Goal: Task Accomplishment & Management: Use online tool/utility

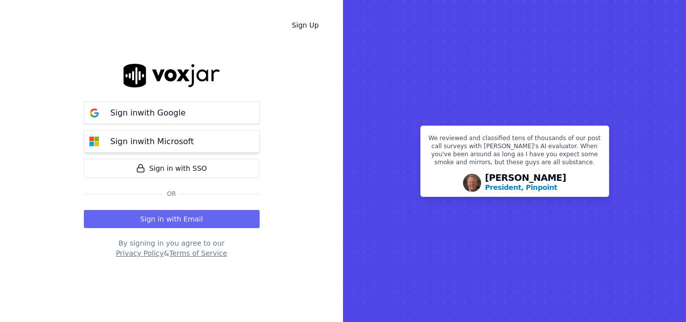
click at [185, 147] on p "Sign in with Microsoft" at bounding box center [152, 142] width 83 height 12
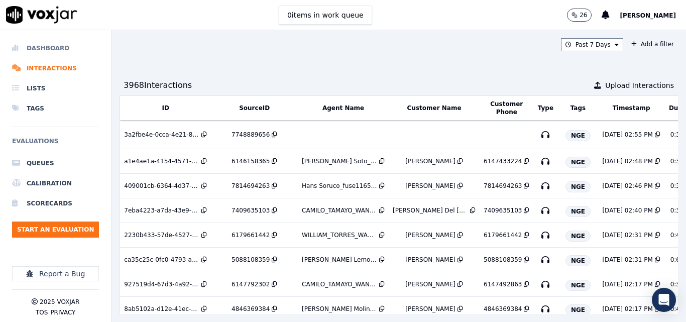
click at [58, 50] on li "Dashboard" at bounding box center [55, 48] width 87 height 20
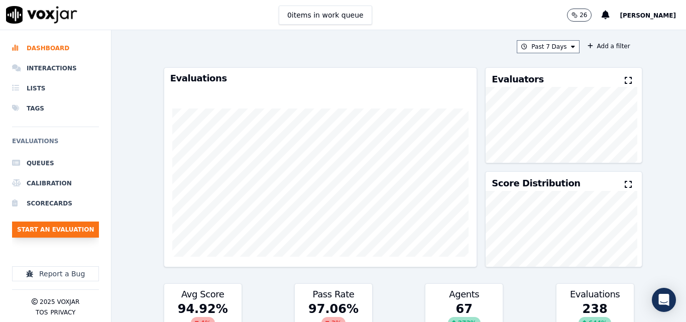
click at [61, 233] on button "Start an Evaluation" at bounding box center [55, 230] width 87 height 16
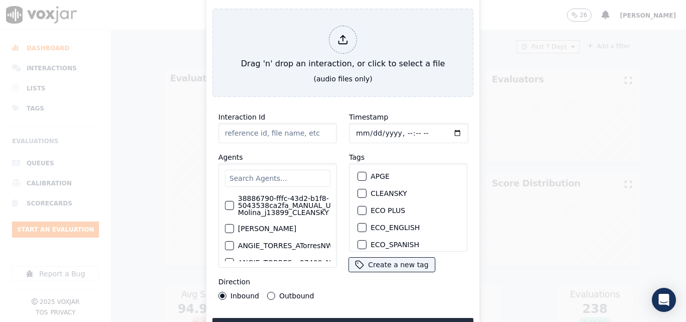
type input "20250910-110929_4406233070-all.mp3"
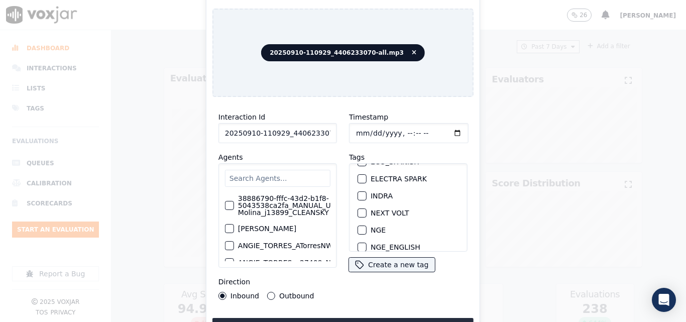
scroll to position [101, 0]
click at [358, 209] on div "button" at bounding box center [361, 212] width 7 height 7
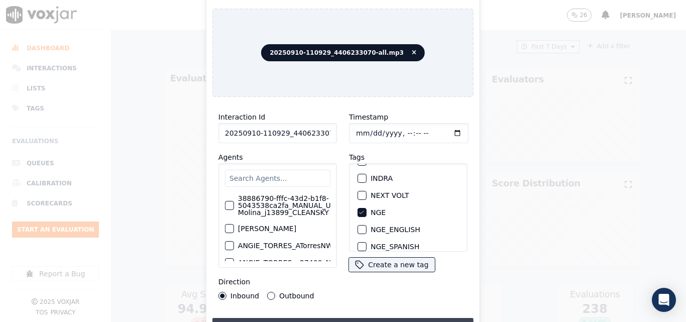
click at [345, 318] on button "Upload interaction to start evaluation" at bounding box center [343, 327] width 261 height 18
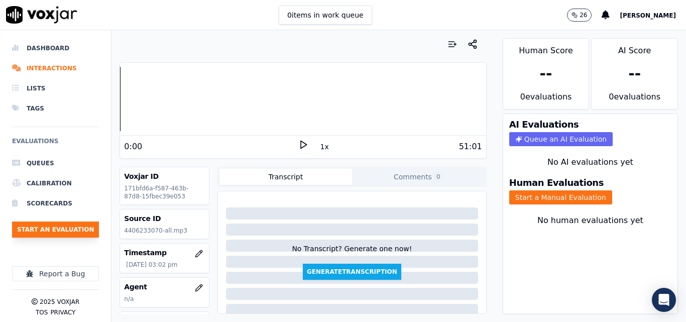
click at [48, 226] on button "Start an Evaluation" at bounding box center [55, 230] width 87 height 16
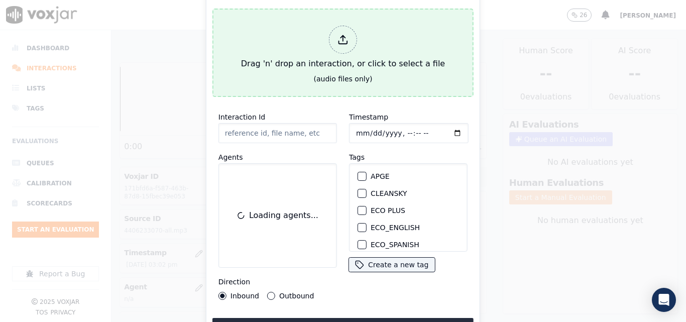
type input "20250910-110510_9374785709-all.mp3"
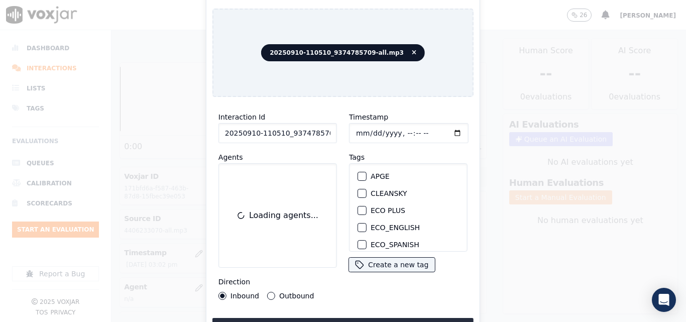
click at [358, 191] on div "button" at bounding box center [361, 193] width 7 height 7
click at [355, 312] on div "Interaction Id 20250910-110510_9374785709-all.mp3 Agents Loading agents... Dire…" at bounding box center [343, 220] width 261 height 231
click at [354, 319] on button "Upload interaction to start evaluation" at bounding box center [343, 327] width 261 height 18
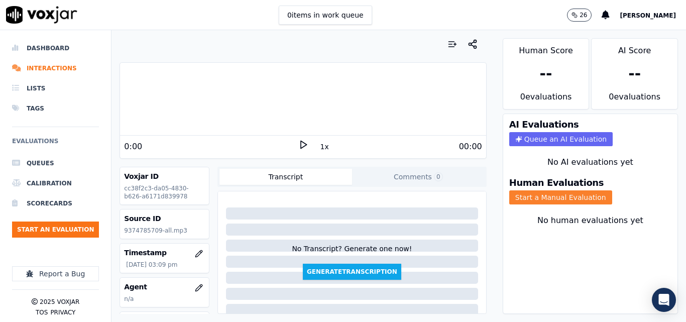
click at [548, 200] on button "Start a Manual Evaluation" at bounding box center [561, 197] width 103 height 14
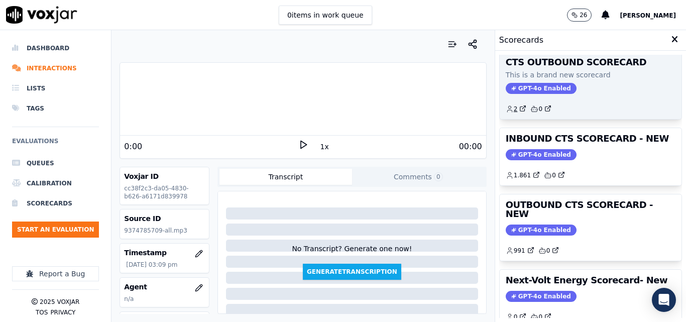
scroll to position [220, 0]
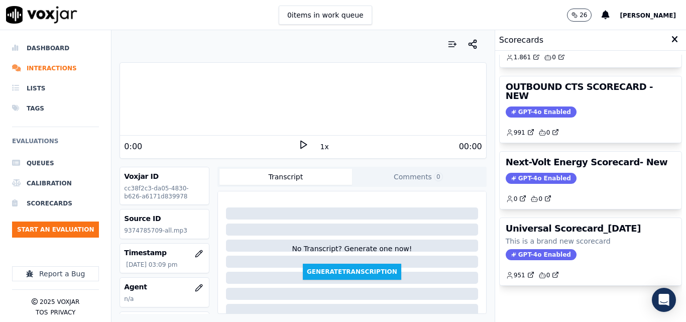
click at [301, 148] on polygon at bounding box center [304, 145] width 6 height 8
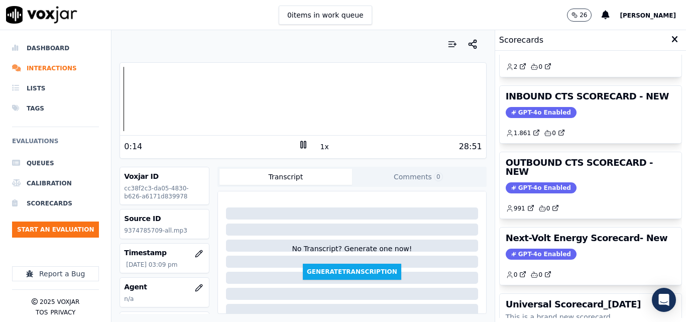
scroll to position [116, 0]
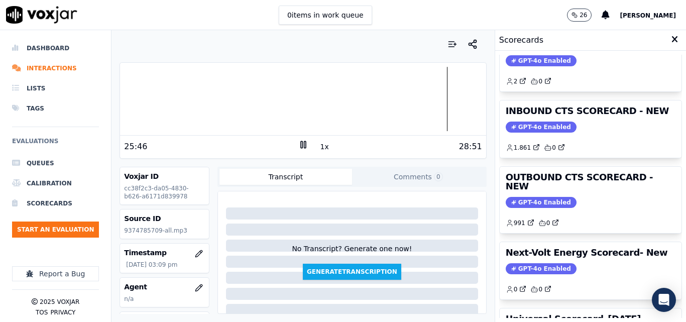
click at [127, 97] on div at bounding box center [303, 99] width 366 height 64
click at [319, 146] on button "1x" at bounding box center [325, 147] width 13 height 14
click at [319, 146] on button "1.5x" at bounding box center [329, 147] width 20 height 14
click at [319, 146] on button "2x" at bounding box center [325, 147] width 13 height 14
click at [319, 146] on button "1x" at bounding box center [325, 147] width 13 height 14
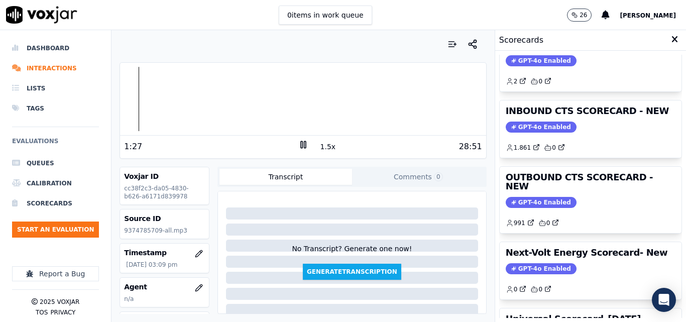
click at [319, 146] on button "1.5x" at bounding box center [329, 147] width 20 height 14
click at [319, 146] on button "2x" at bounding box center [325, 147] width 13 height 14
click at [69, 233] on button "Start an Evaluation" at bounding box center [55, 230] width 87 height 16
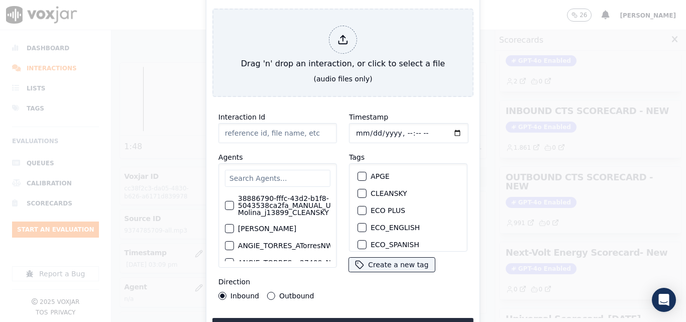
type input "20250910-094104_9374785709-all.mp3"
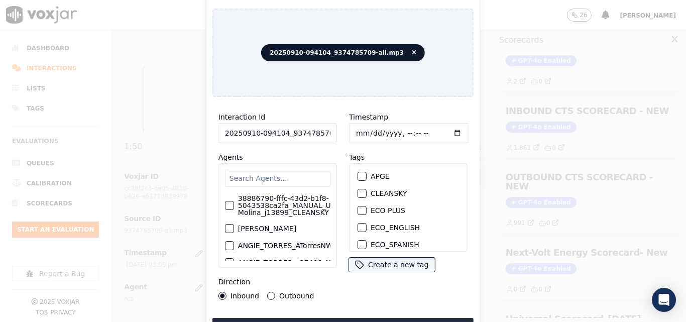
click at [358, 190] on div "button" at bounding box center [361, 193] width 7 height 7
click at [346, 319] on button "Upload interaction to start evaluation" at bounding box center [343, 327] width 261 height 18
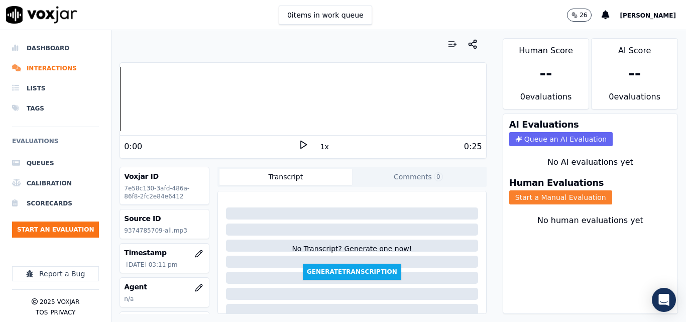
click at [521, 194] on button "Start a Manual Evaluation" at bounding box center [561, 197] width 103 height 14
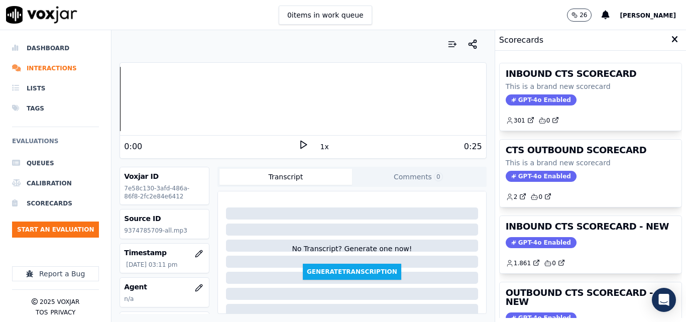
click at [299, 141] on icon at bounding box center [304, 145] width 10 height 10
click at [302, 148] on icon at bounding box center [304, 145] width 10 height 10
click at [68, 226] on button "Start an Evaluation" at bounding box center [55, 230] width 87 height 16
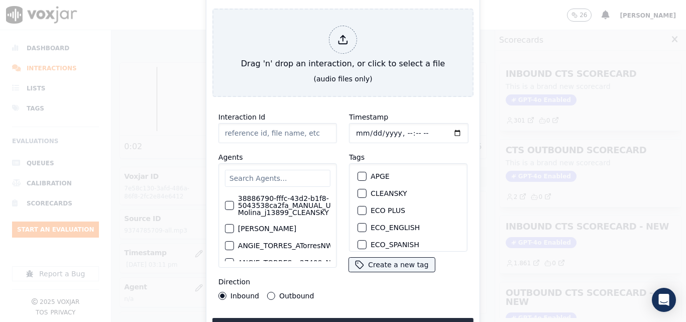
type input "20250910-110510_9374785709-all.mp3"
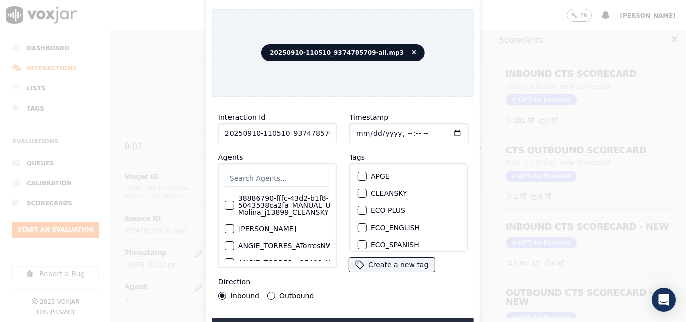
click at [358, 190] on div "button" at bounding box center [361, 193] width 7 height 7
click at [358, 318] on button "Upload interaction to start evaluation" at bounding box center [343, 327] width 261 height 18
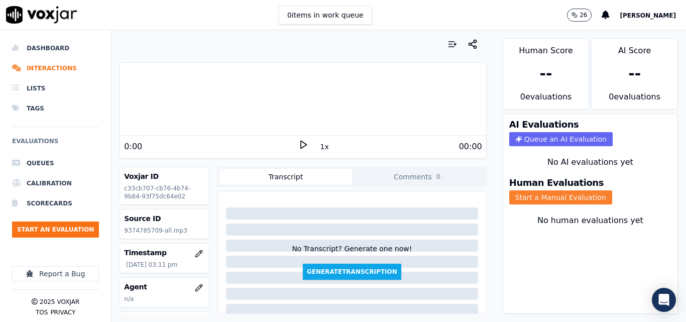
click at [539, 198] on button "Start a Manual Evaluation" at bounding box center [561, 197] width 103 height 14
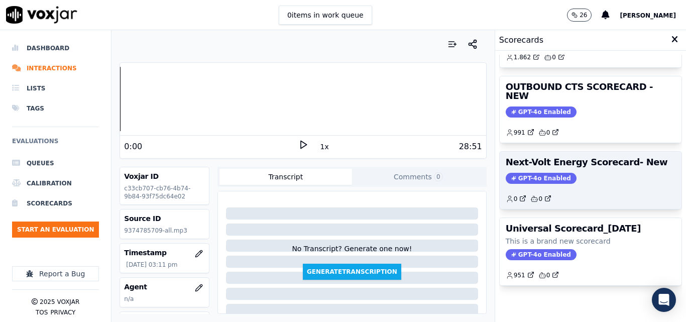
scroll to position [169, 0]
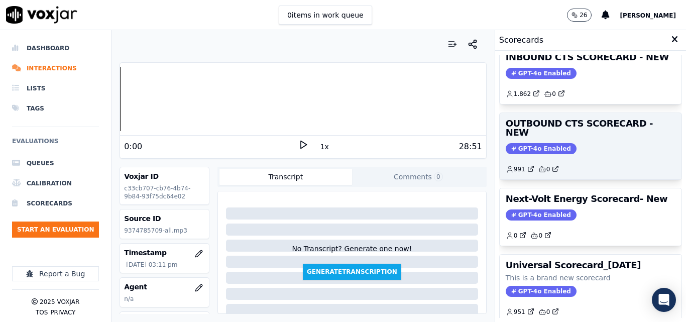
click at [538, 143] on span "GPT-4o Enabled" at bounding box center [541, 148] width 71 height 11
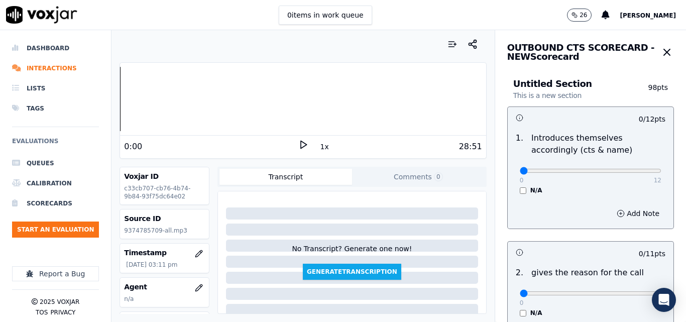
click at [300, 147] on icon at bounding box center [304, 145] width 10 height 10
click at [299, 145] on icon at bounding box center [304, 145] width 10 height 10
click at [301, 144] on polygon at bounding box center [304, 145] width 6 height 8
click at [661, 49] on icon "button" at bounding box center [667, 52] width 12 height 12
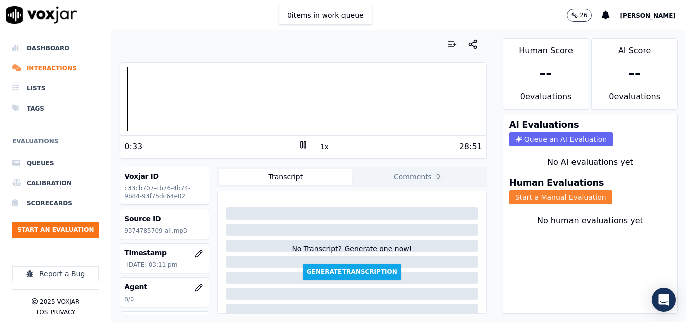
click at [541, 191] on button "Start a Manual Evaluation" at bounding box center [561, 197] width 103 height 14
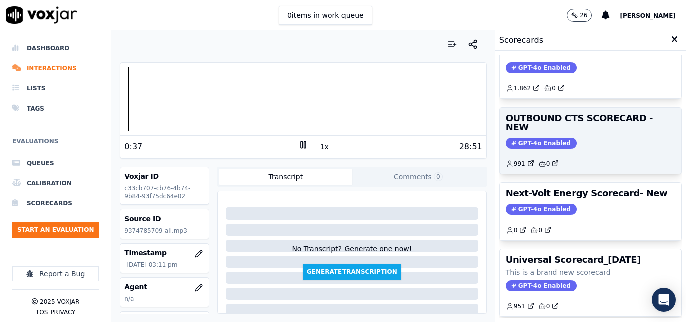
scroll to position [119, 0]
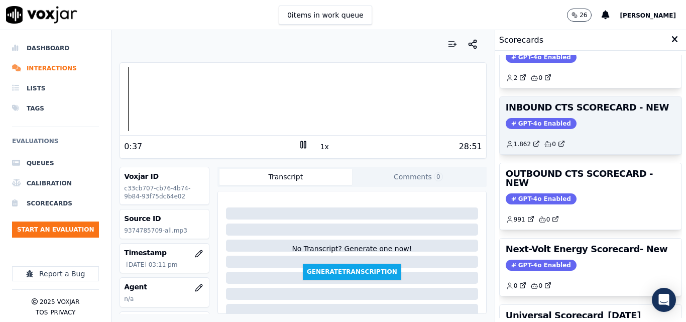
click at [516, 117] on div "INBOUND CTS SCORECARD - NEW GPT-4o Enabled 1.862 0" at bounding box center [591, 125] width 182 height 57
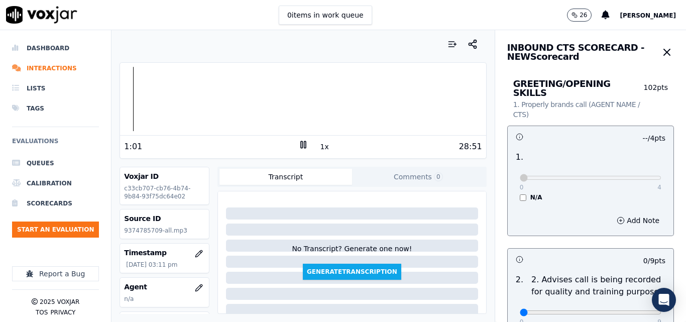
click at [322, 146] on button "1x" at bounding box center [325, 147] width 13 height 14
click at [319, 145] on button "1.5x" at bounding box center [329, 147] width 20 height 14
click at [319, 145] on button "2x" at bounding box center [325, 147] width 13 height 14
click at [299, 146] on icon at bounding box center [304, 145] width 10 height 10
click at [299, 143] on icon at bounding box center [304, 145] width 10 height 10
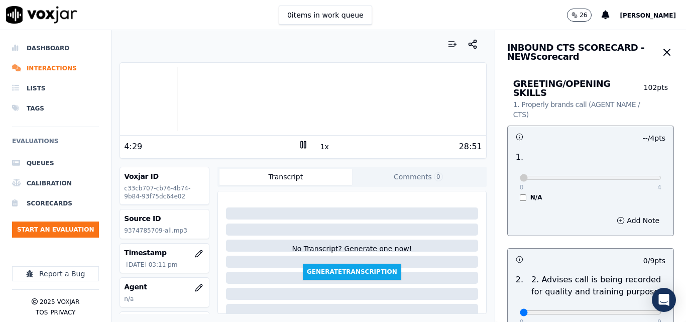
click at [303, 145] on icon at bounding box center [304, 145] width 10 height 10
click at [291, 148] on div "4:29" at bounding box center [211, 147] width 174 height 12
click at [299, 147] on icon at bounding box center [304, 145] width 10 height 10
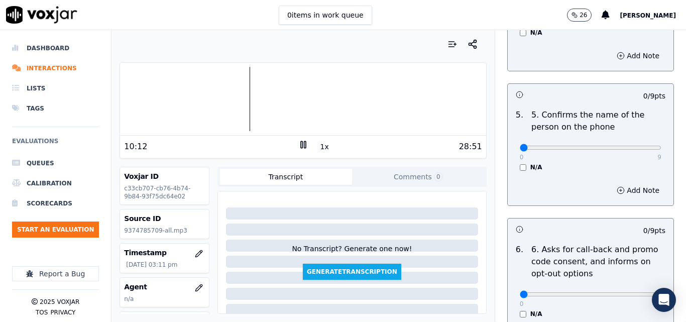
scroll to position [653, 0]
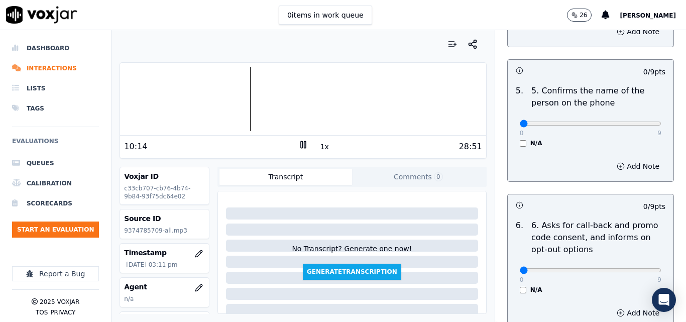
click at [304, 143] on rect at bounding box center [305, 144] width 2 height 7
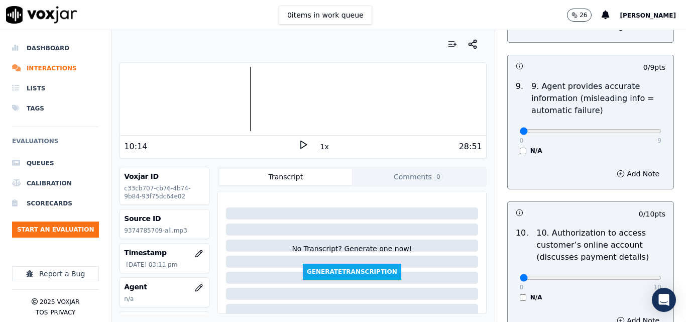
scroll to position [1156, 0]
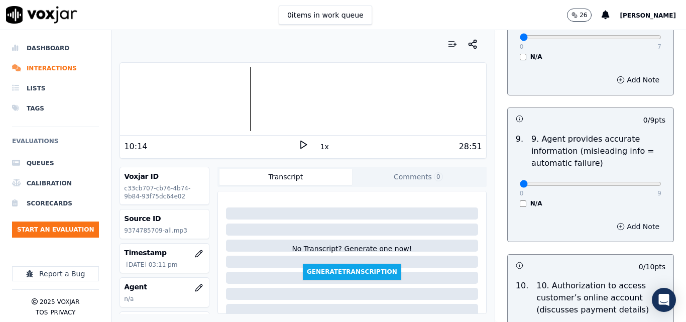
click at [617, 223] on icon "button" at bounding box center [621, 227] width 8 height 8
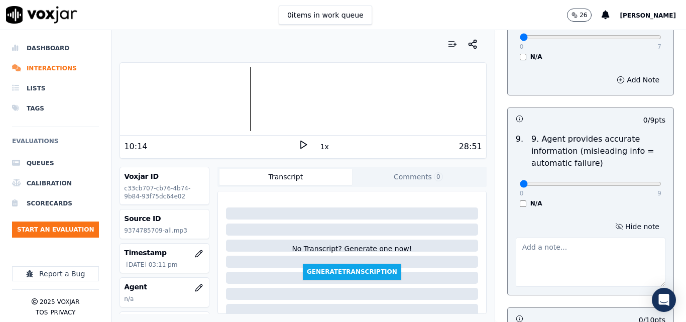
click at [567, 241] on textarea at bounding box center [591, 262] width 150 height 49
type textarea "incorrect rate please always verify."
click at [300, 143] on icon at bounding box center [304, 145] width 10 height 10
click at [309, 145] on div "28:51" at bounding box center [396, 147] width 174 height 12
click at [302, 145] on icon at bounding box center [304, 145] width 10 height 10
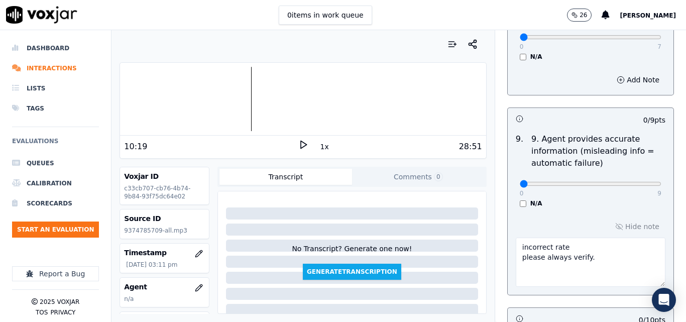
click at [302, 145] on icon at bounding box center [304, 145] width 10 height 10
click at [232, 102] on div at bounding box center [303, 99] width 366 height 64
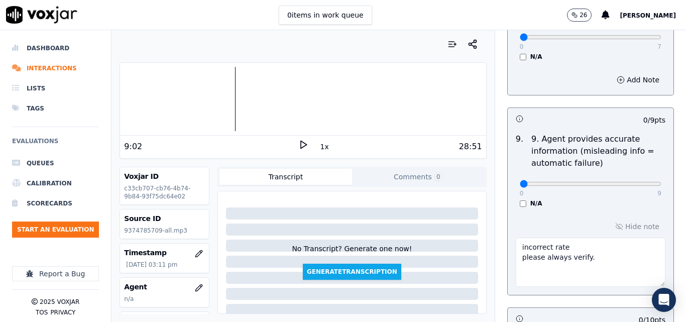
click at [299, 145] on icon at bounding box center [304, 145] width 10 height 10
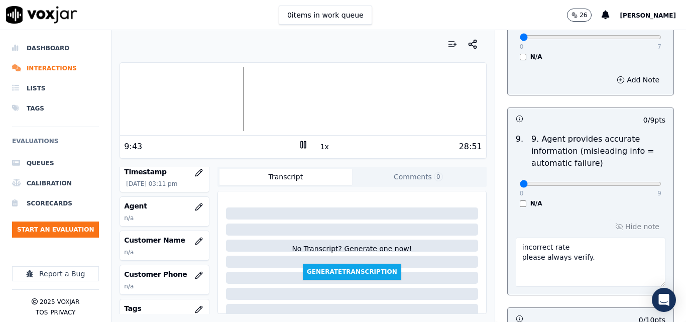
scroll to position [90, 0]
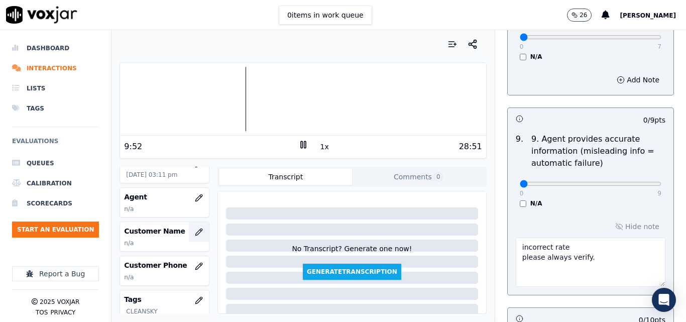
click at [195, 232] on icon "button" at bounding box center [199, 232] width 8 height 8
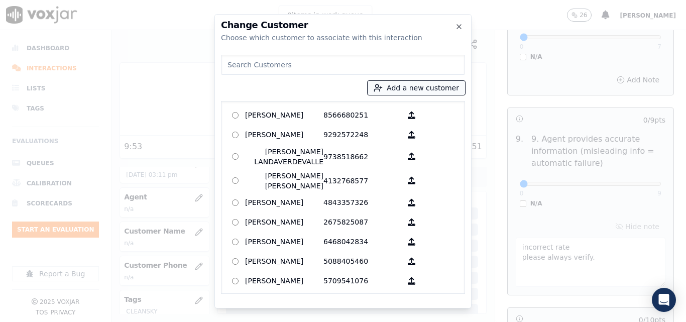
click at [404, 90] on button "Add a new customer" at bounding box center [416, 88] width 97 height 14
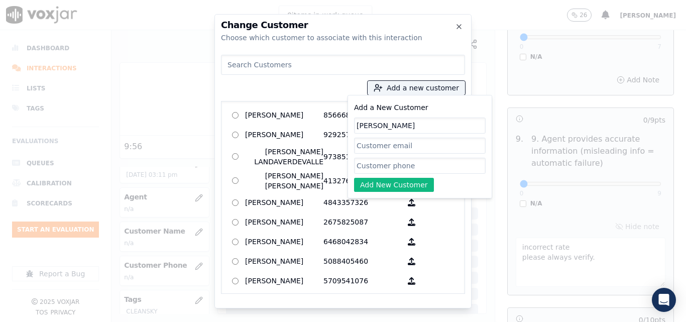
type input "WARREN A KAPPELER JR"
paste input "9374785709"
type input "9374785709"
click at [406, 189] on button "Add New Customer" at bounding box center [394, 185] width 80 height 14
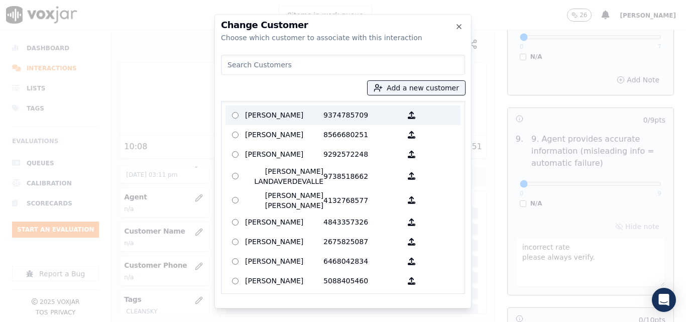
click at [289, 118] on p "WARREN A KAPPELER JR" at bounding box center [284, 116] width 78 height 16
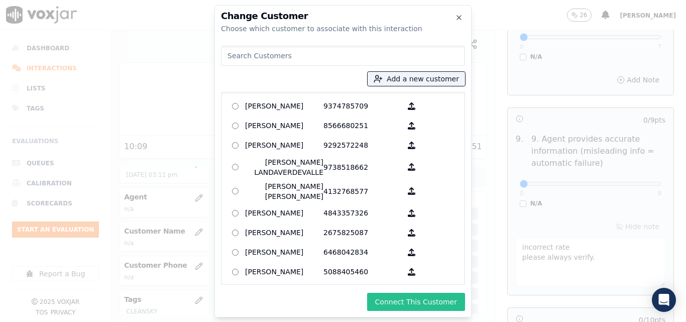
click at [410, 296] on button "Connect This Customer" at bounding box center [416, 302] width 98 height 18
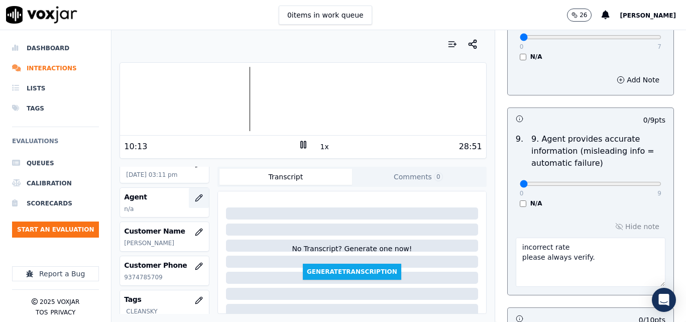
click at [195, 197] on icon "button" at bounding box center [199, 198] width 8 height 8
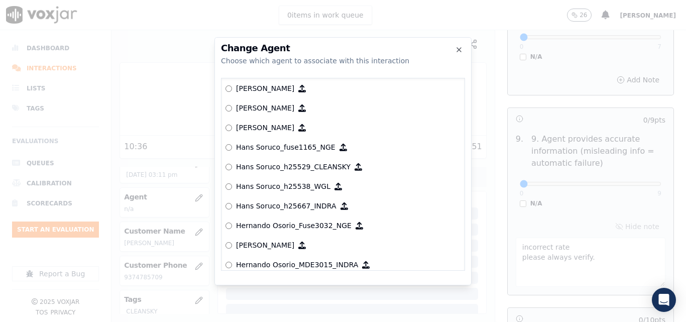
scroll to position [2101, 0]
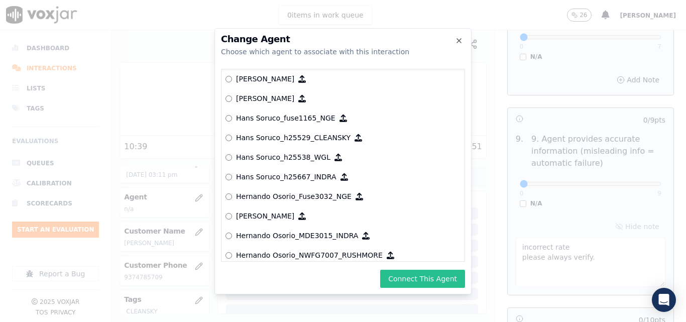
click at [443, 275] on button "Connect This Agent" at bounding box center [422, 279] width 85 height 18
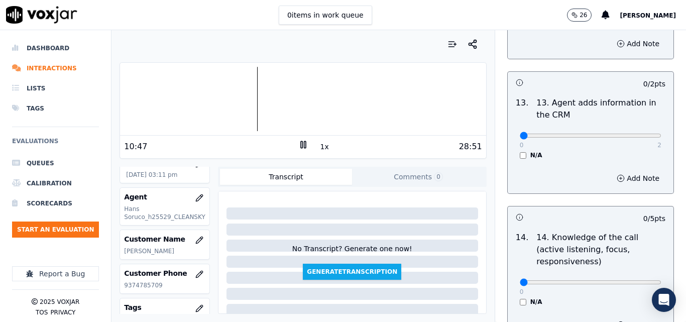
scroll to position [1809, 0]
type input "1"
click at [575, 133] on input "range" at bounding box center [591, 135] width 142 height 4
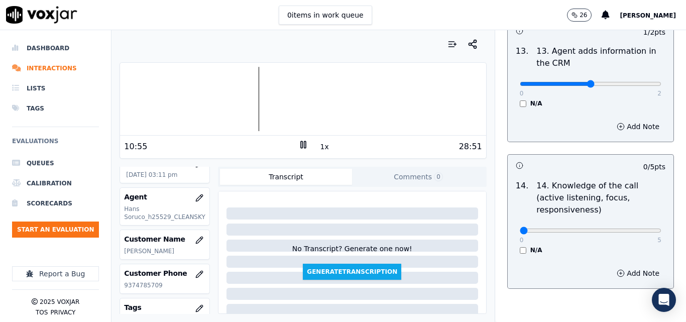
scroll to position [1889, 0]
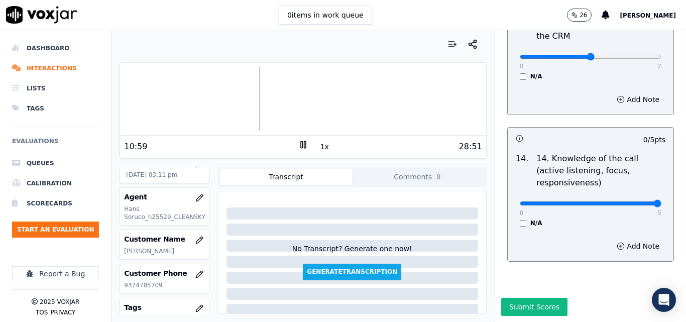
type input "5"
click at [634, 202] on input "range" at bounding box center [591, 204] width 142 height 4
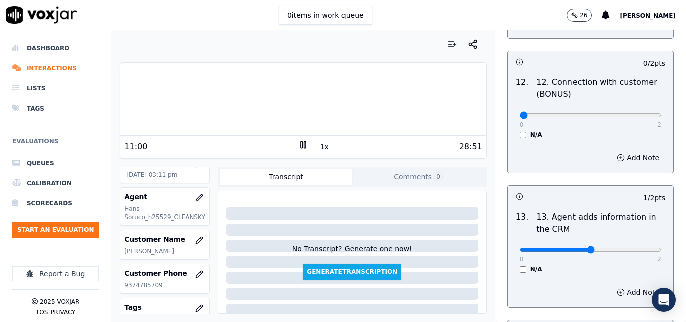
scroll to position [1637, 0]
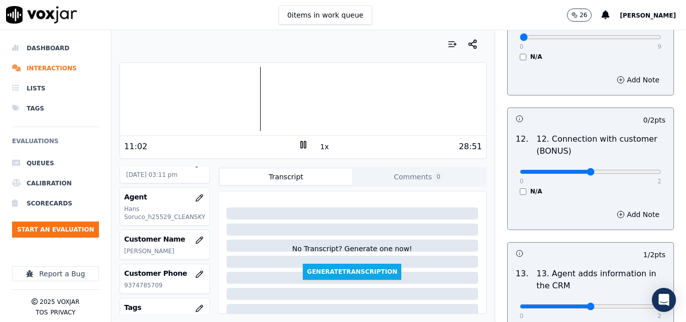
click at [605, 170] on input "range" at bounding box center [591, 172] width 142 height 4
click at [611, 170] on input "range" at bounding box center [591, 172] width 142 height 4
click at [587, 170] on input "range" at bounding box center [591, 172] width 142 height 4
type input "2"
click at [625, 170] on input "range" at bounding box center [591, 172] width 142 height 4
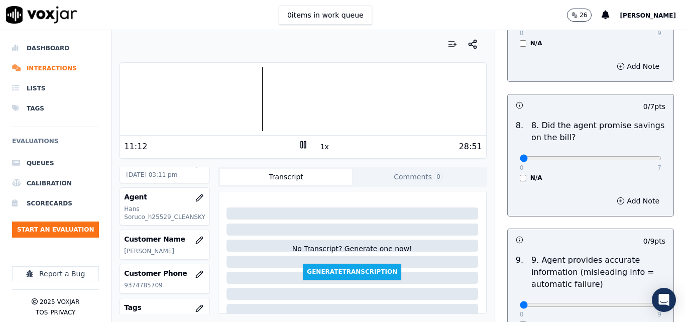
scroll to position [1034, 0]
click at [520, 174] on div "N/A" at bounding box center [591, 178] width 142 height 8
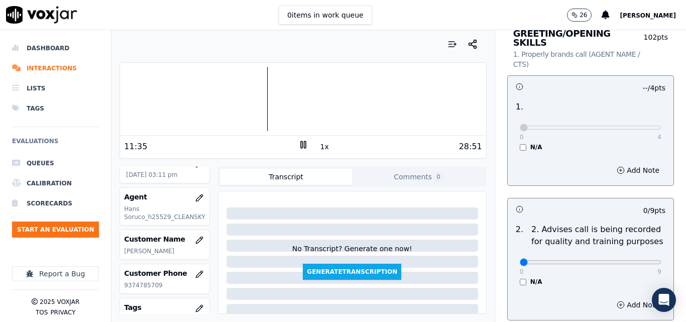
scroll to position [101, 0]
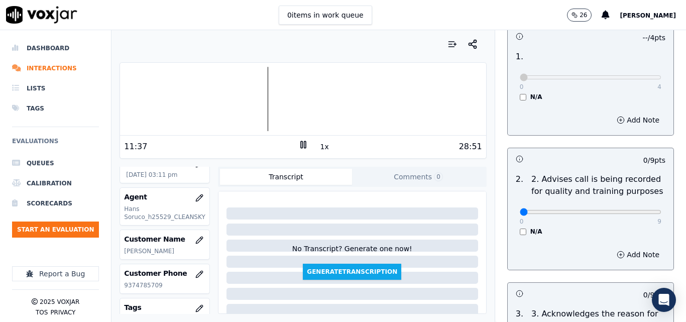
click at [323, 148] on button "1x" at bounding box center [325, 147] width 13 height 14
click at [323, 148] on button "1.5x" at bounding box center [329, 147] width 20 height 14
click at [323, 148] on button "2x" at bounding box center [325, 147] width 13 height 14
click at [301, 148] on rect at bounding box center [302, 144] width 2 height 7
click at [301, 144] on polygon at bounding box center [304, 145] width 6 height 8
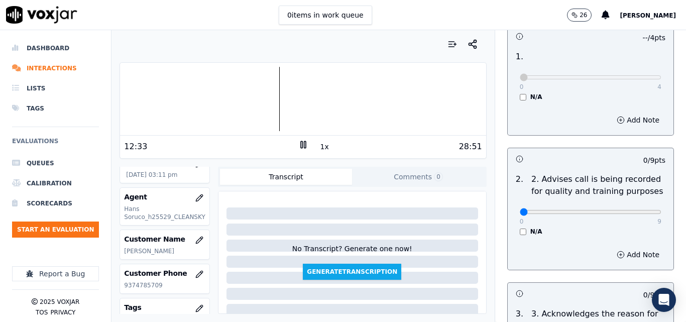
click at [319, 148] on button "1x" at bounding box center [325, 147] width 13 height 14
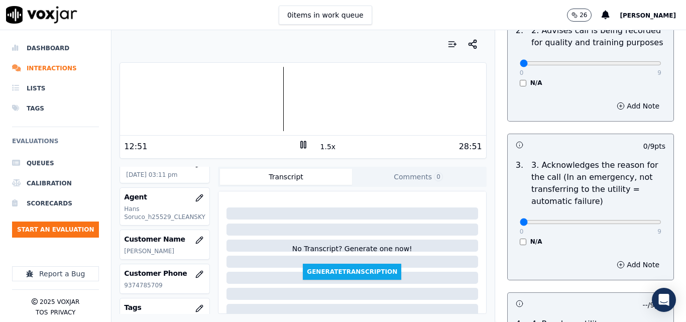
scroll to position [251, 0]
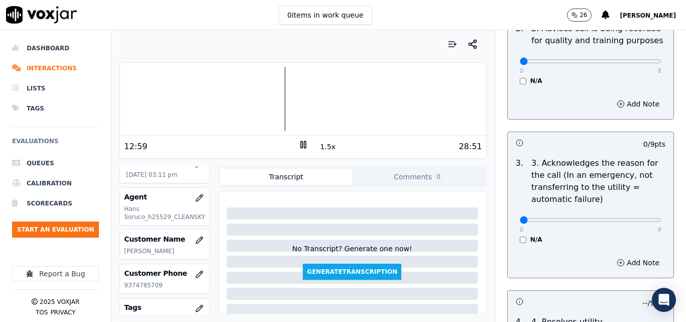
click at [301, 145] on rect at bounding box center [302, 144] width 2 height 7
click at [301, 146] on polygon at bounding box center [304, 145] width 6 height 8
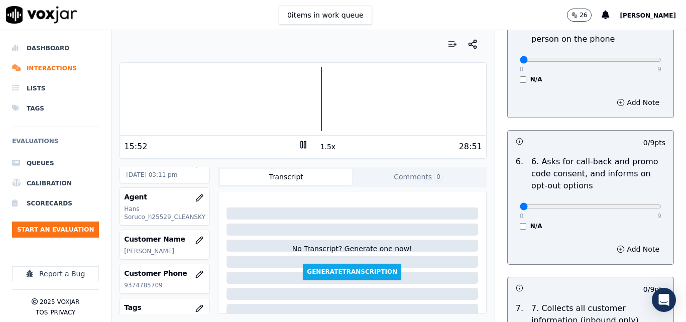
scroll to position [721, 0]
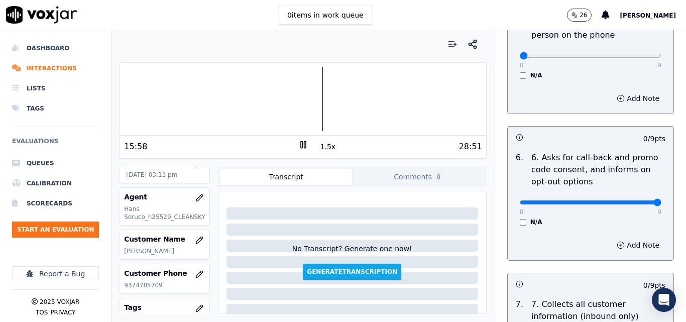
drag, startPoint x: 633, startPoint y: 194, endPoint x: 636, endPoint y: 189, distance: 5.4
type input "9"
click at [633, 201] on input "range" at bounding box center [591, 203] width 142 height 4
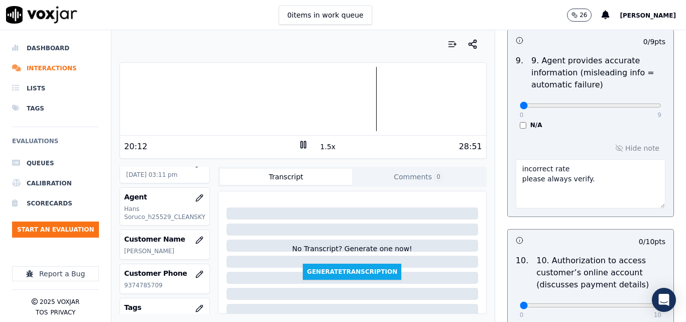
scroll to position [1284, 0]
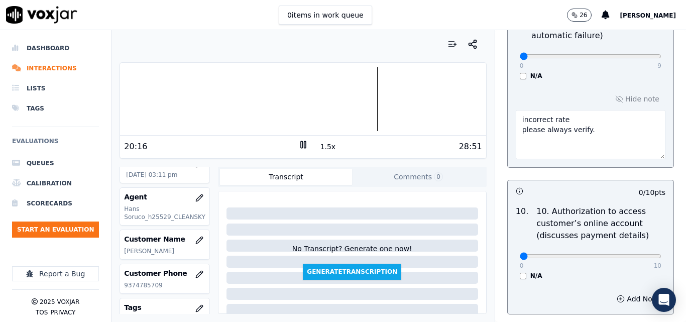
drag, startPoint x: 578, startPoint y: 127, endPoint x: 509, endPoint y: 125, distance: 68.9
click at [516, 125] on textarea "incorrect rate please always verify." at bounding box center [591, 134] width 150 height 49
type textarea "incorrect rate"
click at [419, 177] on button "Comments 0" at bounding box center [418, 177] width 133 height 16
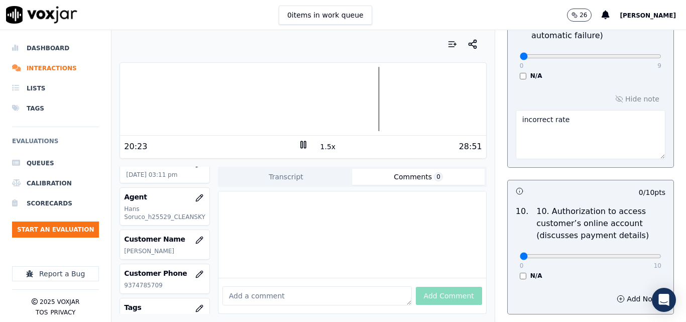
paste textarea "please always verify."
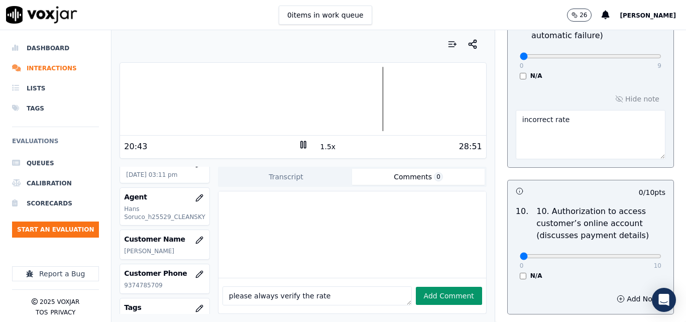
type textarea "please always verify the rate"
click at [426, 287] on button "Add Comment" at bounding box center [449, 296] width 66 height 18
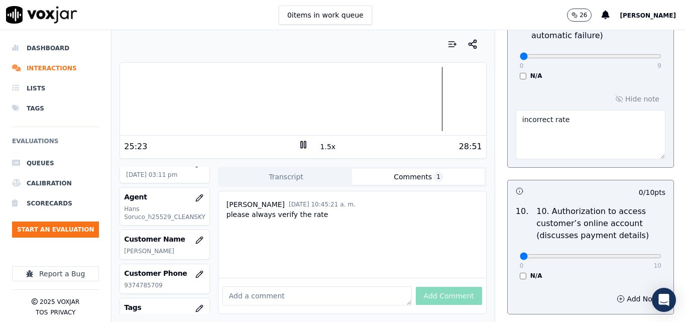
click at [322, 151] on button "1.5x" at bounding box center [329, 147] width 20 height 14
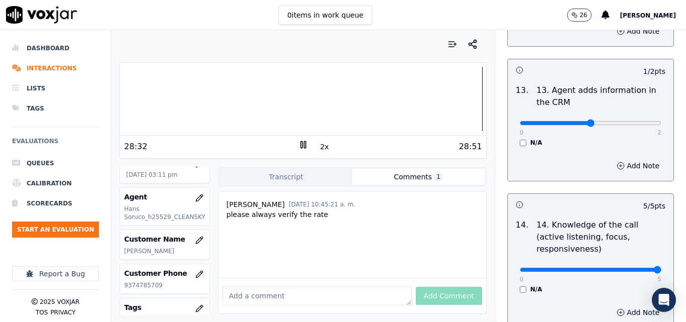
scroll to position [1836, 0]
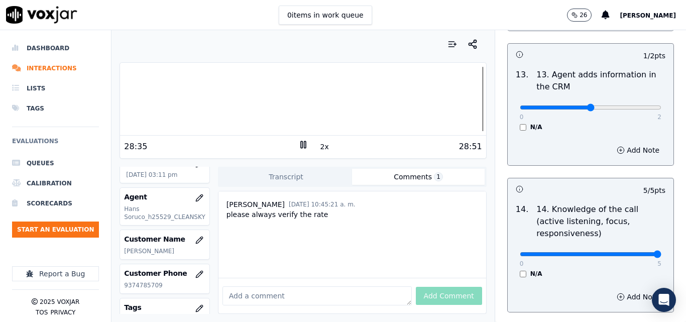
click at [134, 98] on div at bounding box center [303, 99] width 366 height 64
click at [319, 142] on button "2x" at bounding box center [325, 147] width 13 height 14
click at [320, 142] on button "1x" at bounding box center [325, 147] width 13 height 14
click at [320, 142] on button "1.5x" at bounding box center [329, 147] width 20 height 14
click at [121, 97] on div at bounding box center [303, 99] width 366 height 64
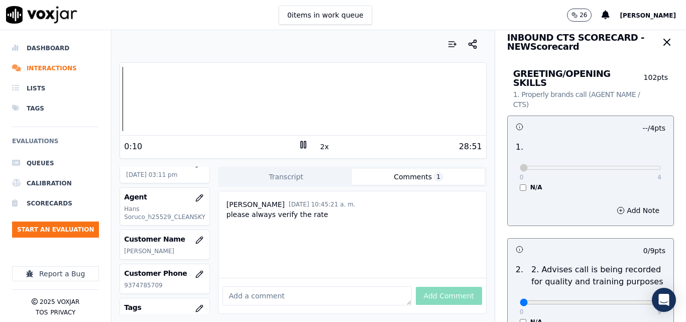
scroll to position [0, 0]
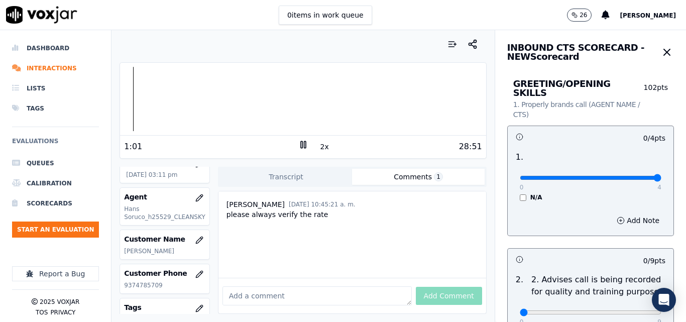
type input "4"
click at [634, 176] on input "range" at bounding box center [591, 178] width 142 height 4
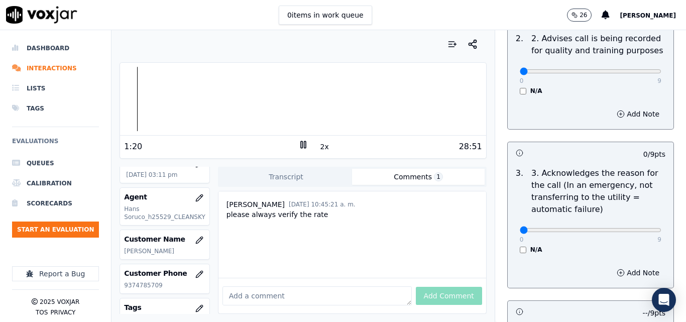
scroll to position [251, 0]
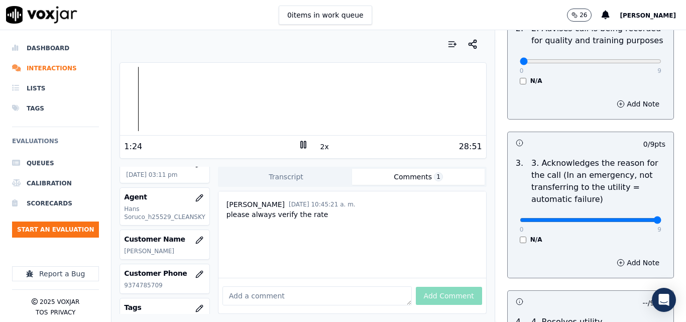
type input "9"
click at [636, 218] on input "range" at bounding box center [591, 220] width 142 height 4
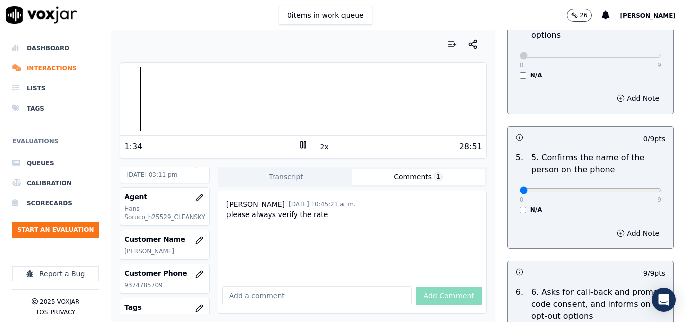
scroll to position [603, 0]
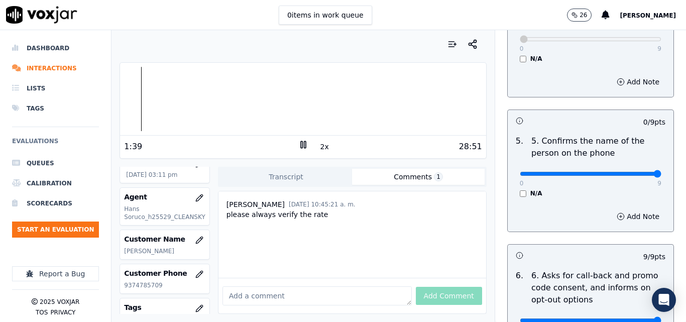
type input "9"
click at [637, 172] on input "range" at bounding box center [591, 174] width 142 height 4
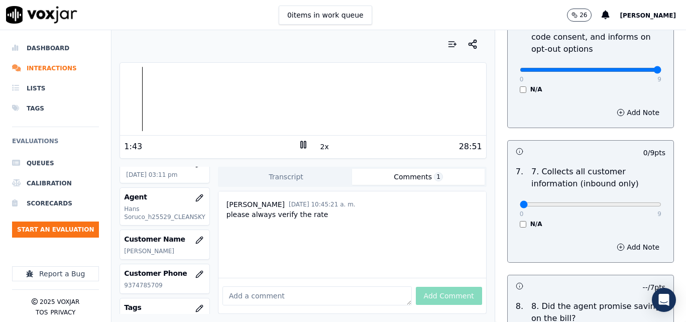
scroll to position [854, 0]
type input "9"
click at [633, 202] on input "range" at bounding box center [591, 204] width 142 height 4
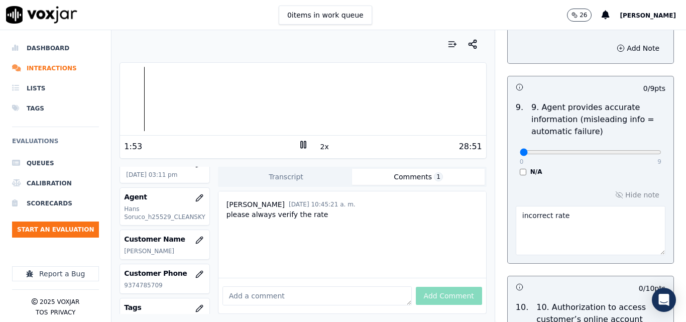
scroll to position [1206, 0]
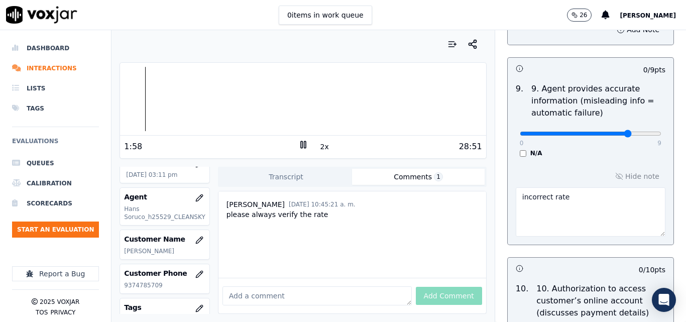
click at [602, 132] on input "range" at bounding box center [591, 134] width 142 height 4
click at [614, 132] on input "range" at bounding box center [591, 134] width 142 height 4
drag, startPoint x: 614, startPoint y: 124, endPoint x: 621, endPoint y: 124, distance: 7.5
click at [621, 132] on input "range" at bounding box center [591, 134] width 142 height 4
type input "7"
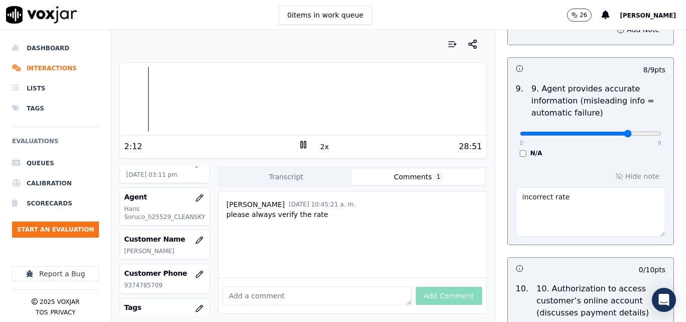
click at [611, 132] on input "range" at bounding box center [591, 134] width 142 height 4
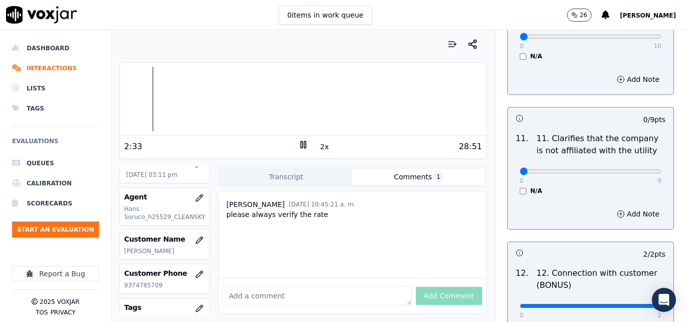
scroll to position [1487, 0]
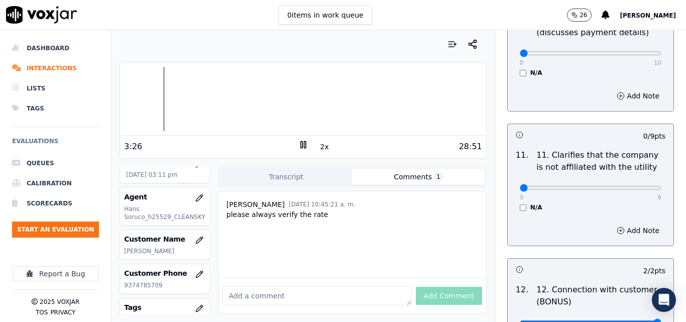
click at [158, 94] on div at bounding box center [303, 99] width 366 height 64
click at [319, 148] on button "2x" at bounding box center [325, 147] width 13 height 14
click at [319, 148] on button "1x" at bounding box center [325, 147] width 13 height 14
click at [327, 150] on button "1.5x" at bounding box center [329, 147] width 20 height 14
click at [327, 149] on div "28:51" at bounding box center [396, 147] width 174 height 12
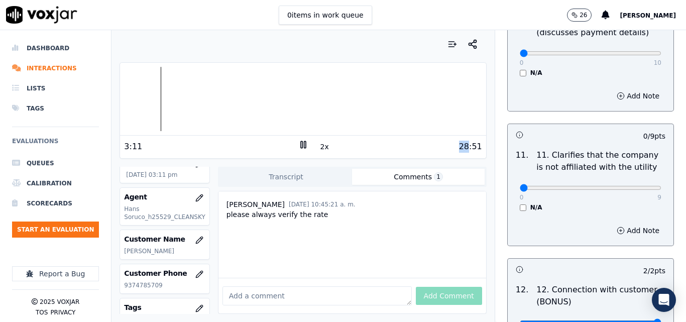
click at [319, 148] on button "2x" at bounding box center [325, 147] width 13 height 14
click at [360, 146] on div "28:51" at bounding box center [396, 147] width 174 height 12
click at [157, 94] on div at bounding box center [303, 99] width 366 height 64
click at [312, 147] on div "28:51" at bounding box center [396, 147] width 174 height 12
click at [319, 148] on button "1x" at bounding box center [325, 147] width 13 height 14
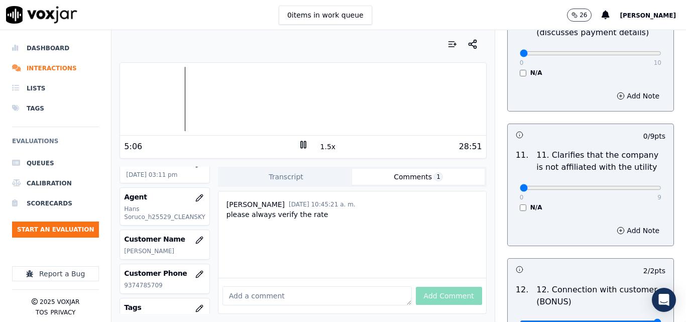
click at [319, 148] on button "1.5x" at bounding box center [329, 147] width 20 height 14
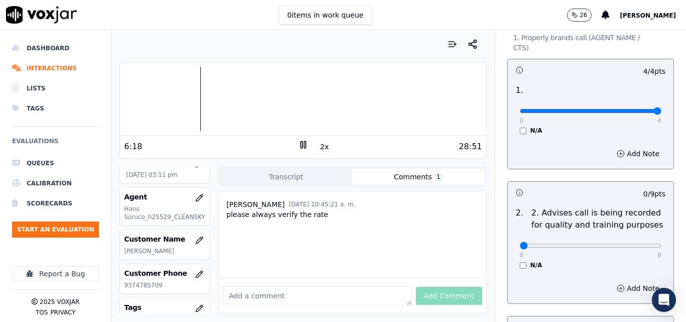
scroll to position [0, 0]
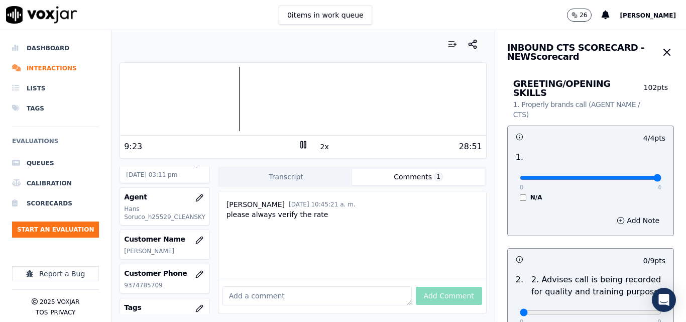
click at [234, 108] on div at bounding box center [303, 99] width 366 height 64
click at [299, 149] on icon at bounding box center [304, 145] width 10 height 10
click at [299, 148] on icon at bounding box center [304, 145] width 10 height 10
click at [319, 146] on button "2x" at bounding box center [325, 147] width 13 height 14
click at [319, 146] on button "1x" at bounding box center [325, 147] width 13 height 14
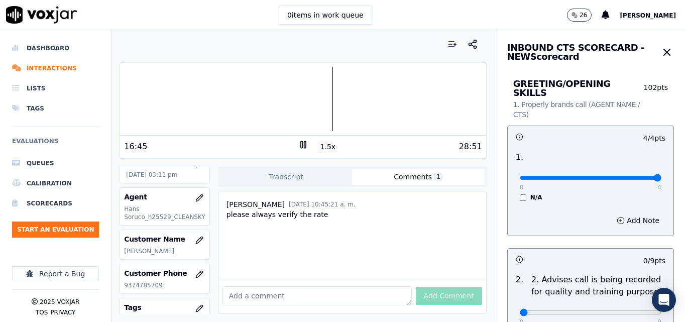
click at [299, 146] on icon at bounding box center [304, 145] width 10 height 10
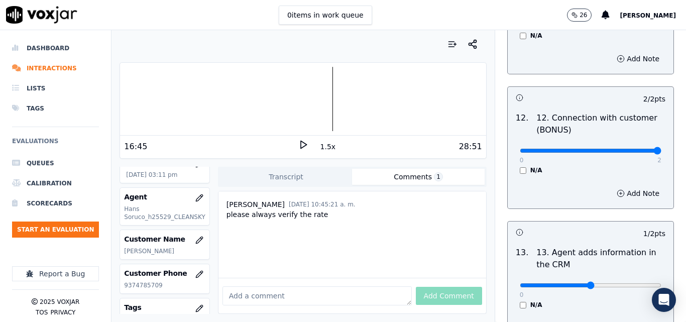
scroll to position [1889, 0]
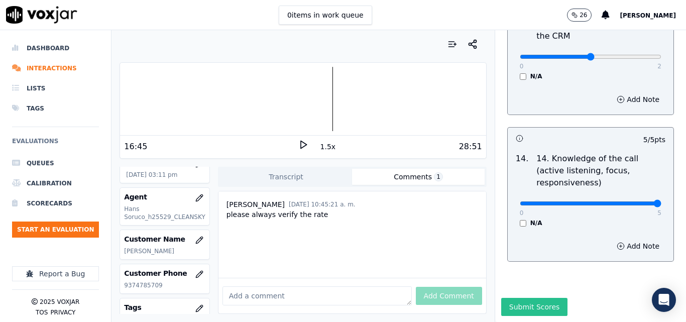
click at [527, 298] on button "Submit Scores" at bounding box center [535, 307] width 67 height 18
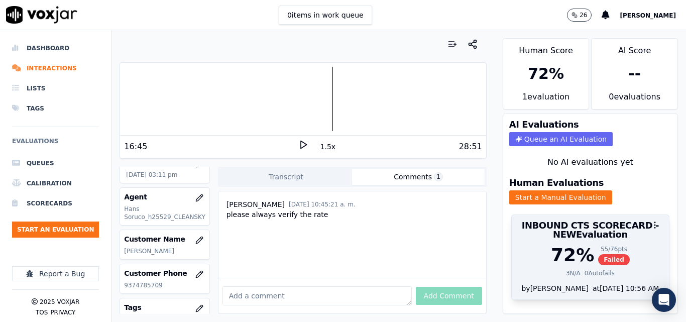
click at [601, 257] on span "Failed" at bounding box center [615, 259] width 32 height 11
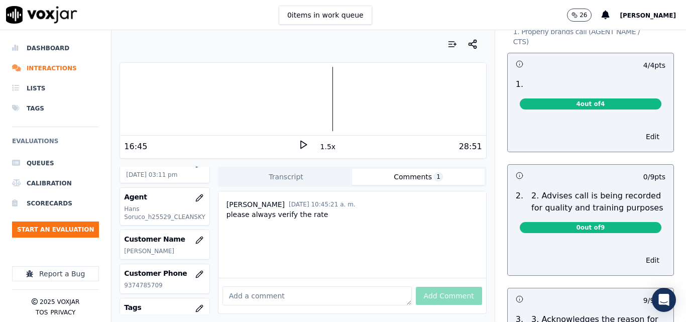
scroll to position [0, 0]
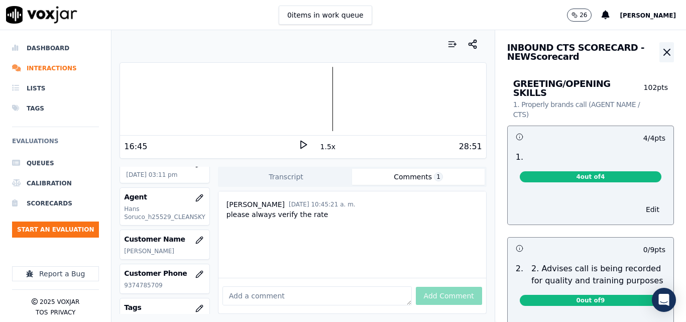
click at [661, 51] on icon "button" at bounding box center [667, 52] width 12 height 12
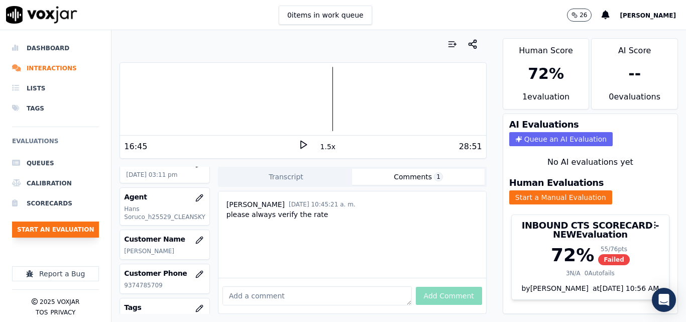
click at [59, 230] on button "Start an Evaluation" at bounding box center [55, 230] width 87 height 16
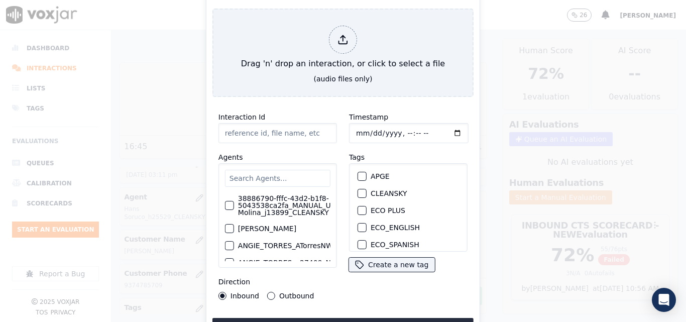
type input "20250829-103340_7174342729-all.mp3"
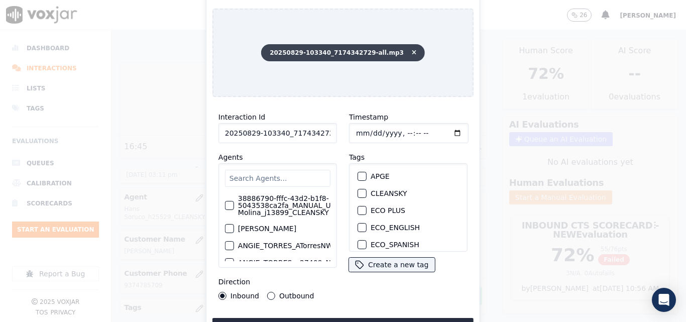
click at [412, 50] on icon at bounding box center [414, 53] width 5 height 6
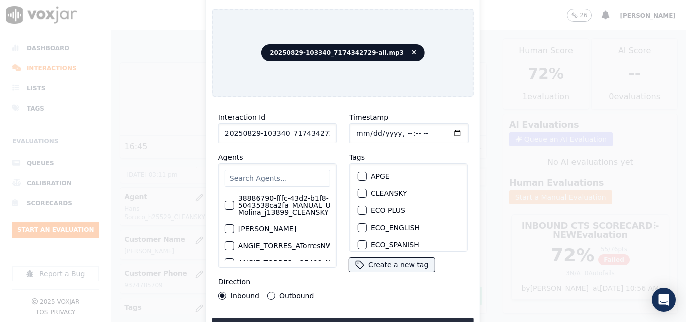
click at [361, 190] on div "button" at bounding box center [361, 193] width 7 height 7
click at [324, 318] on button "Upload interaction to start evaluation" at bounding box center [343, 327] width 261 height 18
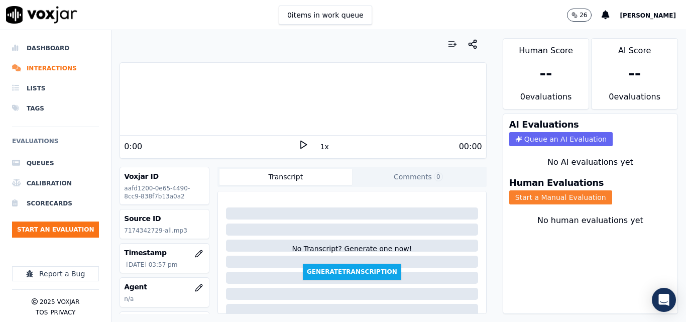
click at [522, 198] on button "Start a Manual Evaluation" at bounding box center [561, 197] width 103 height 14
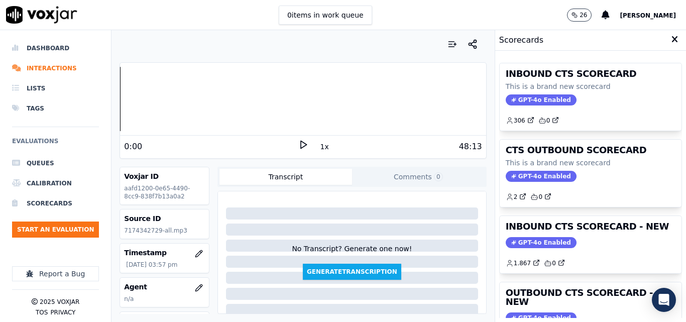
click at [301, 142] on icon at bounding box center [304, 145] width 10 height 10
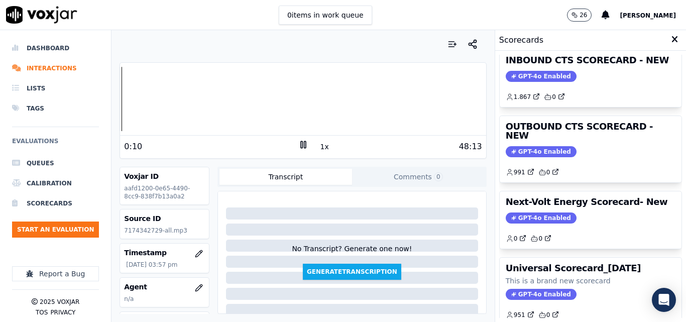
scroll to position [119, 0]
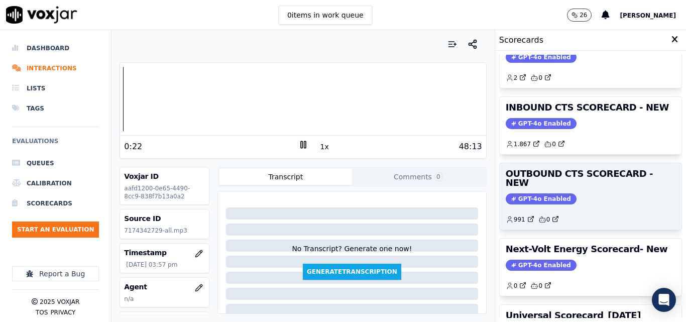
click at [519, 193] on span "GPT-4o Enabled" at bounding box center [541, 198] width 71 height 11
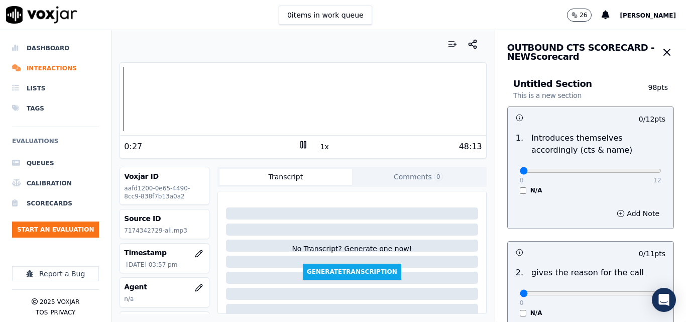
click at [301, 145] on rect at bounding box center [302, 144] width 2 height 7
click at [419, 181] on button "Comments 0" at bounding box center [418, 177] width 133 height 16
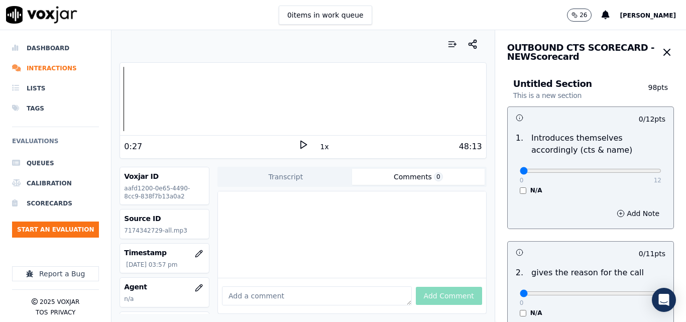
click at [330, 286] on textarea at bounding box center [317, 295] width 190 height 19
paste textarea "Be more diplomatic when initiating the call. Example: Hello, good morning, I am…"
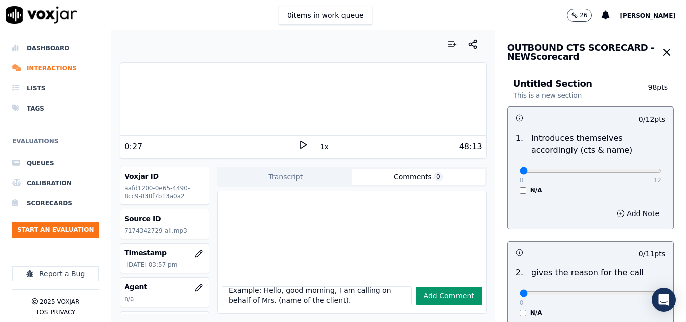
type textarea "Be more diplomatic when initiating the call. Example: Hello, good morning, I am…"
click at [433, 287] on button "Add Comment" at bounding box center [449, 296] width 66 height 18
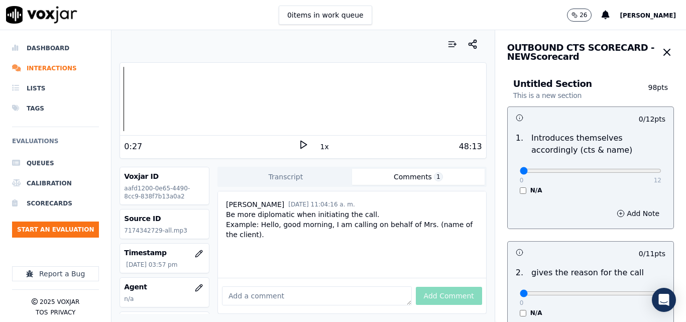
scroll to position [0, 0]
click at [302, 147] on icon at bounding box center [304, 145] width 10 height 10
type input "6"
click at [573, 172] on input "range" at bounding box center [591, 171] width 142 height 4
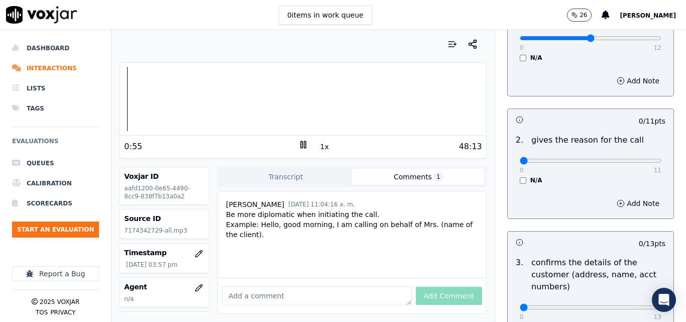
scroll to position [151, 0]
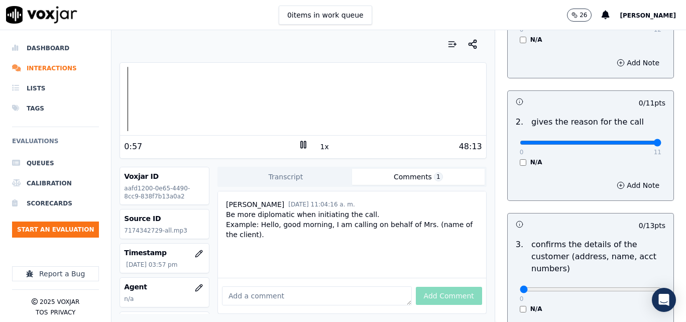
type input "11"
click at [633, 144] on input "range" at bounding box center [591, 143] width 142 height 4
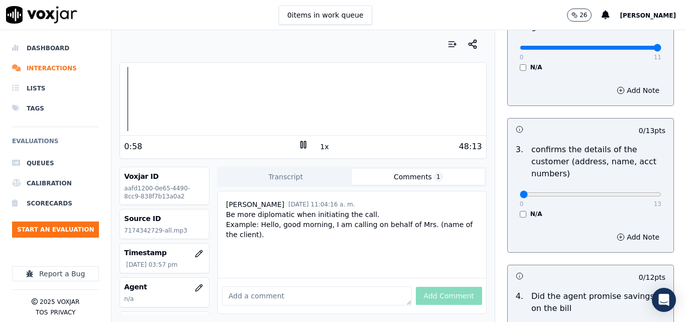
scroll to position [251, 0]
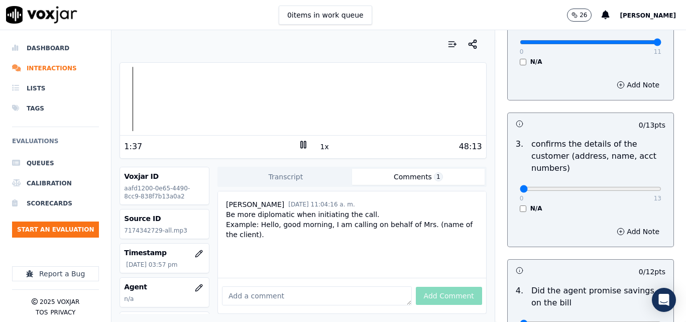
click at [320, 145] on button "1x" at bounding box center [325, 147] width 13 height 14
click at [320, 145] on button "1.5x" at bounding box center [329, 147] width 20 height 14
click at [135, 104] on div at bounding box center [303, 99] width 366 height 64
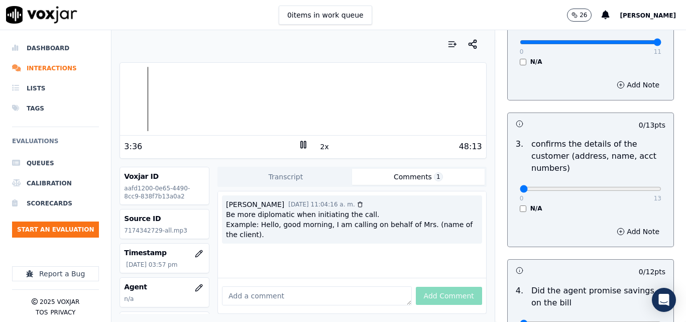
click at [340, 239] on div "Be more diplomatic when initiating the call. Example: Hello, good morning, I am…" at bounding box center [352, 225] width 252 height 30
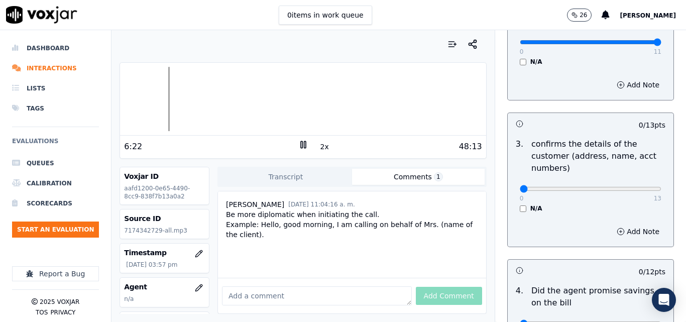
click at [304, 144] on rect at bounding box center [305, 144] width 2 height 7
click at [301, 143] on polygon at bounding box center [304, 145] width 6 height 8
type input "13"
click at [639, 188] on input "range" at bounding box center [591, 189] width 142 height 4
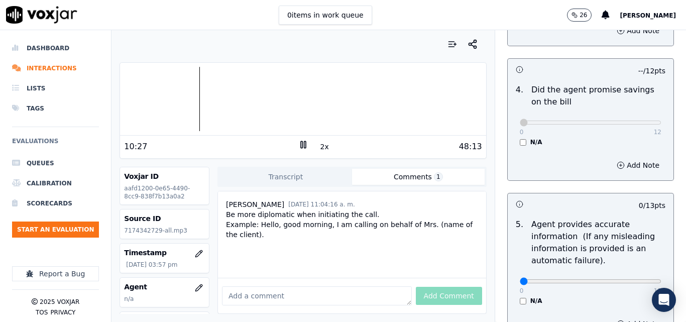
scroll to position [503, 0]
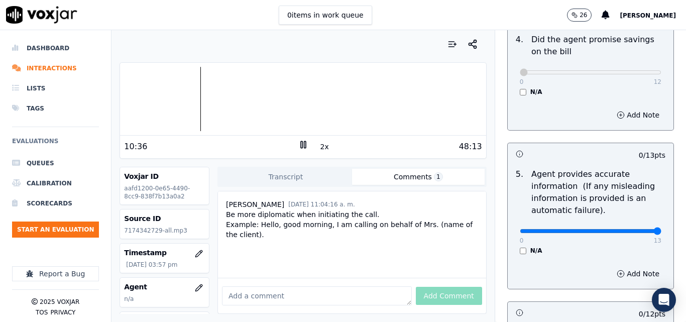
type input "13"
click at [634, 231] on input "range" at bounding box center [591, 231] width 142 height 4
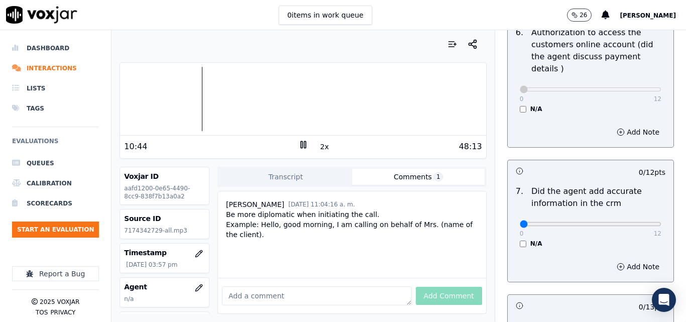
scroll to position [804, 0]
click at [611, 259] on button "Add Note" at bounding box center [638, 266] width 55 height 14
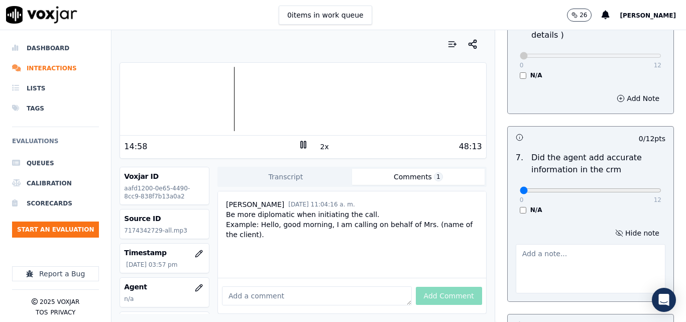
scroll to position [854, 0]
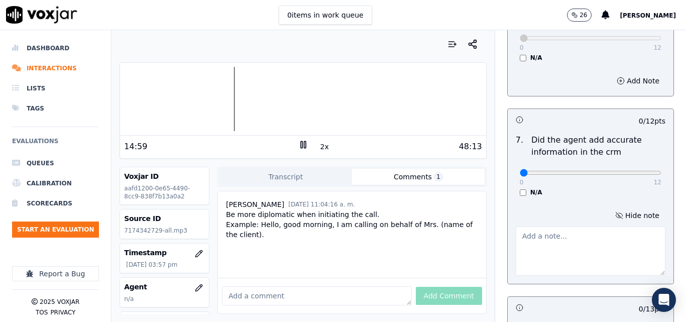
click at [550, 231] on textarea at bounding box center [591, 251] width 150 height 49
type textarea "incorrect rate"
click at [328, 286] on textarea at bounding box center [317, 295] width 190 height 19
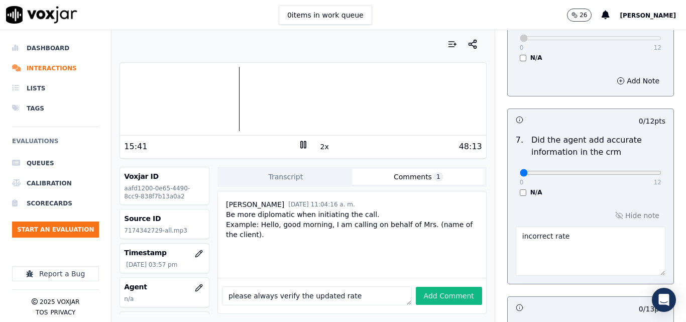
drag, startPoint x: 328, startPoint y: 279, endPoint x: 300, endPoint y: 281, distance: 28.2
click at [300, 286] on textarea "please always verify the updated rate" at bounding box center [317, 295] width 190 height 19
type textarea "please always verify the rate"
click at [417, 287] on button "Add Comment" at bounding box center [449, 296] width 66 height 18
click at [570, 227] on textarea "incorrect rate" at bounding box center [591, 251] width 150 height 49
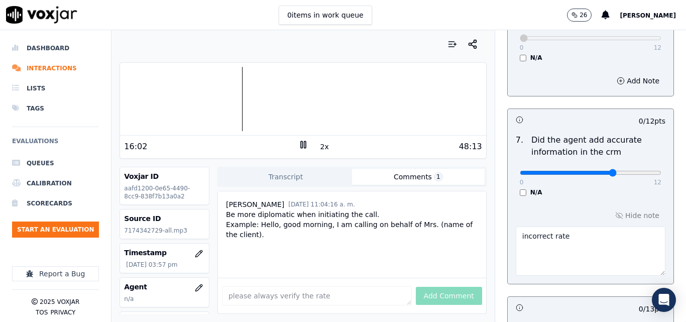
click at [593, 171] on input "range" at bounding box center [591, 173] width 142 height 4
click at [607, 171] on input "range" at bounding box center [591, 173] width 142 height 4
type input "10"
click at [618, 171] on input "range" at bounding box center [591, 173] width 142 height 4
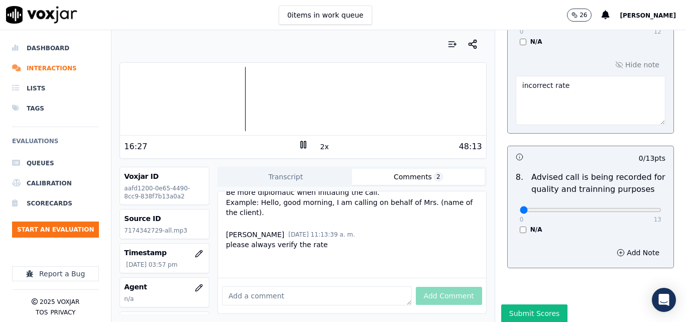
scroll to position [1022, 0]
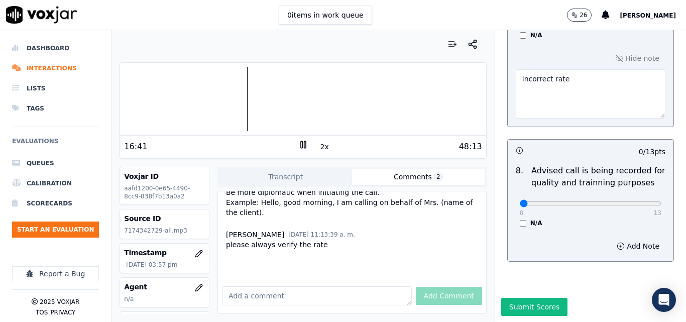
click at [301, 142] on rect at bounding box center [302, 144] width 2 height 7
click at [299, 146] on icon at bounding box center [304, 145] width 10 height 10
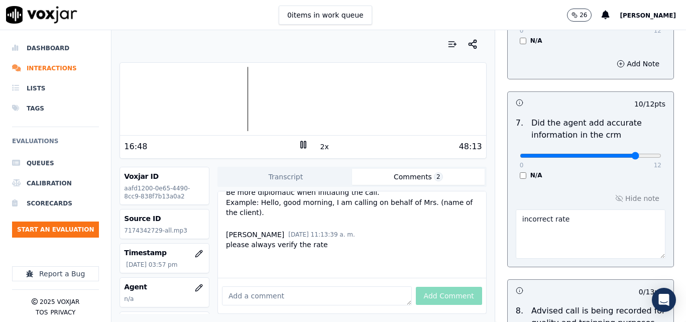
click at [586, 210] on textarea "incorrect rate" at bounding box center [591, 234] width 150 height 49
type textarea "incorrect rate"
click at [274, 286] on textarea at bounding box center [317, 295] width 190 height 19
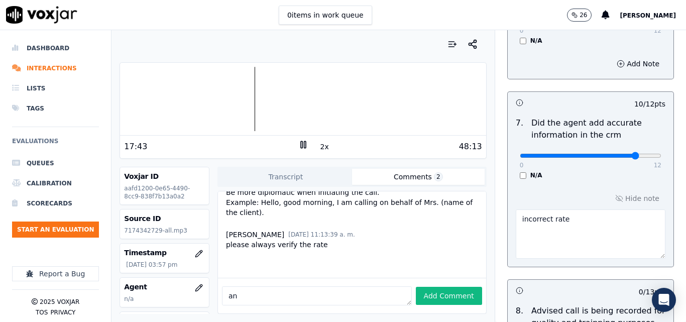
type textarea "a"
click at [576, 219] on textarea "incorrect rate" at bounding box center [591, 234] width 150 height 49
type textarea "incorrect rate."
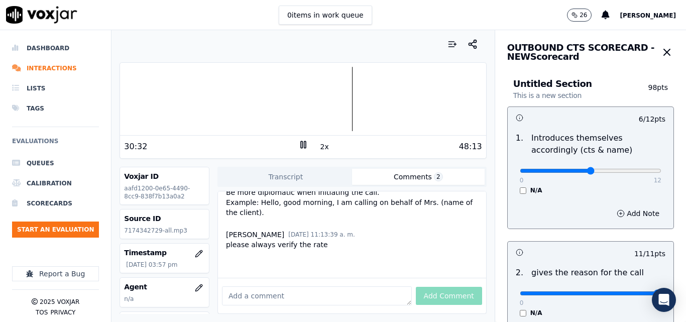
scroll to position [101, 0]
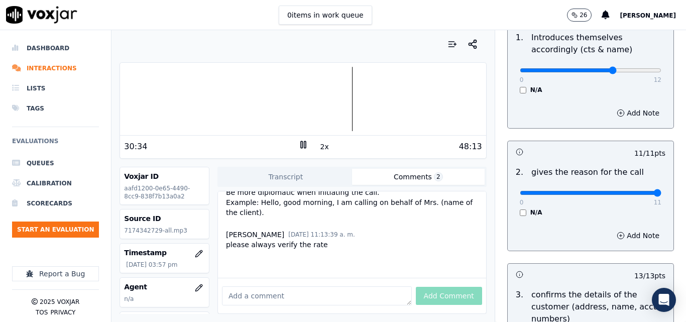
click at [592, 72] on input "range" at bounding box center [591, 70] width 142 height 4
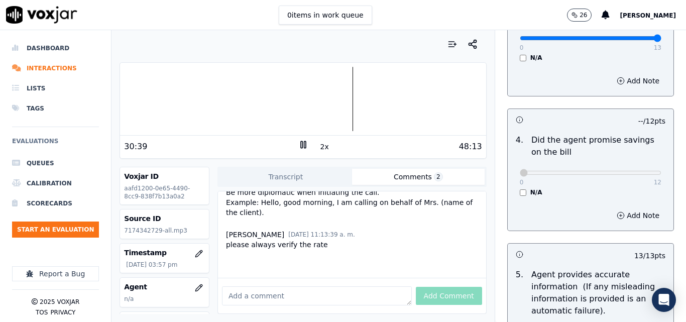
scroll to position [50, 0]
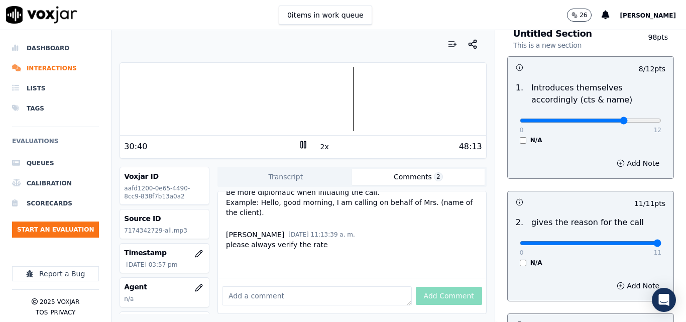
click at [607, 119] on input "range" at bounding box center [591, 121] width 142 height 4
type input "10"
click at [612, 120] on input "range" at bounding box center [591, 121] width 142 height 4
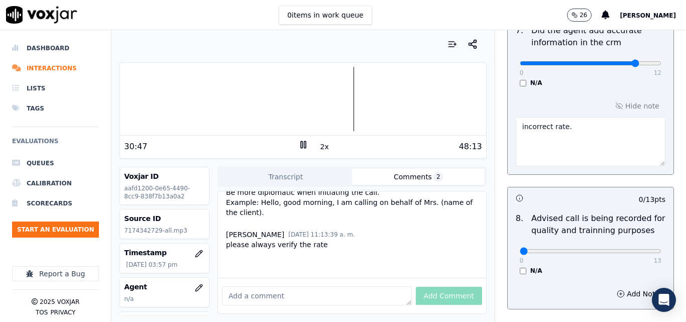
scroll to position [1022, 0]
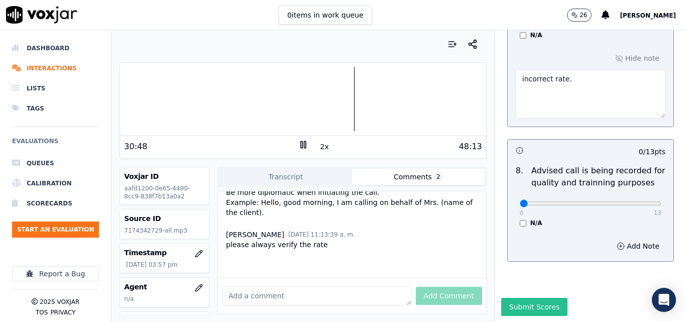
click at [536, 298] on button "Submit Scores" at bounding box center [535, 307] width 67 height 18
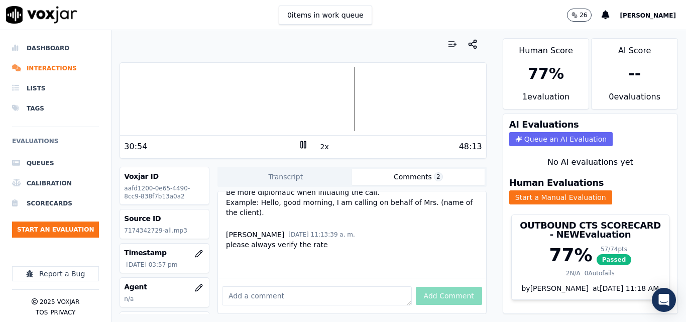
click at [302, 142] on icon at bounding box center [304, 145] width 10 height 10
click at [81, 233] on button "Start an Evaluation" at bounding box center [55, 230] width 87 height 16
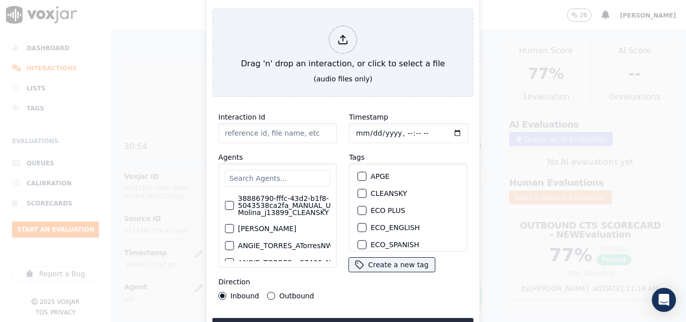
type input "20250910-115351_3476082661-all.mp3"
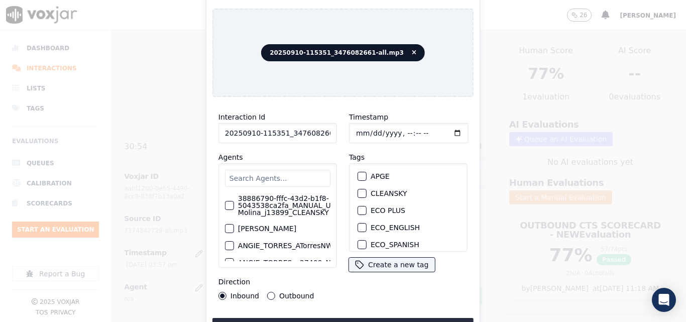
click at [360, 190] on div "button" at bounding box center [361, 193] width 7 height 7
click at [355, 318] on button "Upload interaction to start evaluation" at bounding box center [343, 327] width 261 height 18
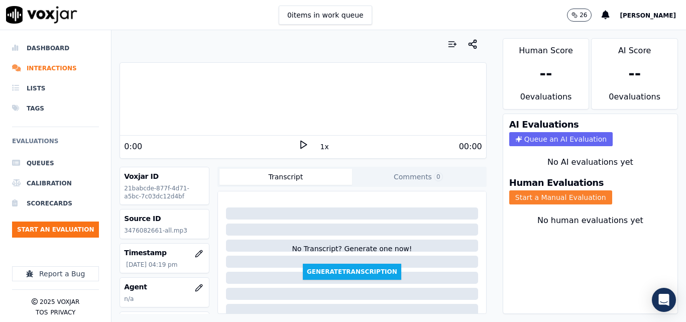
click at [543, 203] on button "Start a Manual Evaluation" at bounding box center [561, 197] width 103 height 14
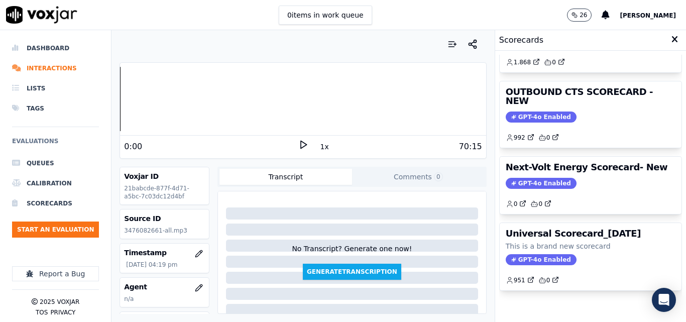
scroll to position [220, 0]
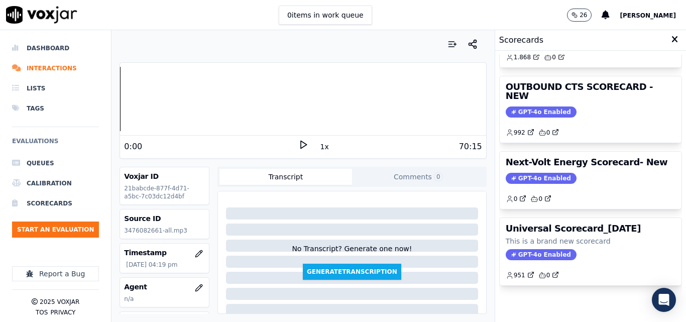
click at [299, 144] on icon at bounding box center [304, 145] width 10 height 10
click at [299, 145] on icon at bounding box center [304, 145] width 10 height 10
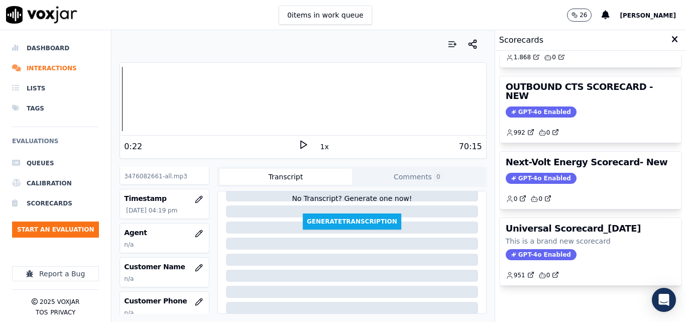
scroll to position [50, 0]
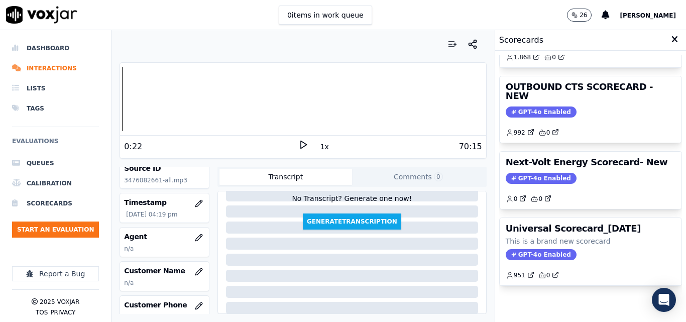
click at [299, 147] on icon at bounding box center [304, 145] width 10 height 10
click at [299, 140] on icon at bounding box center [304, 145] width 10 height 10
drag, startPoint x: 0, startPoint y: 321, endPoint x: 235, endPoint y: 64, distance: 348.6
click at [244, 59] on div "Your browser does not support the audio element. 0:25 1x 70:15 Voxjar ID 21babc…" at bounding box center [303, 176] width 383 height 292
click at [111, 101] on div "Dashboard Interactions Lists Tags Evaluations Queues Calibration Scorecards Sta…" at bounding box center [343, 176] width 686 height 292
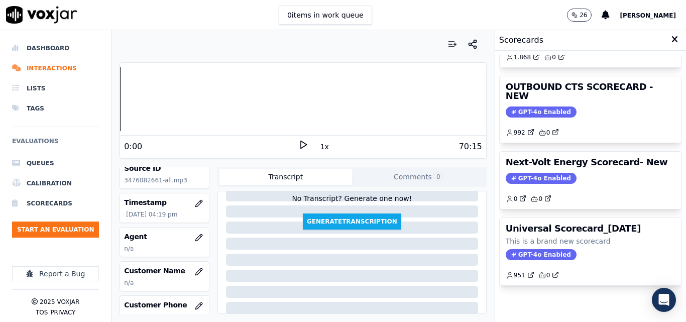
click at [299, 144] on icon at bounding box center [304, 145] width 10 height 10
click at [301, 143] on rect at bounding box center [302, 144] width 2 height 7
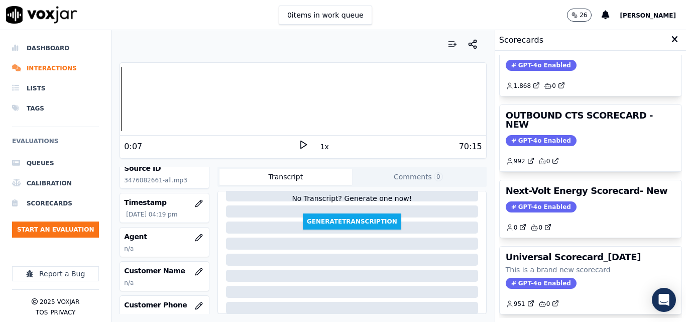
scroll to position [119, 0]
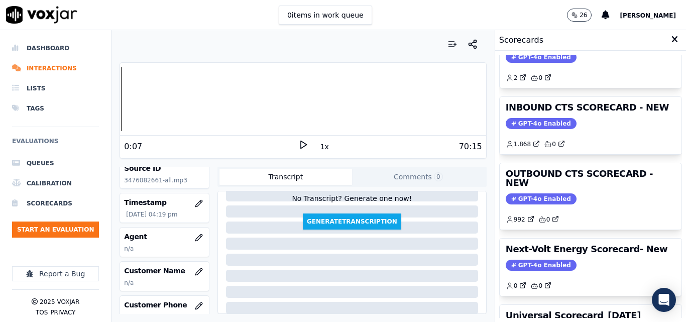
click at [409, 183] on button "Comments 0" at bounding box center [418, 177] width 133 height 16
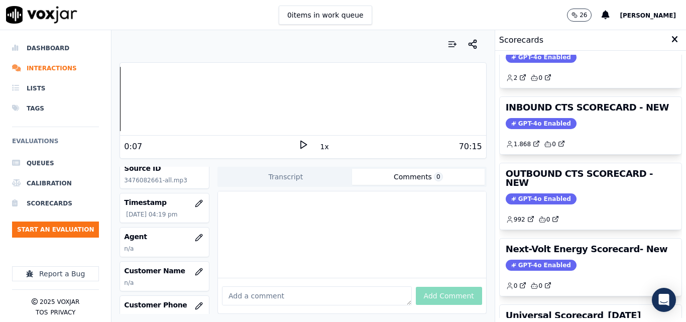
click at [110, 96] on div "Dashboard Interactions Lists Tags Evaluations Queues Calibration Scorecards Sta…" at bounding box center [343, 176] width 686 height 292
click at [300, 146] on icon at bounding box center [304, 145] width 10 height 10
click at [299, 149] on icon at bounding box center [304, 145] width 10 height 10
click at [299, 148] on icon at bounding box center [304, 145] width 10 height 10
click at [105, 88] on div "Dashboard Interactions Lists Tags Evaluations Queues Calibration Scorecards Sta…" at bounding box center [343, 176] width 686 height 292
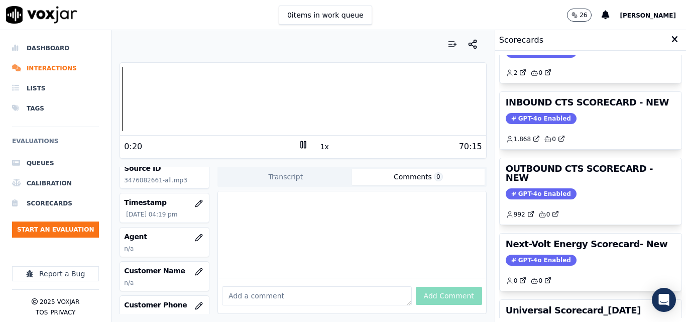
scroll to position [116, 0]
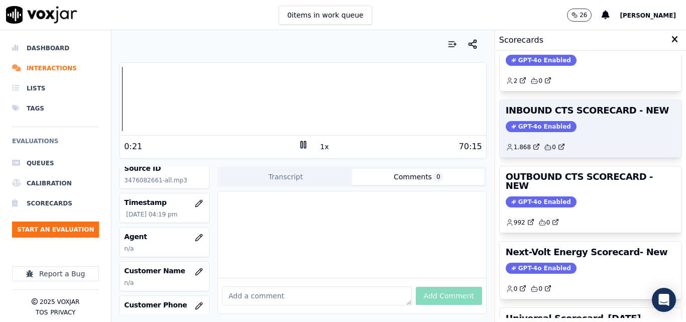
click at [541, 123] on span "GPT-4o Enabled" at bounding box center [541, 126] width 71 height 11
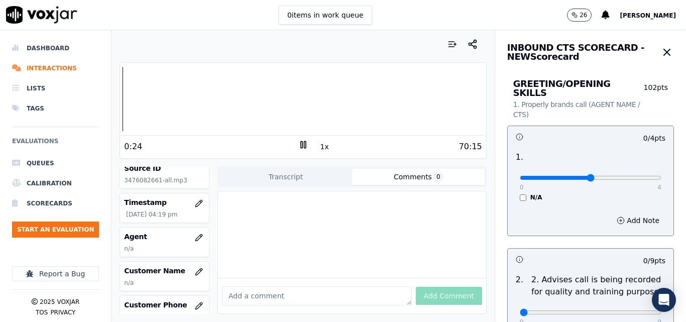
type input "2"
click at [571, 176] on input "range" at bounding box center [591, 178] width 142 height 4
click at [299, 144] on icon at bounding box center [304, 145] width 10 height 10
click at [611, 214] on button "Add Note" at bounding box center [638, 221] width 55 height 14
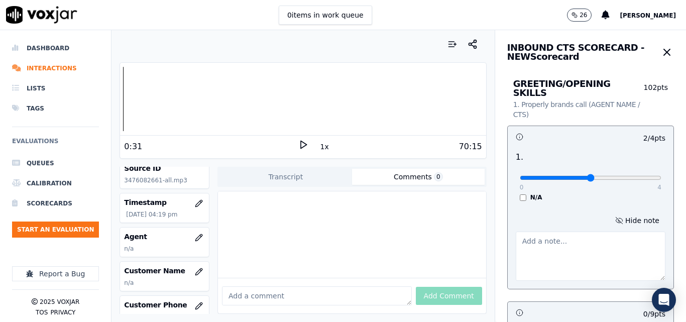
paste textarea "Please start your call with a better attitude and, above all, tone of voice, as…"
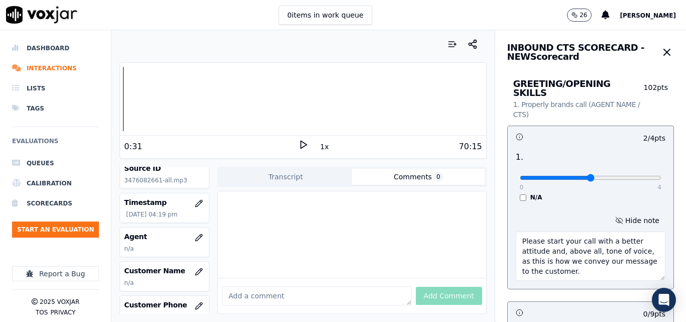
scroll to position [6, 0]
type textarea "Please start your call with a better attitude and, above all, tone of voice, as…"
click at [115, 100] on div "Your browser does not support the audio element. 0:31 1x 70:15 Voxjar ID 21babc…" at bounding box center [303, 176] width 383 height 292
click at [299, 143] on icon at bounding box center [304, 145] width 10 height 10
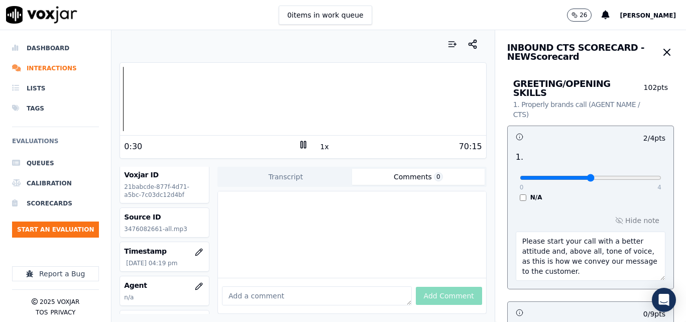
scroll to position [0, 0]
click at [301, 143] on rect at bounding box center [302, 144] width 2 height 7
click at [299, 145] on icon at bounding box center [304, 145] width 10 height 10
click at [416, 221] on div at bounding box center [352, 234] width 268 height 86
click at [301, 144] on rect at bounding box center [302, 144] width 2 height 7
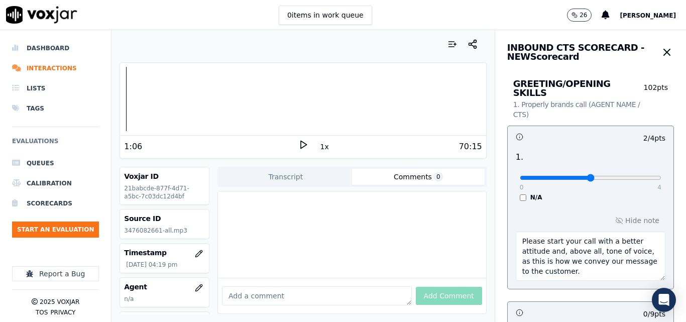
click at [299, 145] on icon at bounding box center [304, 145] width 10 height 10
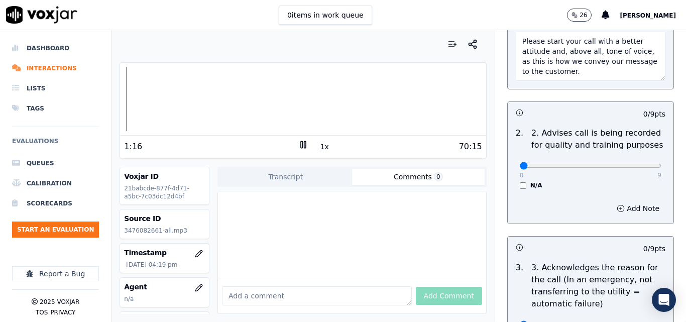
scroll to position [201, 0]
click at [520, 163] on input "range" at bounding box center [591, 165] width 142 height 4
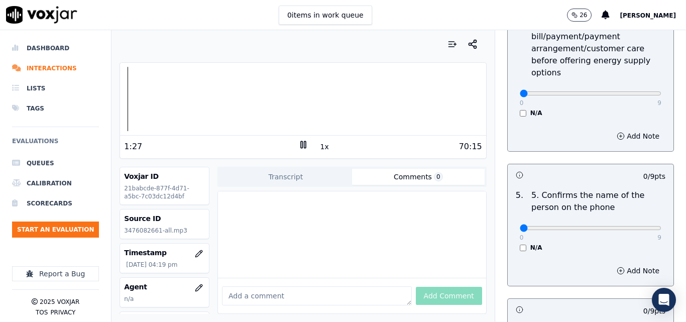
scroll to position [603, 0]
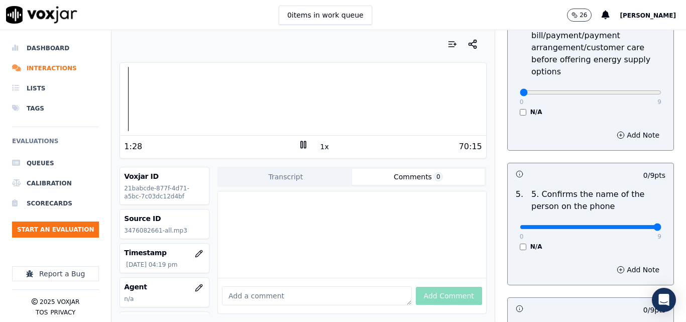
type input "9"
click at [631, 225] on input "range" at bounding box center [591, 227] width 142 height 4
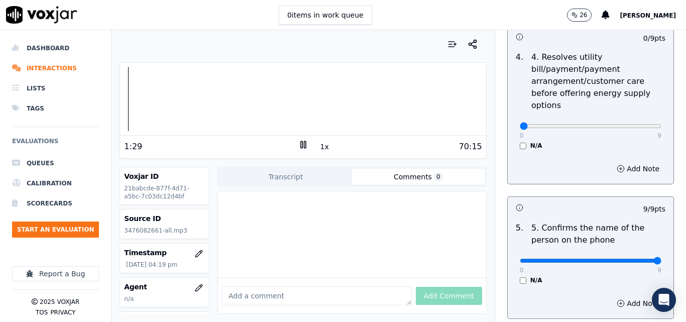
scroll to position [553, 0]
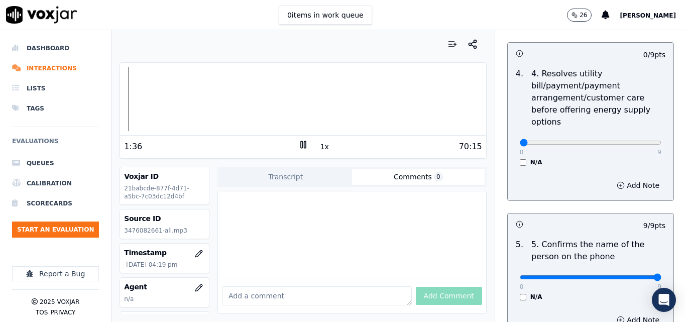
click at [520, 158] on div "N/A" at bounding box center [591, 162] width 142 height 8
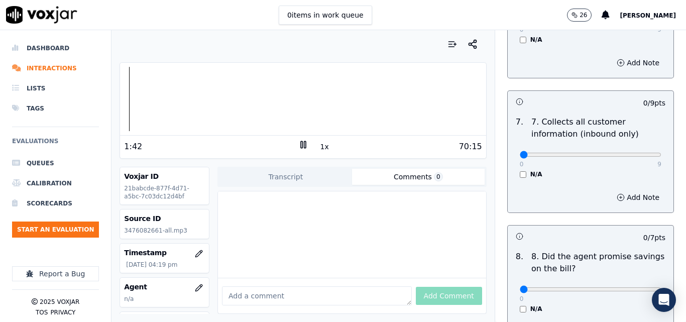
scroll to position [1005, 0]
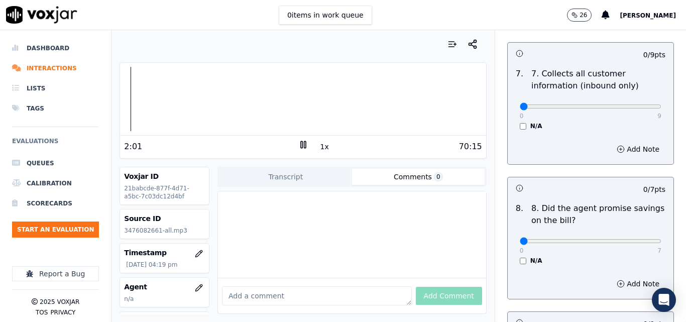
click at [319, 146] on button "1x" at bounding box center [325, 147] width 13 height 14
click at [319, 146] on button "1.5x" at bounding box center [329, 147] width 20 height 14
click at [166, 99] on div at bounding box center [303, 99] width 366 height 64
click at [165, 99] on div at bounding box center [303, 99] width 366 height 64
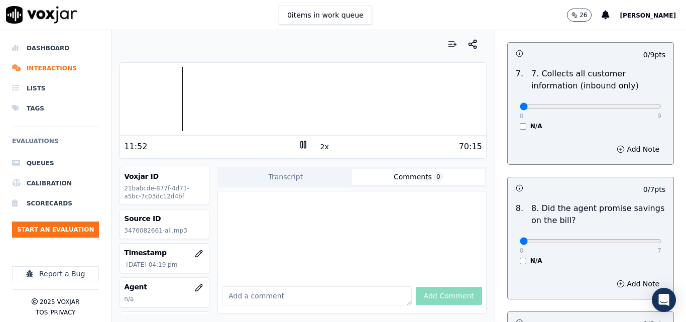
click at [304, 144] on rect at bounding box center [305, 144] width 2 height 7
click at [301, 147] on icon at bounding box center [304, 145] width 10 height 10
click at [319, 152] on button "2x" at bounding box center [325, 147] width 13 height 14
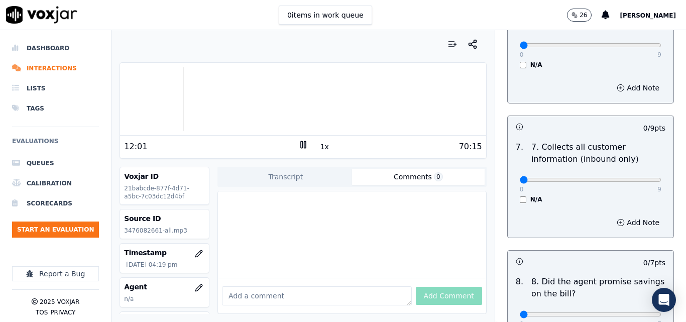
scroll to position [928, 0]
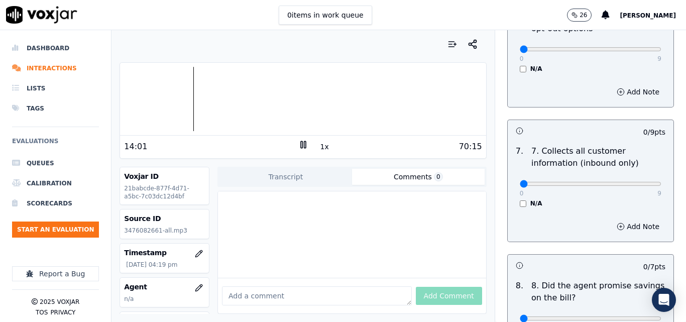
click at [319, 148] on button "1x" at bounding box center [325, 147] width 13 height 14
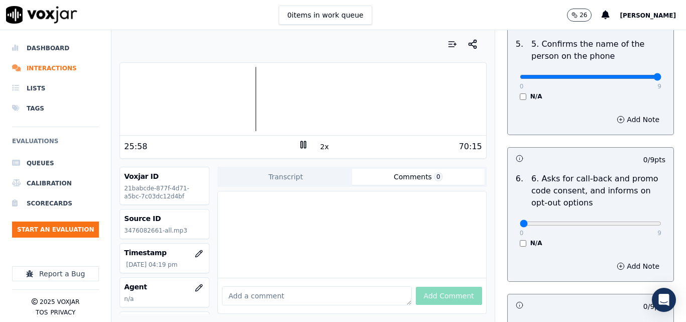
scroll to position [754, 0]
click at [256, 101] on div at bounding box center [303, 99] width 366 height 64
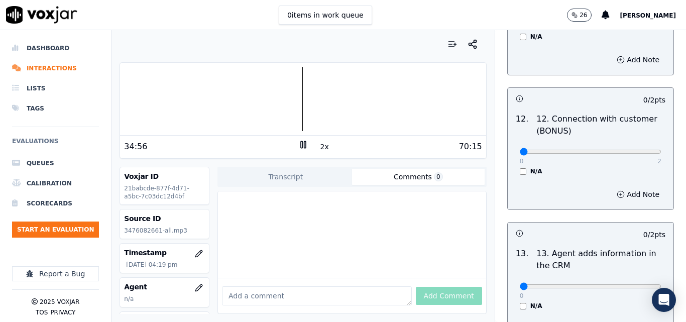
scroll to position [1658, 0]
type input "1"
click at [603, 149] on input "range" at bounding box center [591, 151] width 142 height 4
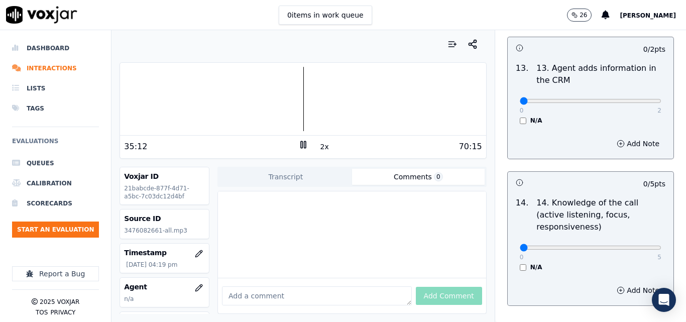
scroll to position [1859, 0]
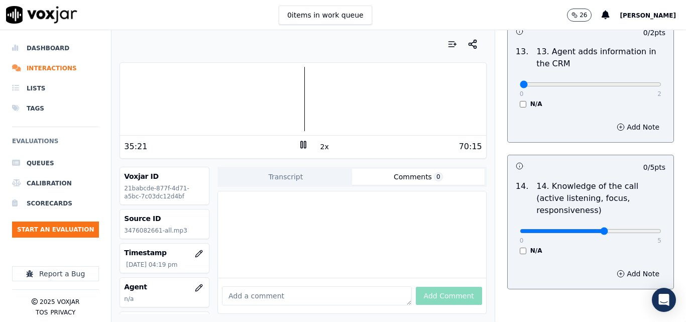
click at [585, 229] on input "range" at bounding box center [591, 231] width 142 height 4
click at [594, 229] on input "range" at bounding box center [591, 231] width 142 height 4
click at [598, 229] on input "range" at bounding box center [591, 231] width 142 height 4
type input "4"
click at [605, 229] on input "range" at bounding box center [591, 231] width 142 height 4
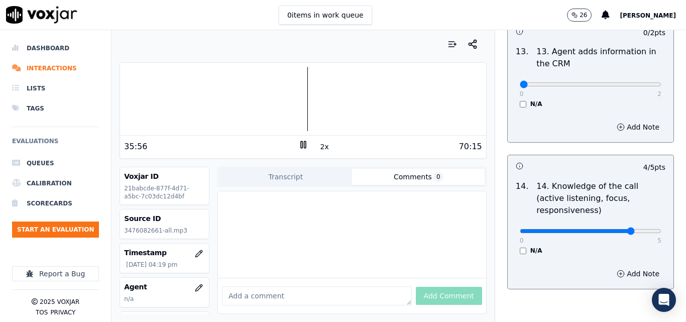
click at [294, 96] on div at bounding box center [303, 99] width 366 height 64
click at [301, 146] on rect at bounding box center [302, 144] width 2 height 7
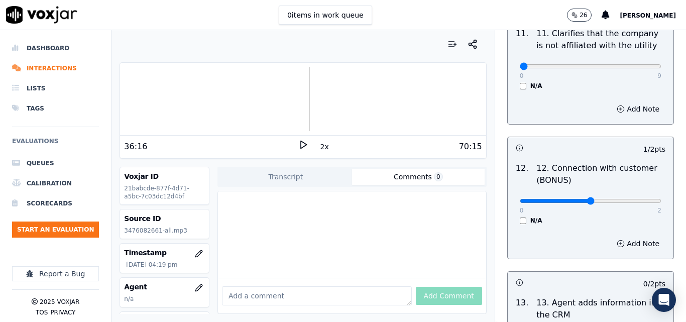
scroll to position [1889, 0]
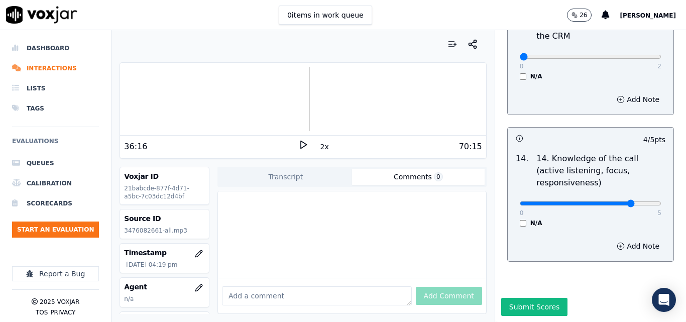
click at [301, 144] on polygon at bounding box center [304, 145] width 6 height 8
click at [309, 145] on div "70:15" at bounding box center [396, 147] width 174 height 12
click at [304, 145] on rect at bounding box center [305, 144] width 2 height 7
click at [299, 146] on icon at bounding box center [304, 145] width 10 height 10
click at [302, 98] on div at bounding box center [303, 99] width 366 height 64
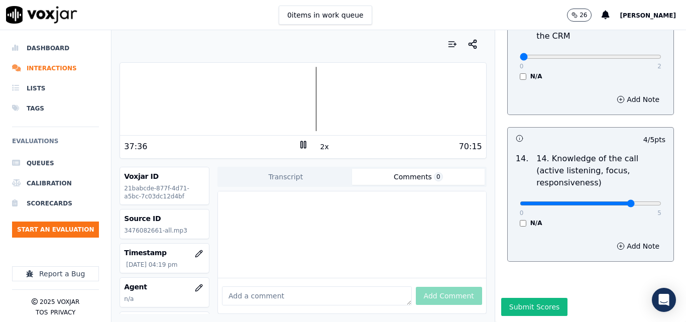
click at [304, 147] on rect at bounding box center [305, 144] width 2 height 7
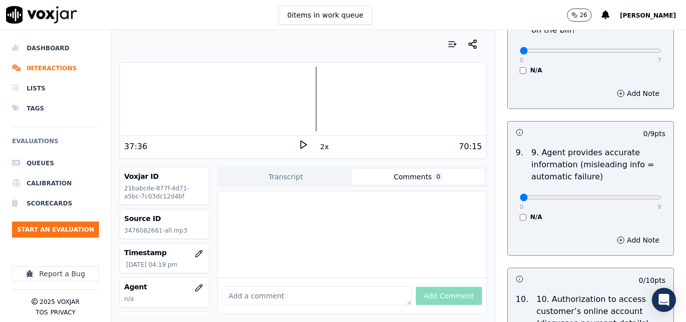
scroll to position [1185, 0]
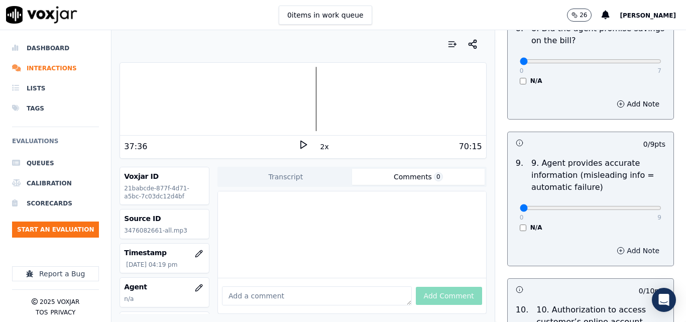
click at [621, 244] on button "Add Note" at bounding box center [638, 251] width 55 height 14
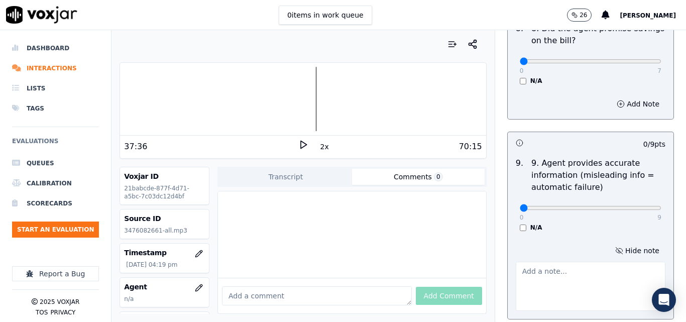
click at [591, 274] on textarea at bounding box center [591, 286] width 150 height 49
type textarea "incorrect gas rate"
click at [584, 206] on input "range" at bounding box center [591, 208] width 142 height 4
click at [594, 202] on div "0 9" at bounding box center [591, 208] width 142 height 12
type input "7"
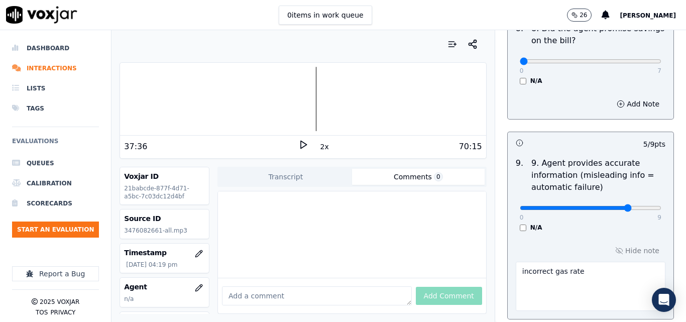
click at [604, 206] on input "range" at bounding box center [591, 208] width 142 height 4
click at [308, 91] on div at bounding box center [303, 99] width 366 height 64
click at [306, 102] on div at bounding box center [303, 99] width 366 height 64
click at [301, 141] on icon at bounding box center [304, 145] width 10 height 10
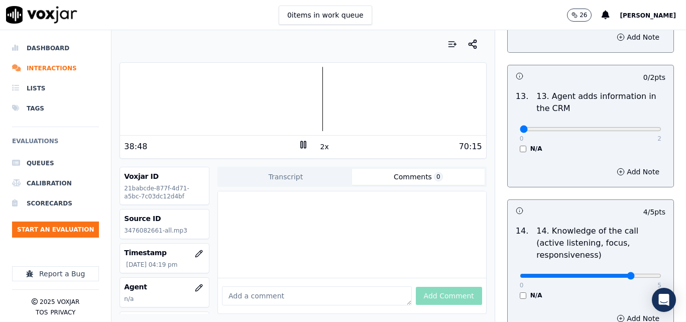
scroll to position [1841, 0]
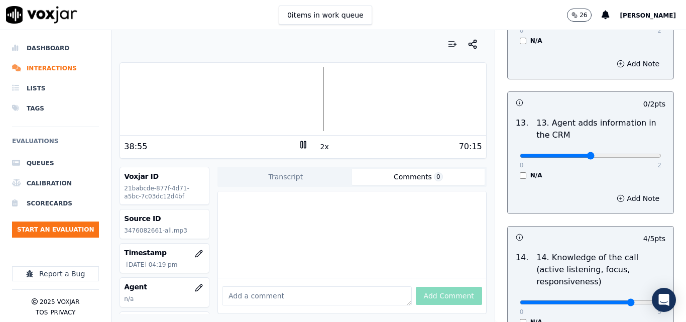
click at [603, 154] on input "range" at bounding box center [591, 156] width 142 height 4
click at [520, 154] on input "range" at bounding box center [591, 156] width 142 height 4
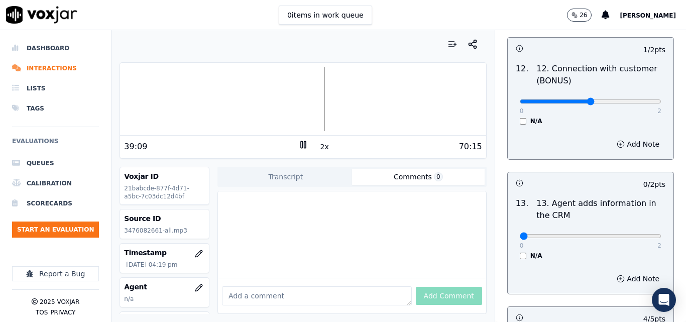
scroll to position [1741, 0]
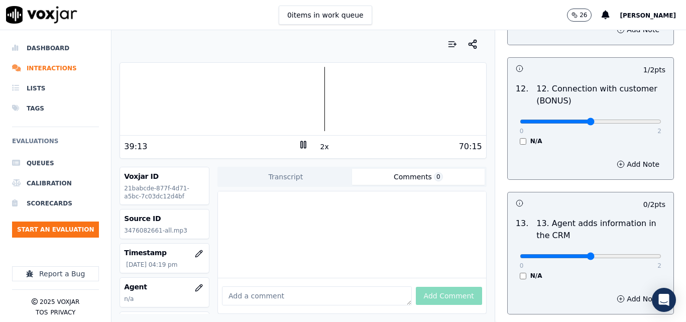
type input "1"
click at [575, 254] on input "range" at bounding box center [591, 256] width 142 height 4
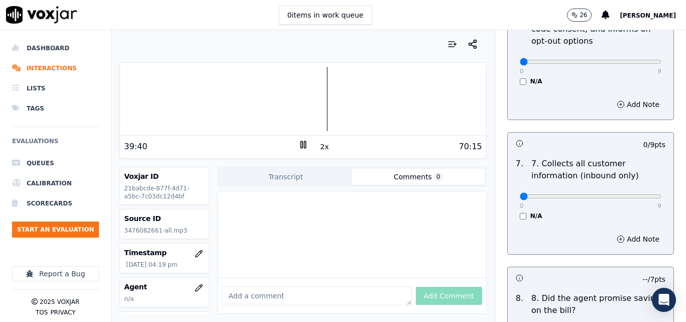
scroll to position [887, 0]
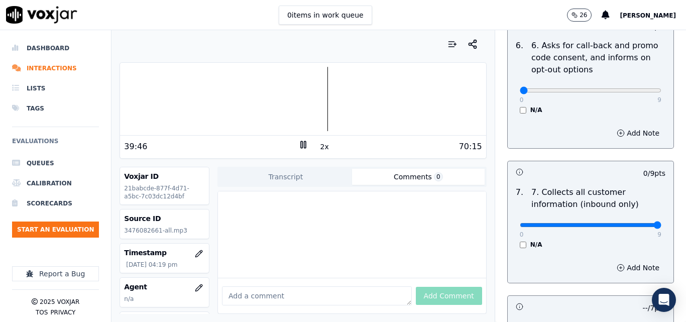
type input "9"
click at [637, 223] on input "range" at bounding box center [591, 225] width 142 height 4
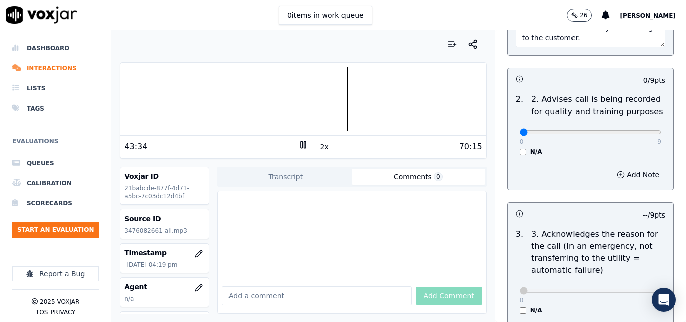
scroll to position [233, 0]
type input "9"
click at [635, 131] on input "range" at bounding box center [591, 133] width 142 height 4
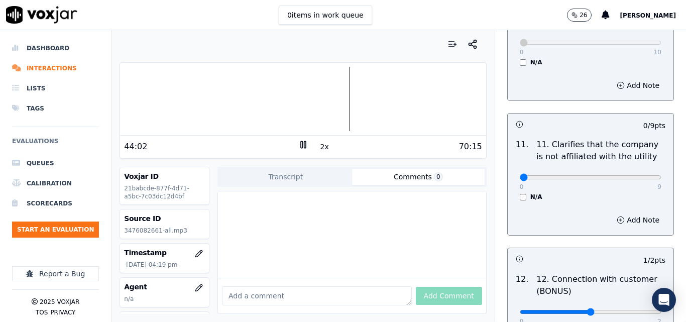
scroll to position [1509, 0]
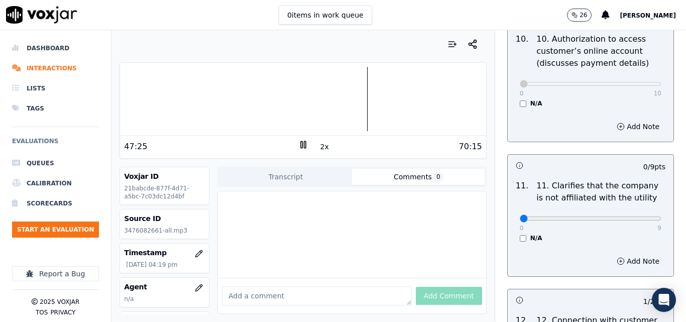
click at [300, 147] on icon at bounding box center [304, 145] width 10 height 10
drag, startPoint x: 300, startPoint y: 147, endPoint x: 297, endPoint y: 156, distance: 9.5
click at [297, 156] on div "47:25 2x 70:15" at bounding box center [303, 147] width 366 height 22
click at [299, 144] on icon at bounding box center [304, 145] width 10 height 10
click at [589, 212] on div "0 9" at bounding box center [591, 218] width 142 height 12
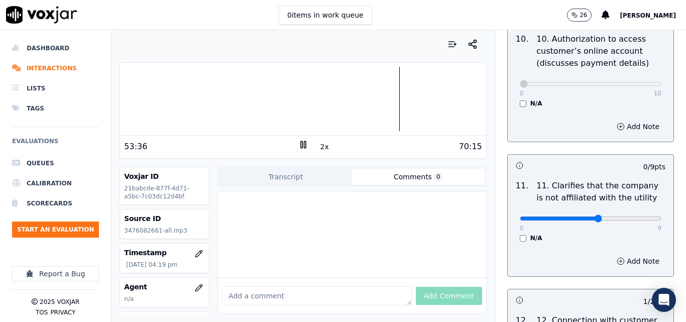
click at [588, 217] on input "range" at bounding box center [591, 219] width 142 height 4
click at [597, 217] on input "range" at bounding box center [591, 219] width 142 height 4
click at [605, 217] on input "range" at bounding box center [591, 219] width 142 height 4
drag, startPoint x: 616, startPoint y: 211, endPoint x: 652, endPoint y: 208, distance: 35.8
type input "9"
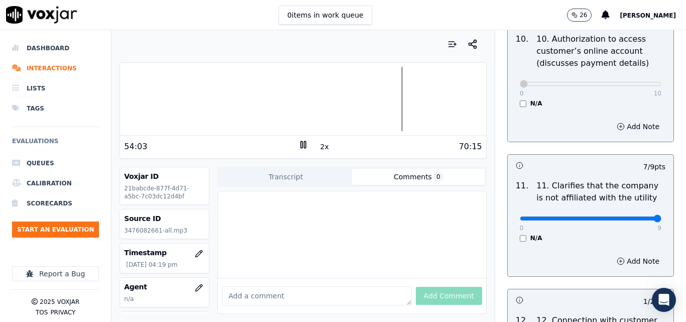
click at [652, 217] on input "range" at bounding box center [591, 219] width 142 height 4
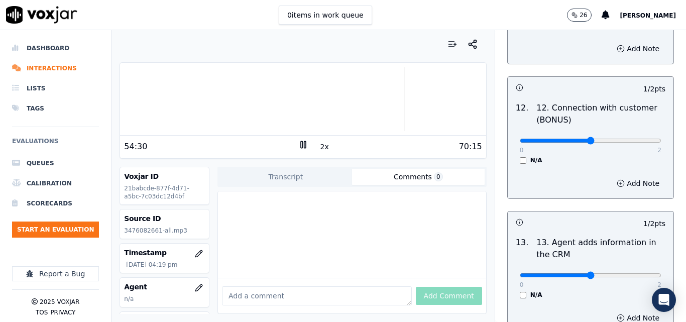
scroll to position [1942, 0]
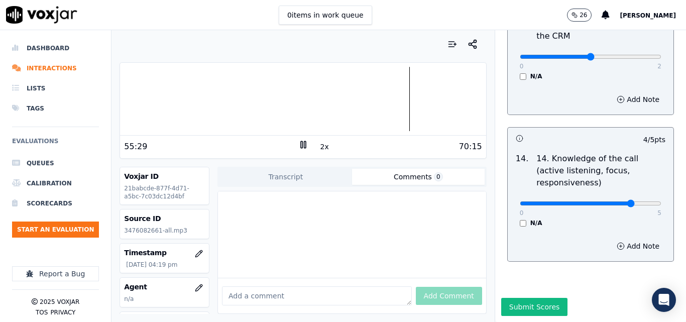
click at [319, 146] on button "2x" at bounding box center [325, 147] width 13 height 14
click at [322, 149] on button "1x" at bounding box center [325, 147] width 13 height 14
click at [322, 149] on button "1.5x" at bounding box center [329, 147] width 20 height 14
click at [235, 92] on div at bounding box center [303, 99] width 366 height 64
click at [526, 298] on button "Submit Scores" at bounding box center [535, 307] width 67 height 18
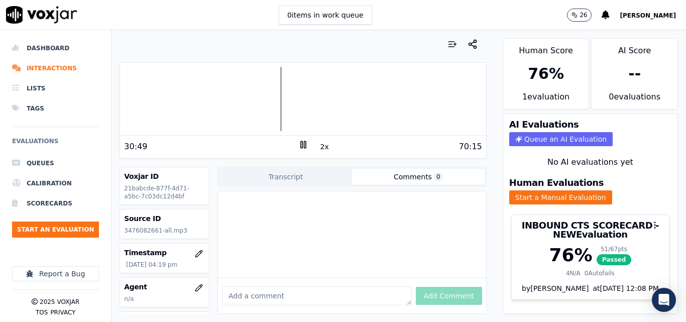
click at [299, 143] on icon at bounding box center [304, 145] width 10 height 10
click at [69, 220] on ul "Queues Calibration Scorecards Start an Evaluation" at bounding box center [55, 199] width 87 height 92
click at [67, 225] on button "Start an Evaluation" at bounding box center [55, 230] width 87 height 16
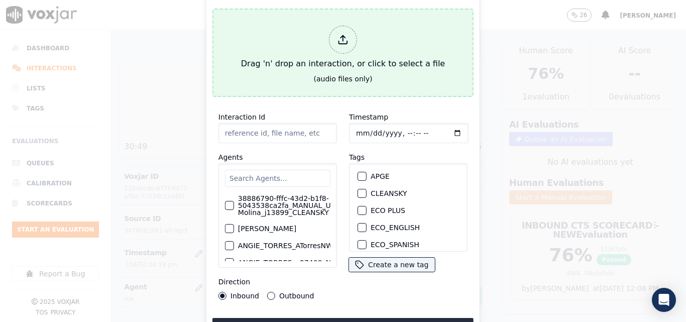
type input "20250910-121615_6096433853-all.mp3"
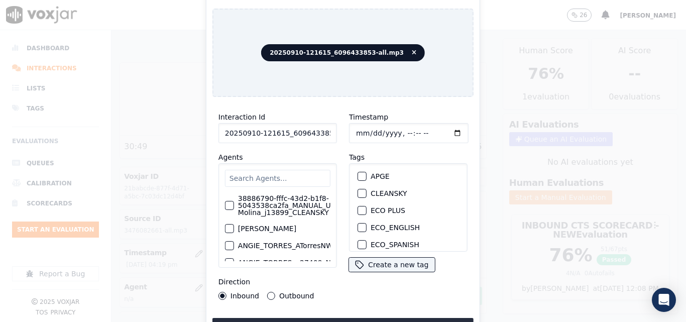
click at [359, 190] on div "button" at bounding box center [361, 193] width 7 height 7
click at [356, 318] on button "Upload interaction to start evaluation" at bounding box center [343, 327] width 261 height 18
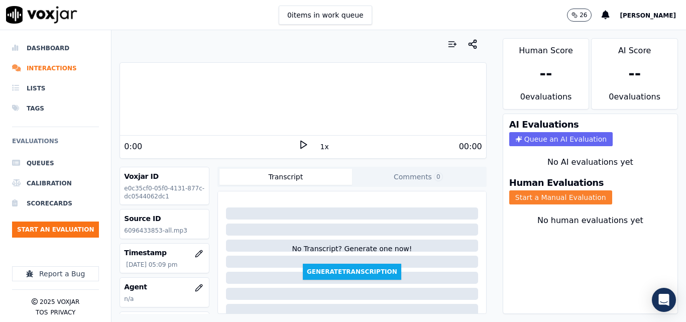
click at [544, 201] on button "Start a Manual Evaluation" at bounding box center [561, 197] width 103 height 14
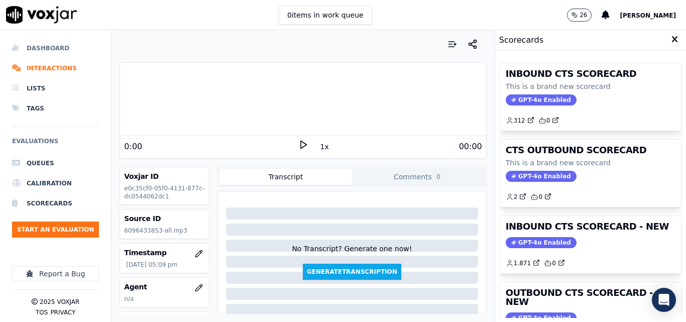
click at [48, 44] on li "Dashboard" at bounding box center [55, 48] width 87 height 20
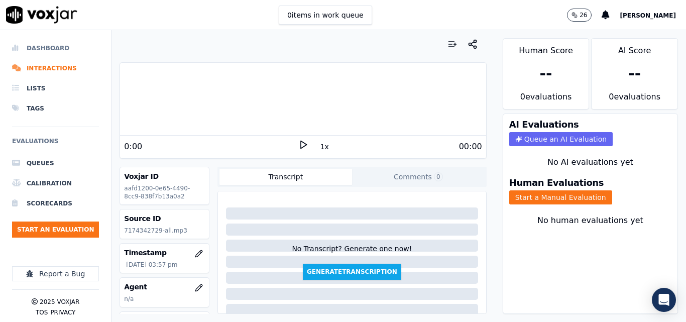
click at [57, 49] on li "Dashboard" at bounding box center [55, 48] width 87 height 20
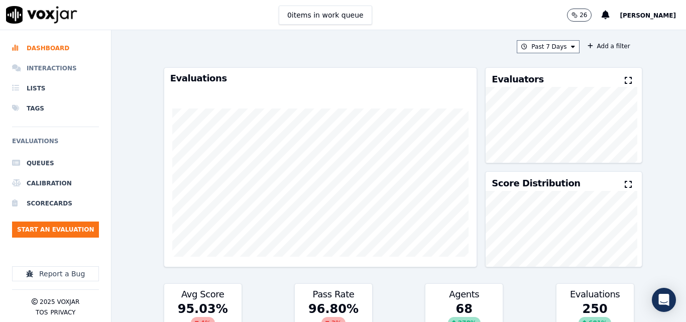
click at [56, 62] on li "Interactions" at bounding box center [55, 68] width 87 height 20
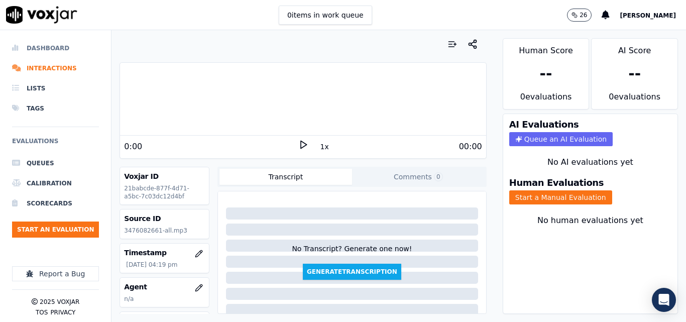
click at [41, 50] on li "Dashboard" at bounding box center [55, 48] width 87 height 20
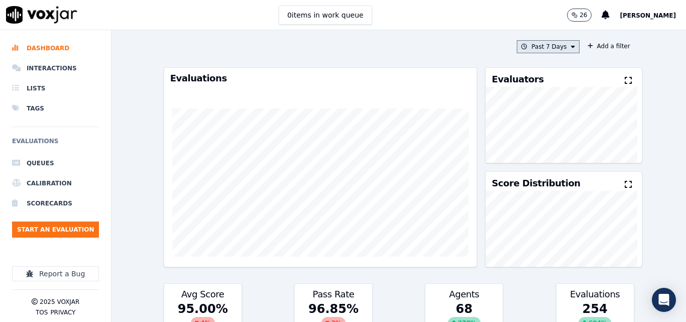
click at [551, 49] on button "Past 7 Days" at bounding box center [548, 46] width 62 height 13
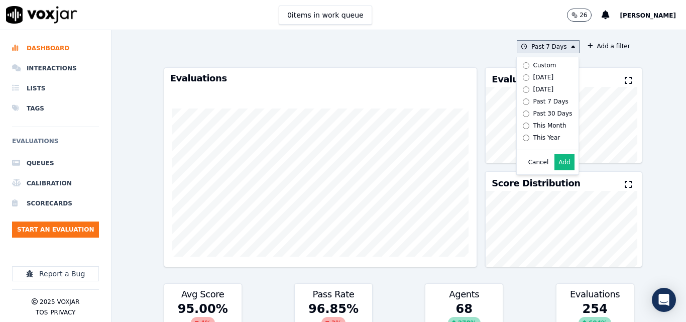
click at [534, 75] on div "[DATE]" at bounding box center [544, 77] width 21 height 8
click at [559, 170] on button "Add" at bounding box center [565, 162] width 20 height 16
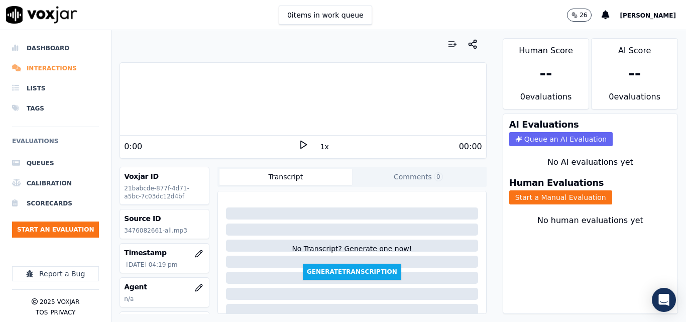
click at [47, 71] on li "Interactions" at bounding box center [55, 68] width 87 height 20
click at [53, 69] on li "Interactions" at bounding box center [55, 68] width 87 height 20
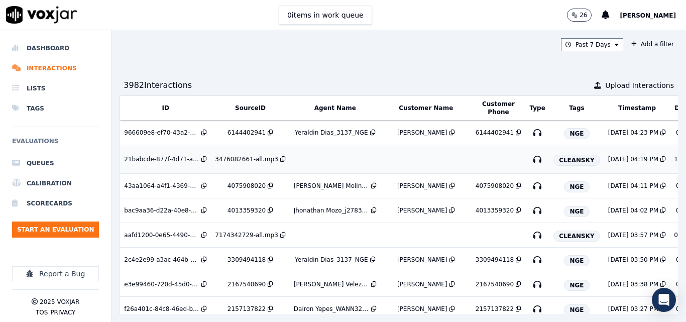
click at [292, 162] on td at bounding box center [335, 159] width 91 height 29
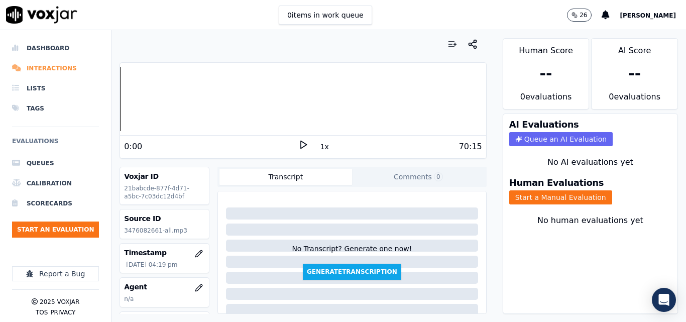
click at [64, 67] on li "Interactions" at bounding box center [55, 68] width 87 height 20
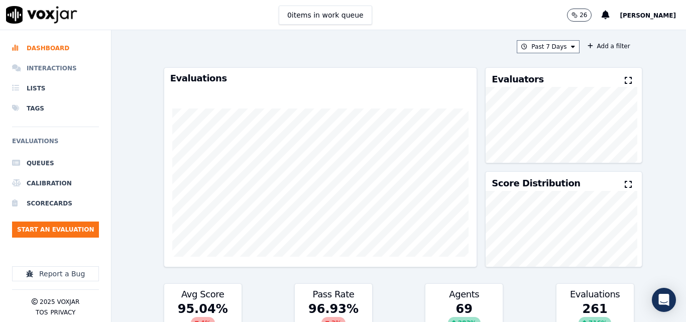
click at [46, 64] on li "Interactions" at bounding box center [55, 68] width 87 height 20
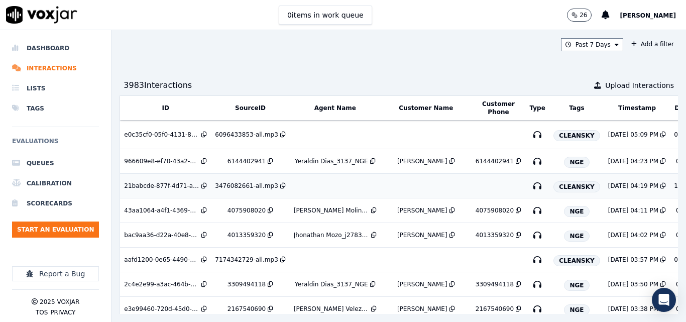
click at [247, 186] on div "3476082661-all.mp3" at bounding box center [246, 186] width 63 height 8
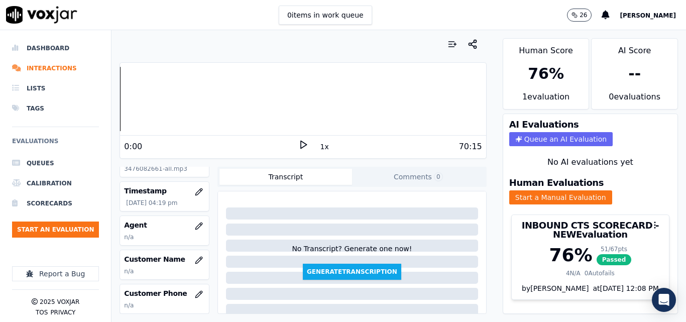
scroll to position [73, 0]
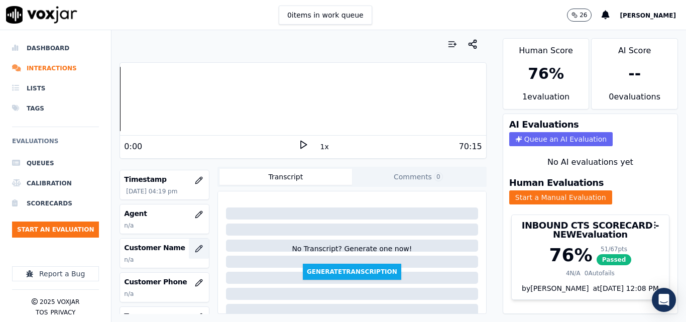
click at [195, 248] on icon "button" at bounding box center [199, 249] width 8 height 8
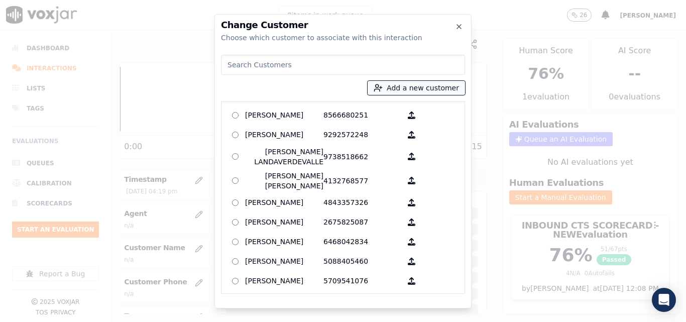
click at [401, 90] on button "Add a new customer" at bounding box center [416, 88] width 97 height 14
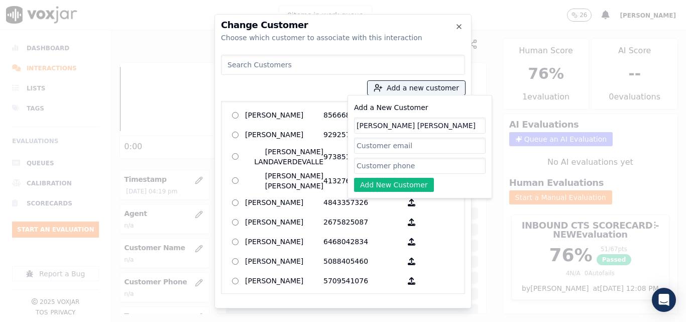
type input "jose luis alvarez"
paste input "3476082661"
type input "3476082661"
click at [402, 177] on div "Add a New Customer jose luis alvarez 3476082661 Add New Customer" at bounding box center [420, 147] width 132 height 90
click at [399, 182] on button "Add New Customer" at bounding box center [394, 185] width 80 height 14
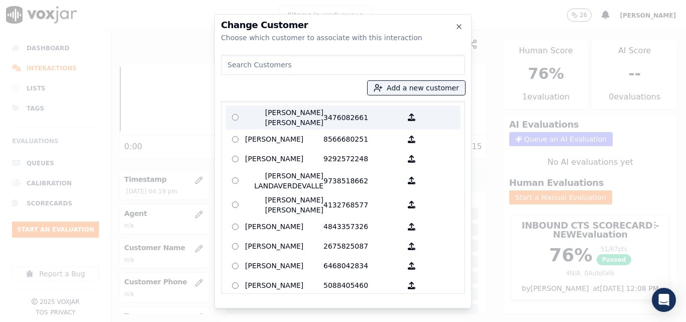
click at [297, 120] on p "jose luis alvarez" at bounding box center [284, 118] width 78 height 20
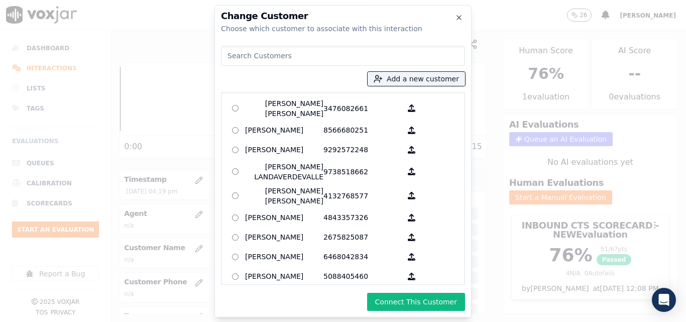
click at [397, 294] on button "Connect This Customer" at bounding box center [416, 302] width 98 height 18
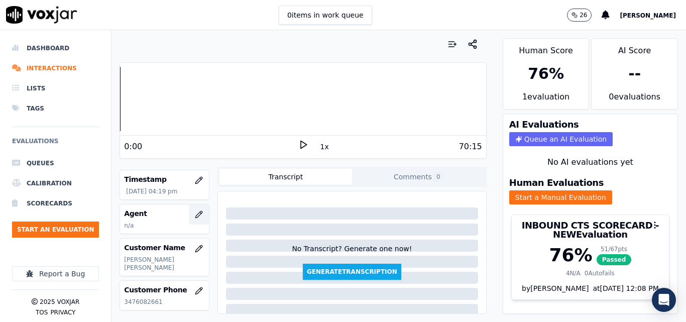
click at [195, 214] on icon "button" at bounding box center [199, 215] width 8 height 8
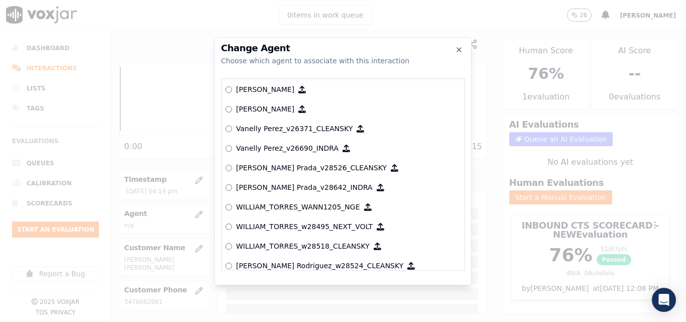
scroll to position [5014, 0]
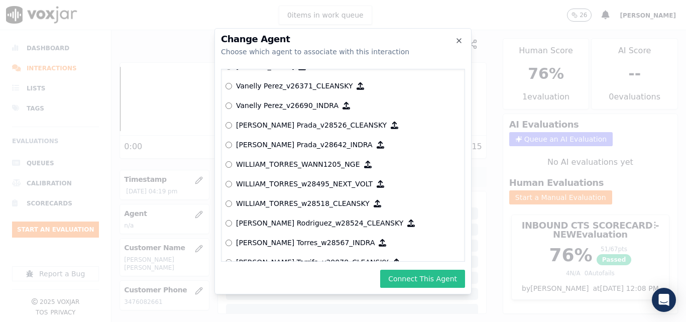
click at [426, 279] on button "Connect This Agent" at bounding box center [422, 279] width 85 height 18
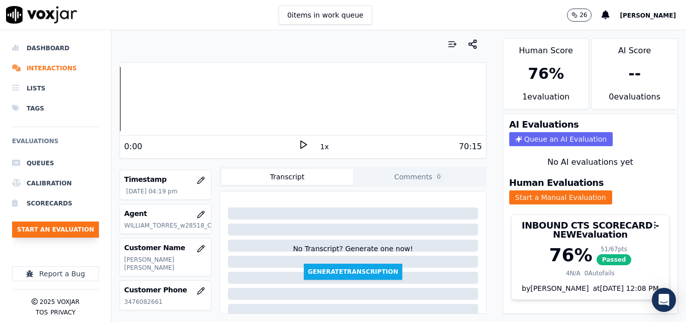
click at [78, 232] on button "Start an Evaluation" at bounding box center [55, 230] width 87 height 16
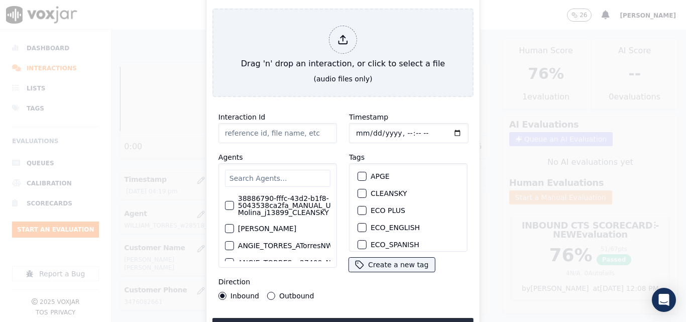
type input "20250910-121615_6096433853-all.mp3"
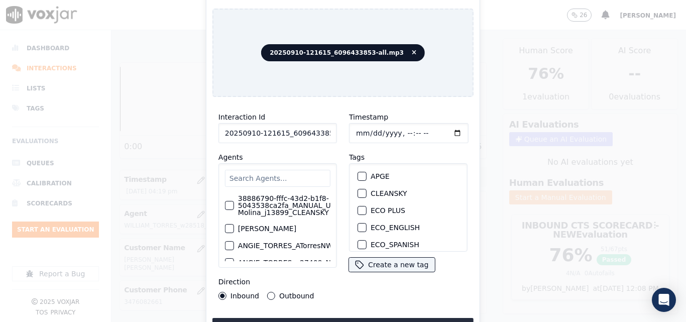
click at [358, 190] on div "button" at bounding box center [361, 193] width 7 height 7
click at [353, 318] on button "Upload interaction to start evaluation" at bounding box center [343, 327] width 261 height 18
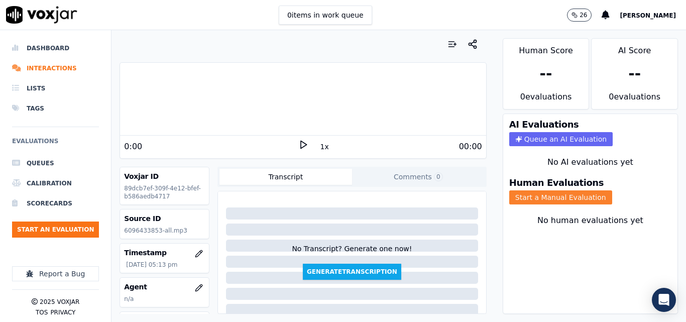
click at [545, 194] on button "Start a Manual Evaluation" at bounding box center [561, 197] width 103 height 14
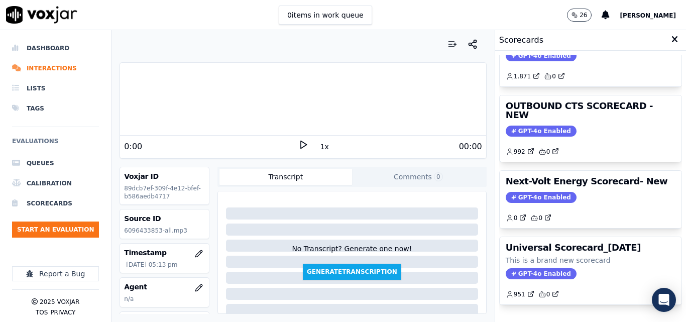
scroll to position [169, 0]
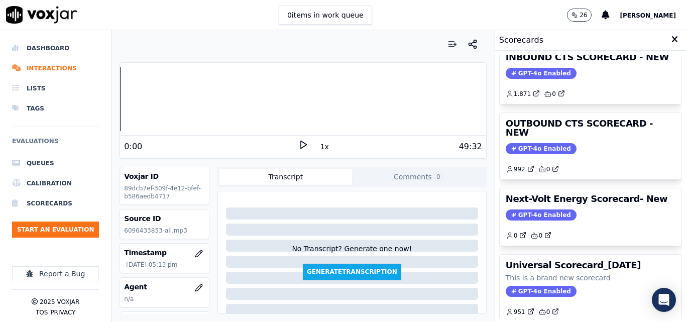
click at [301, 143] on icon at bounding box center [304, 145] width 10 height 10
click at [302, 146] on icon at bounding box center [304, 145] width 10 height 10
click at [299, 140] on icon at bounding box center [304, 145] width 10 height 10
drag, startPoint x: 298, startPoint y: 149, endPoint x: 306, endPoint y: 142, distance: 10.0
click at [301, 148] on icon at bounding box center [304, 145] width 10 height 10
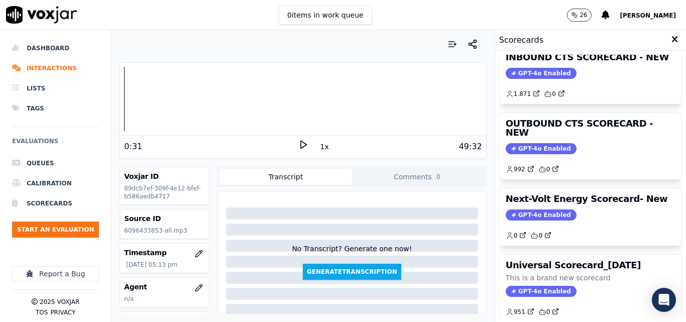
click at [302, 142] on icon at bounding box center [304, 145] width 10 height 10
click at [118, 114] on div "Your browser does not support the audio element. 0:00 1x 49:32 Voxjar ID 89dcb7…" at bounding box center [303, 176] width 383 height 292
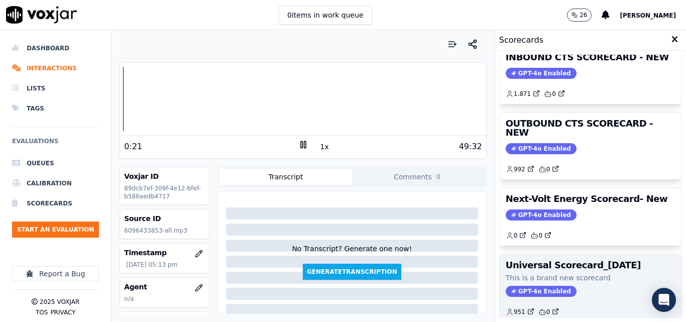
scroll to position [119, 0]
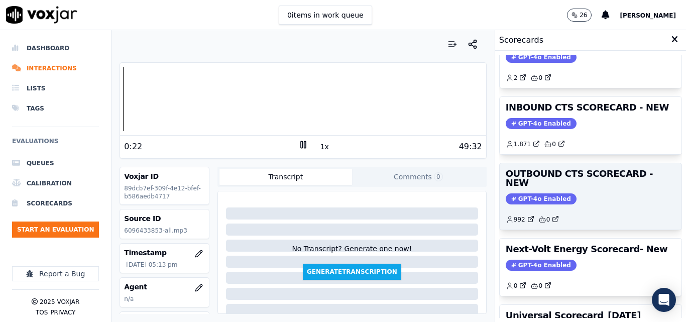
click at [536, 193] on span "GPT-4o Enabled" at bounding box center [541, 198] width 71 height 11
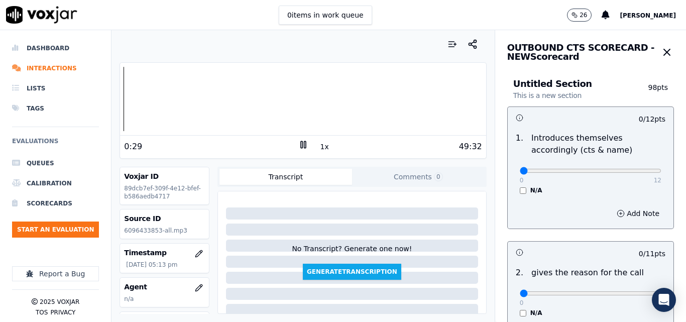
click at [301, 144] on rect at bounding box center [302, 144] width 2 height 7
click at [300, 148] on icon at bounding box center [304, 145] width 10 height 10
click at [609, 170] on input "range" at bounding box center [591, 171] width 142 height 4
type input "10"
click at [613, 169] on input "range" at bounding box center [591, 171] width 142 height 4
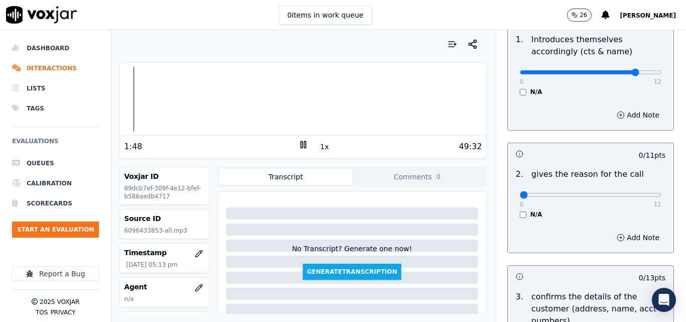
scroll to position [101, 0]
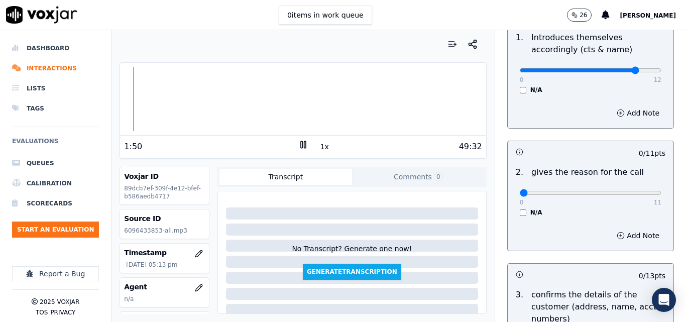
click at [319, 146] on button "1x" at bounding box center [325, 147] width 13 height 14
click at [299, 143] on icon at bounding box center [304, 145] width 10 height 10
click at [124, 99] on div at bounding box center [303, 99] width 366 height 64
click at [301, 142] on polygon at bounding box center [304, 145] width 6 height 8
click at [301, 142] on rect at bounding box center [302, 144] width 2 height 7
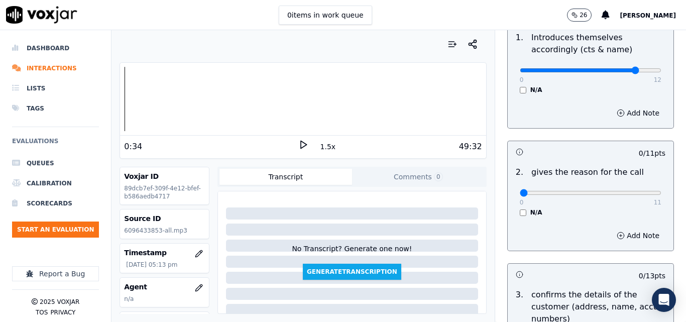
click at [300, 143] on icon at bounding box center [304, 145] width 10 height 10
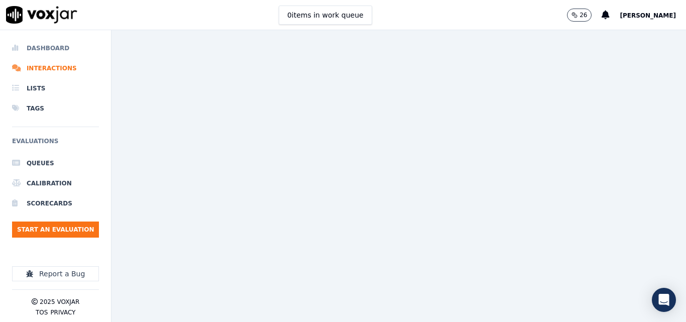
click at [48, 46] on li "Dashboard" at bounding box center [55, 48] width 87 height 20
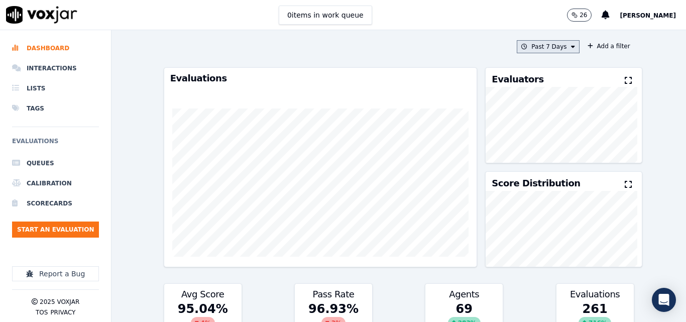
click at [556, 47] on button "Past 7 Days" at bounding box center [548, 46] width 62 height 13
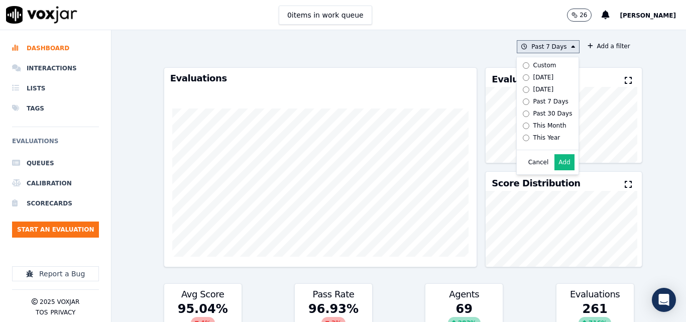
click at [555, 168] on button "Add" at bounding box center [565, 162] width 20 height 16
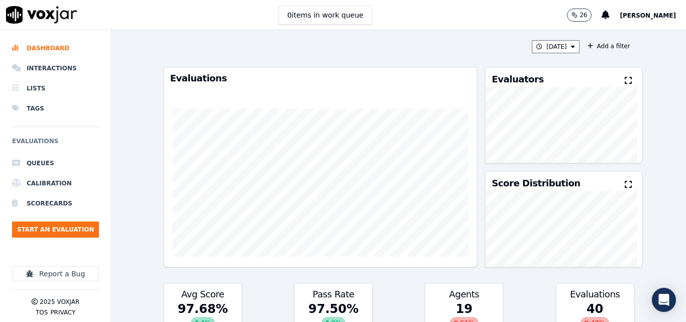
click at [625, 80] on icon at bounding box center [628, 80] width 7 height 8
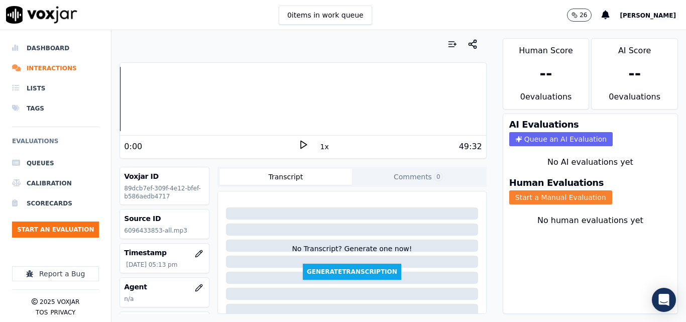
click at [547, 203] on button "Start a Manual Evaluation" at bounding box center [561, 197] width 103 height 14
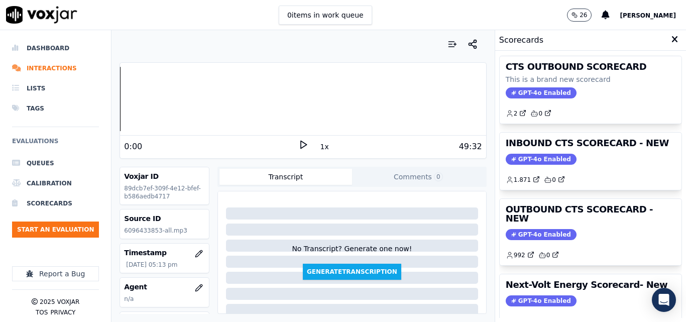
scroll to position [220, 0]
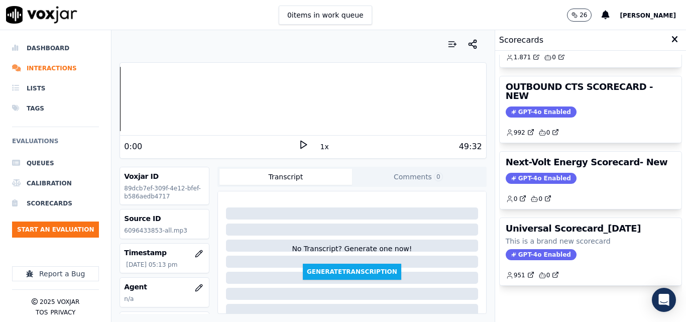
click at [299, 145] on icon at bounding box center [304, 145] width 10 height 10
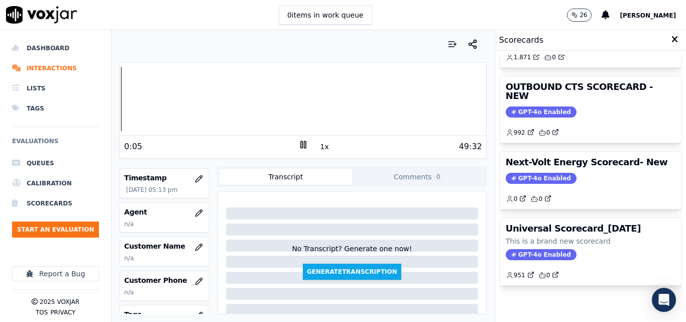
scroll to position [79, 0]
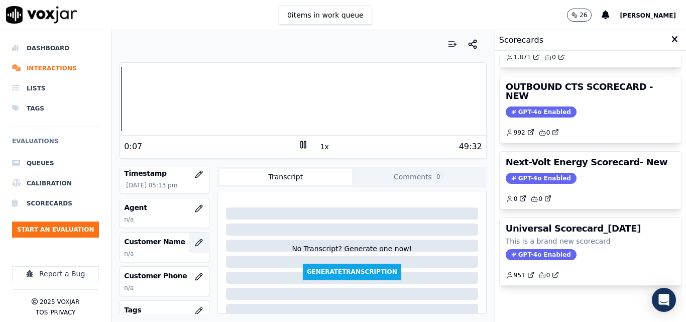
click at [195, 240] on icon "button" at bounding box center [199, 243] width 8 height 8
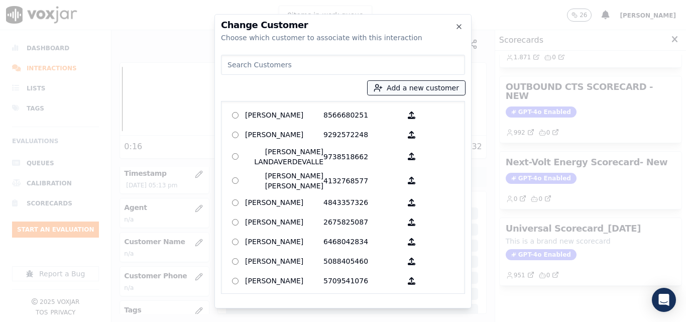
click at [413, 87] on button "Add a new customer" at bounding box center [416, 88] width 97 height 14
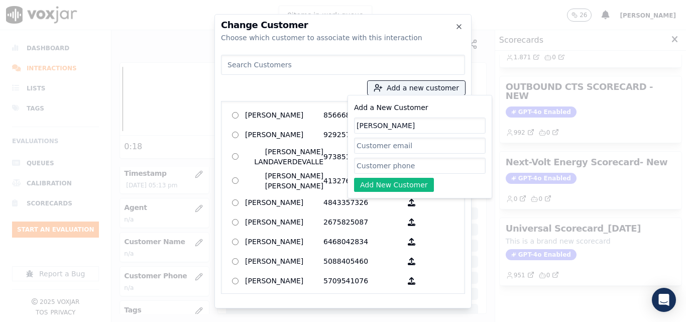
type input "CECILIA ESCOBAR TREJO"
paste input "6096433853"
type input "6096433853"
click at [384, 180] on button "Add New Customer" at bounding box center [394, 185] width 80 height 14
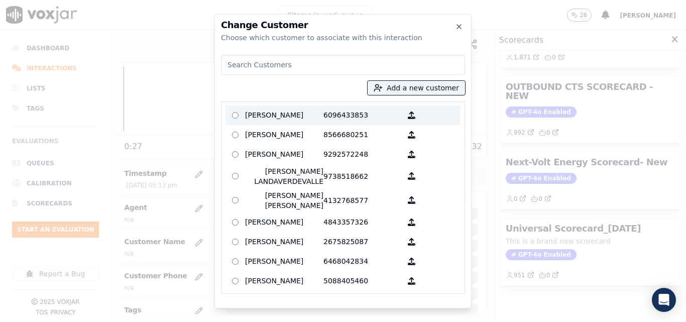
click at [293, 120] on p "CECILIA ESCOBAR TREJO" at bounding box center [284, 116] width 78 height 16
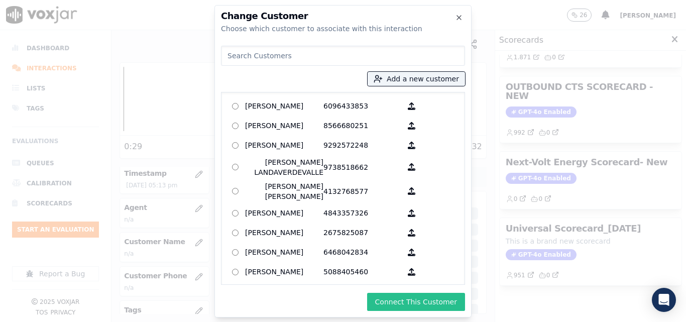
click at [398, 295] on button "Connect This Customer" at bounding box center [416, 302] width 98 height 18
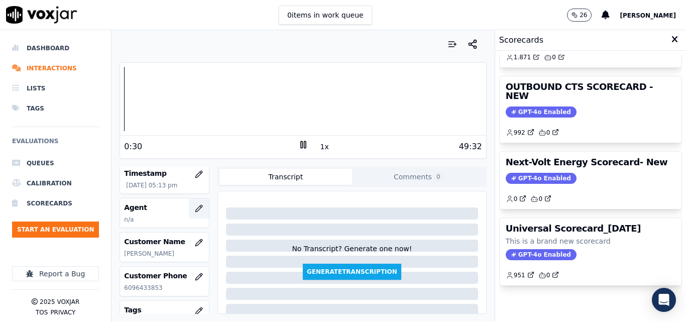
click at [195, 208] on icon "button" at bounding box center [199, 209] width 8 height 8
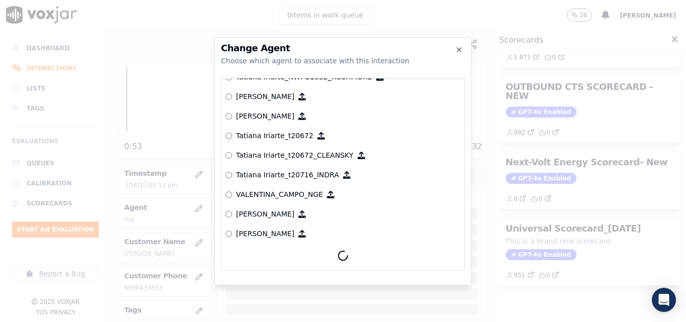
scroll to position [4748, 0]
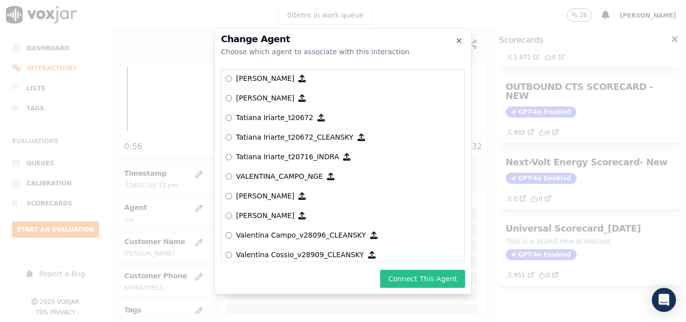
click at [416, 275] on button "Connect This Agent" at bounding box center [422, 279] width 85 height 18
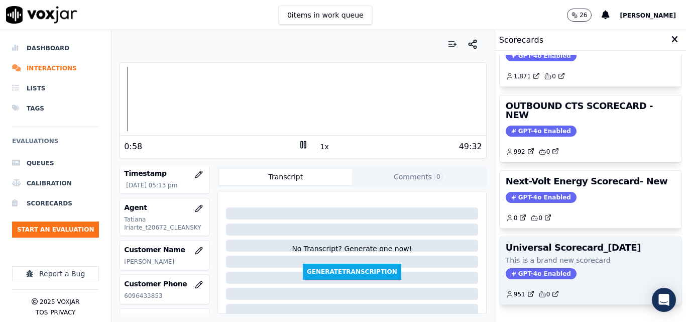
scroll to position [169, 0]
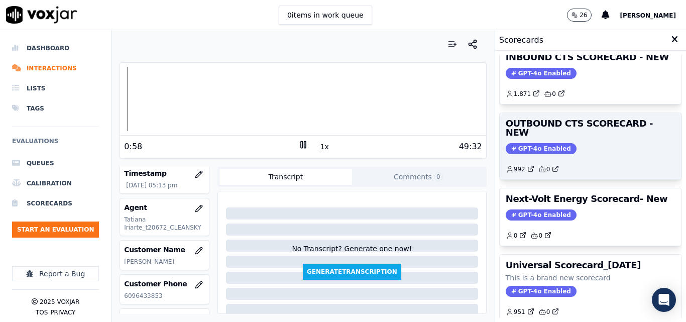
click at [542, 143] on span "GPT-4o Enabled" at bounding box center [541, 148] width 71 height 11
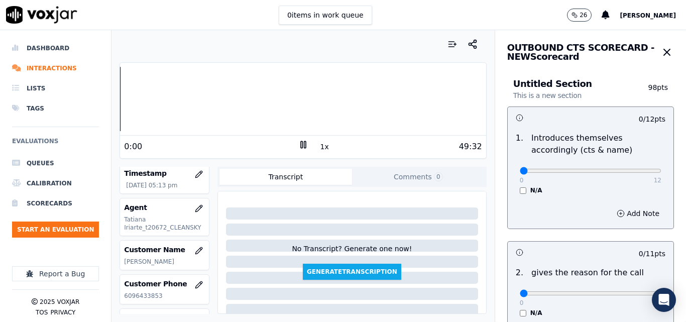
click at [107, 101] on div "Dashboard Interactions Lists Tags Evaluations Queues Calibration Scorecards Sta…" at bounding box center [343, 176] width 686 height 292
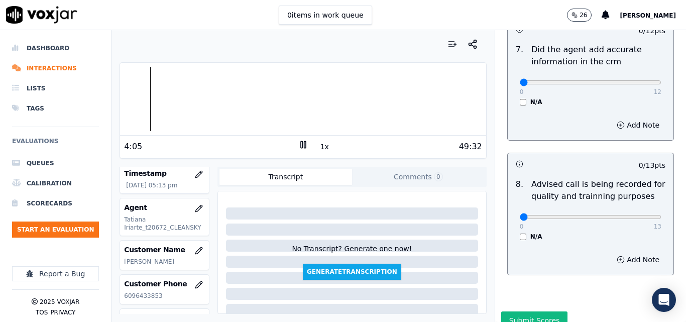
scroll to position [969, 0]
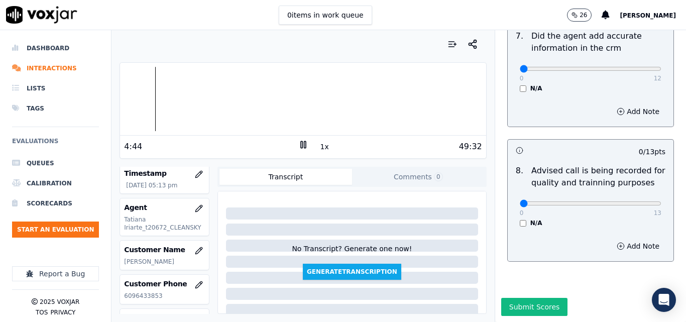
click at [319, 146] on button "1x" at bounding box center [325, 147] width 13 height 14
click at [319, 147] on button "1x" at bounding box center [325, 147] width 13 height 14
click at [304, 148] on rect at bounding box center [305, 144] width 2 height 7
click at [299, 148] on icon at bounding box center [304, 145] width 10 height 10
click at [158, 103] on div at bounding box center [303, 99] width 366 height 64
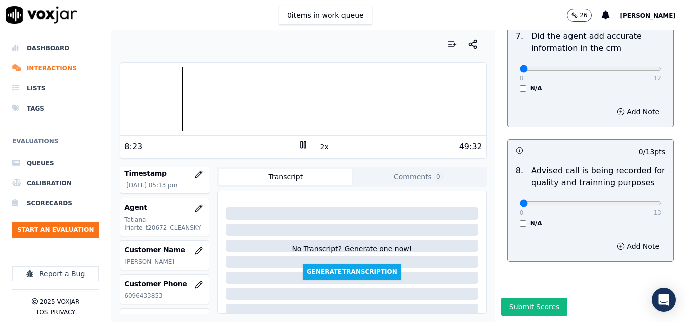
click at [300, 146] on icon at bounding box center [304, 145] width 10 height 10
click at [301, 146] on polygon at bounding box center [304, 145] width 6 height 8
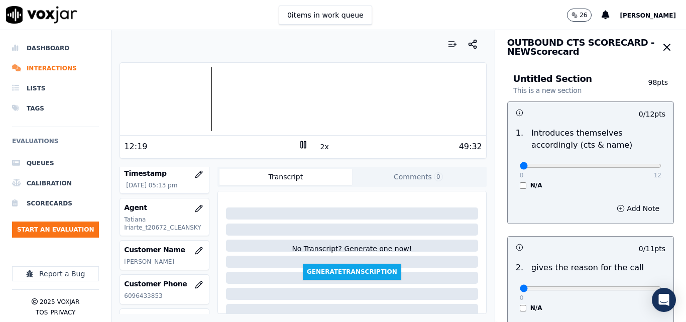
scroll to position [0, 0]
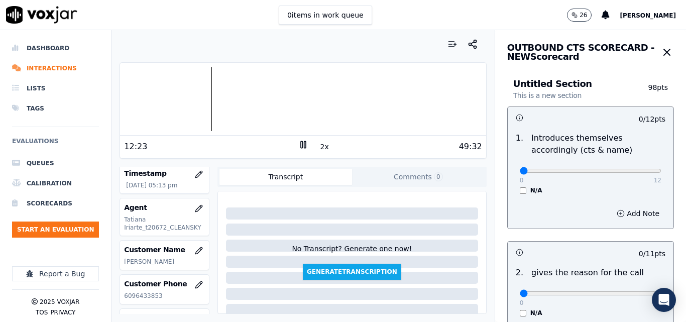
click at [202, 108] on div at bounding box center [303, 99] width 366 height 64
click at [192, 104] on div at bounding box center [303, 99] width 366 height 64
click at [128, 97] on div at bounding box center [303, 99] width 366 height 64
click at [122, 98] on div at bounding box center [303, 99] width 366 height 64
type input "9"
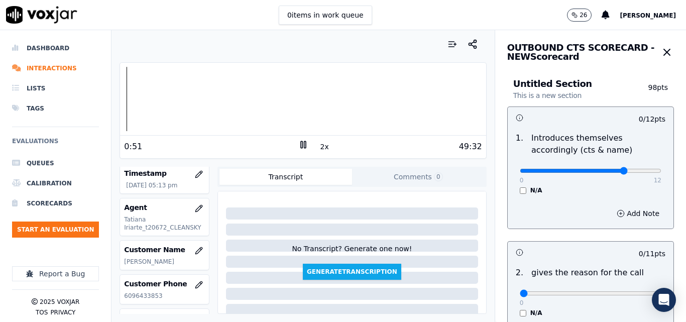
click at [603, 169] on input "range" at bounding box center [591, 171] width 142 height 4
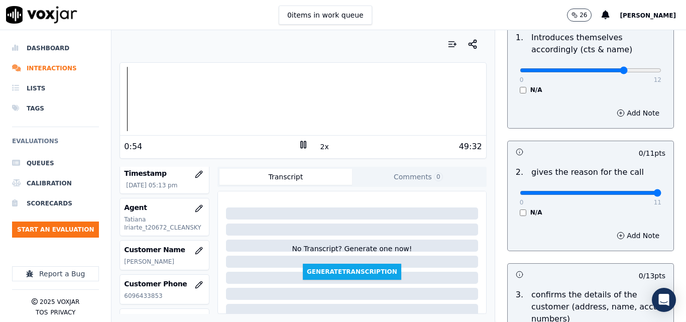
type input "11"
click at [634, 194] on input "range" at bounding box center [591, 193] width 142 height 4
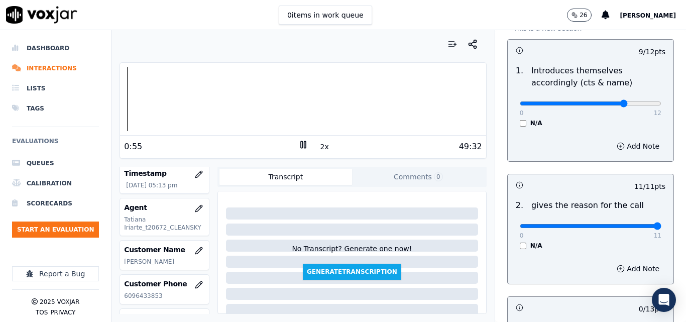
scroll to position [50, 0]
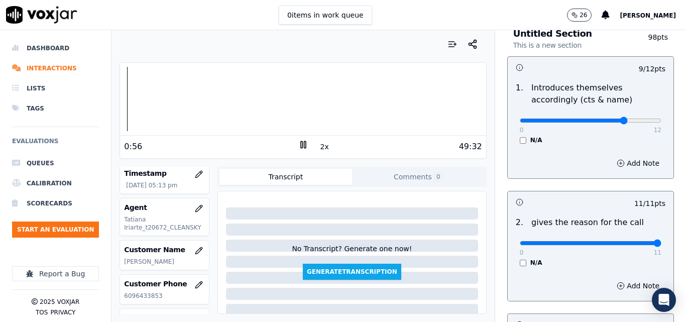
click at [620, 117] on div "0 12" at bounding box center [591, 120] width 142 height 12
type input "10"
click at [618, 122] on input "range" at bounding box center [591, 121] width 142 height 4
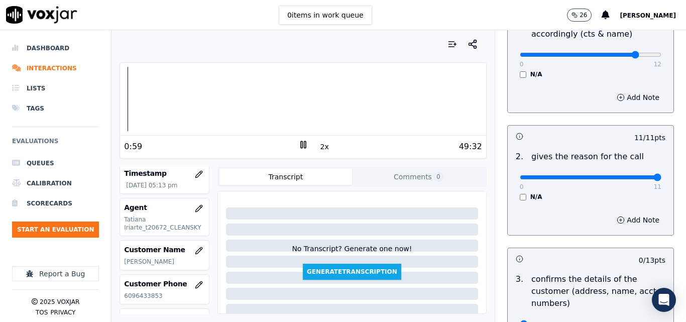
scroll to position [201, 0]
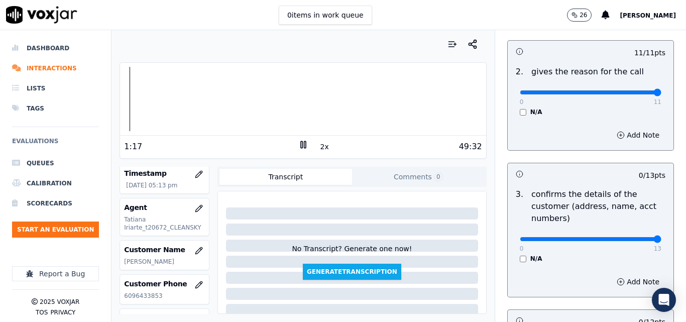
type input "13"
click at [636, 237] on input "range" at bounding box center [591, 239] width 142 height 4
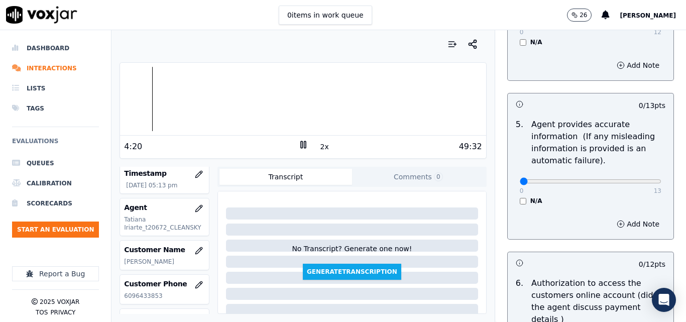
scroll to position [553, 0]
type input "13"
click at [637, 180] on input "range" at bounding box center [591, 181] width 142 height 4
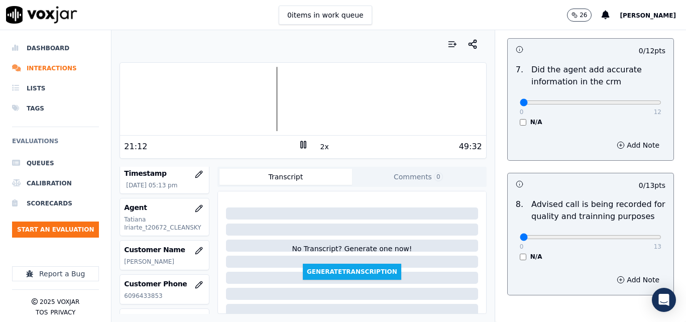
scroll to position [969, 0]
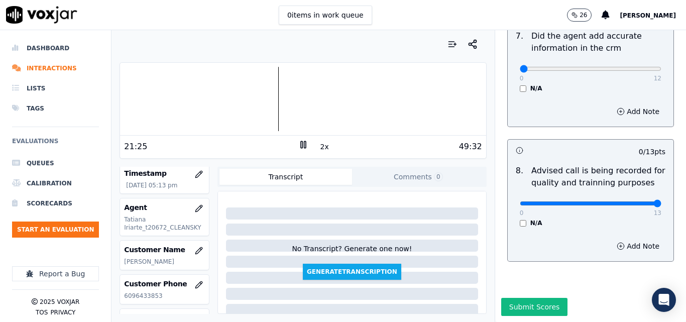
type input "13"
click at [631, 202] on input "range" at bounding box center [591, 204] width 142 height 4
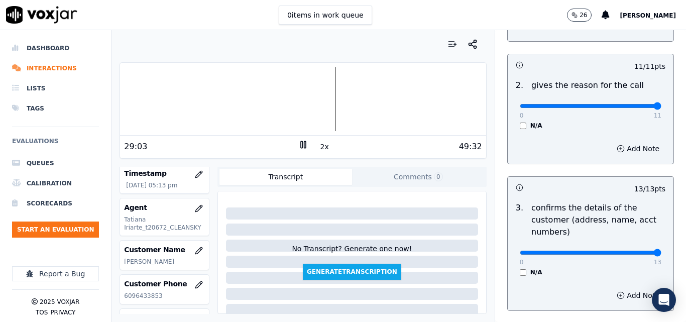
scroll to position [165, 0]
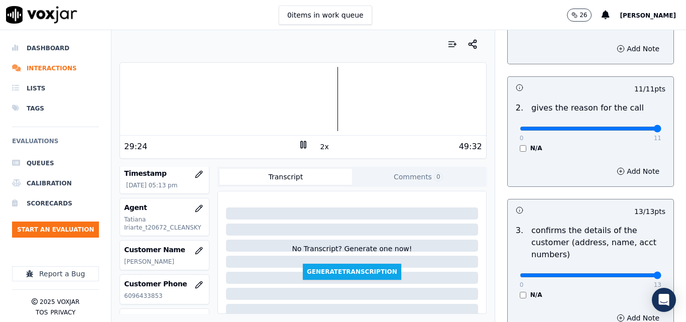
click at [316, 99] on div at bounding box center [303, 99] width 366 height 64
click at [306, 100] on div at bounding box center [303, 99] width 366 height 64
click at [313, 148] on div "49:32" at bounding box center [396, 147] width 174 height 12
click at [319, 147] on button "2x" at bounding box center [325, 147] width 13 height 14
click at [319, 147] on button "1x" at bounding box center [325, 147] width 13 height 14
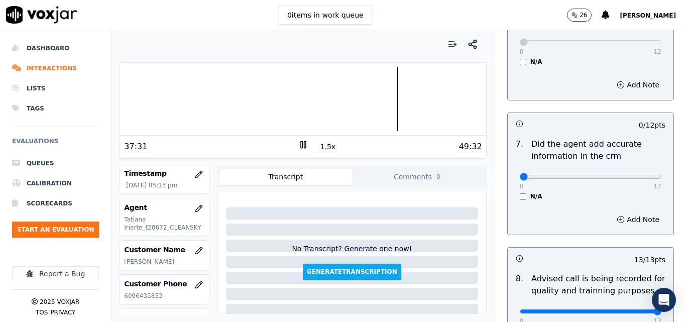
scroll to position [854, 0]
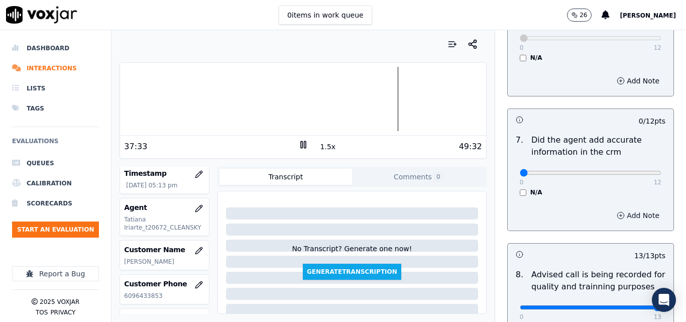
click at [617, 212] on icon "button" at bounding box center [621, 216] width 8 height 8
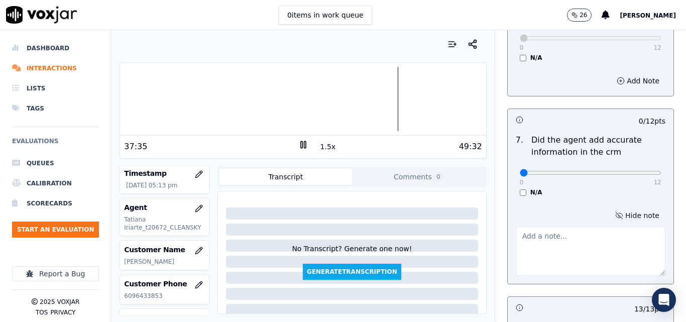
click at [562, 227] on textarea at bounding box center [591, 251] width 150 height 49
type textarea "incorrect rate electricity"
drag, startPoint x: 598, startPoint y: 225, endPoint x: 490, endPoint y: 228, distance: 108.1
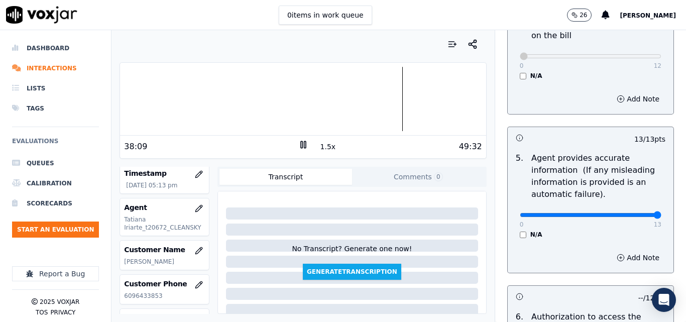
scroll to position [518, 0]
click at [617, 257] on icon "button" at bounding box center [621, 258] width 8 height 8
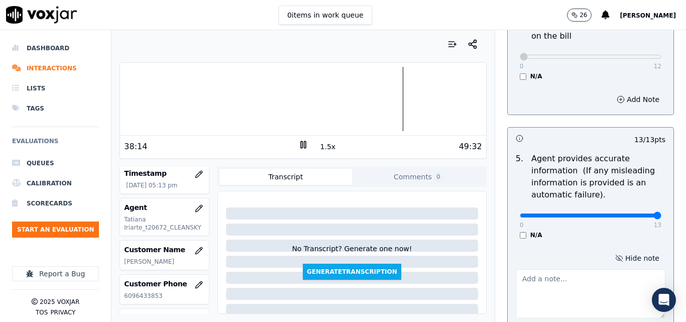
click at [575, 276] on textarea at bounding box center [591, 293] width 150 height 49
click at [542, 276] on textarea "incorrect rate" at bounding box center [591, 293] width 150 height 49
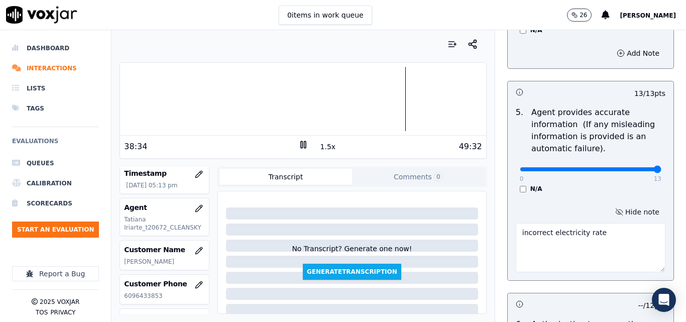
scroll to position [619, 0]
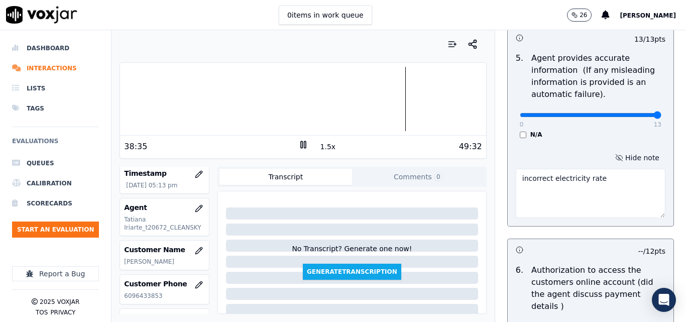
click at [662, 140] on div "Untitled Section This is a new section 98 pts 10 / 12 pts 1 . Introduces themse…" at bounding box center [591, 96] width 191 height 1298
click at [593, 182] on textarea "incorrect electricity rate" at bounding box center [591, 193] width 150 height 49
click at [571, 177] on textarea "incorrect electricity rate" at bounding box center [591, 193] width 150 height 49
type textarea "incorrect electricity and gas rate"
click at [302, 144] on icon at bounding box center [304, 145] width 10 height 10
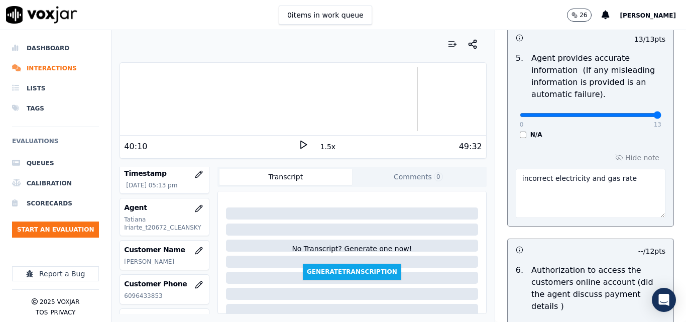
click at [301, 147] on polygon at bounding box center [304, 145] width 6 height 8
click at [299, 147] on icon at bounding box center [304, 145] width 10 height 10
click at [301, 147] on polygon at bounding box center [304, 145] width 6 height 8
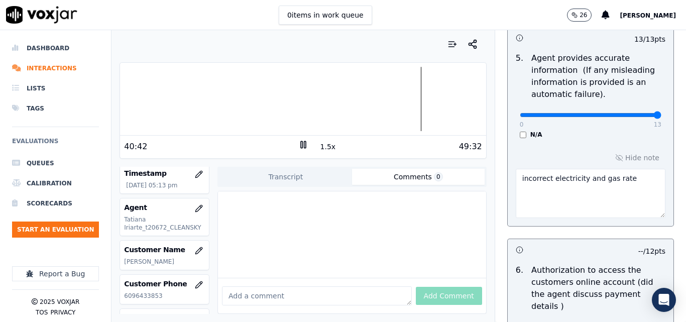
click at [373, 172] on button "Comments 0" at bounding box center [418, 177] width 133 height 16
click at [301, 145] on rect at bounding box center [302, 144] width 2 height 7
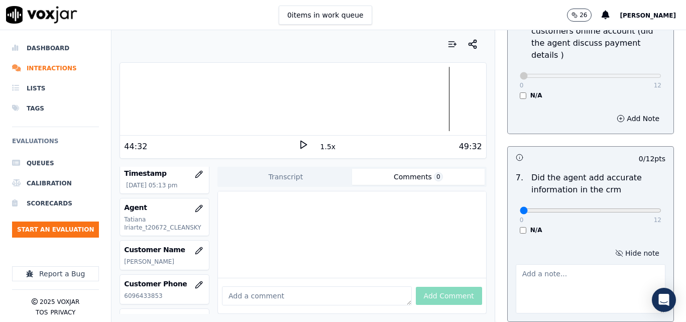
scroll to position [920, 0]
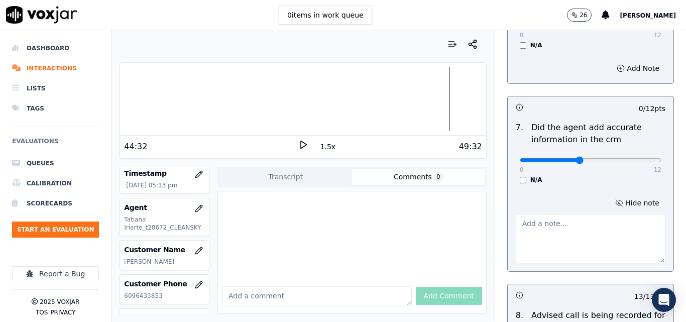
click at [567, 158] on input "range" at bounding box center [591, 160] width 142 height 4
click at [584, 158] on input "range" at bounding box center [591, 160] width 142 height 4
click at [598, 158] on input "range" at bounding box center [591, 160] width 142 height 4
type input "9"
click at [606, 158] on input "range" at bounding box center [591, 160] width 142 height 4
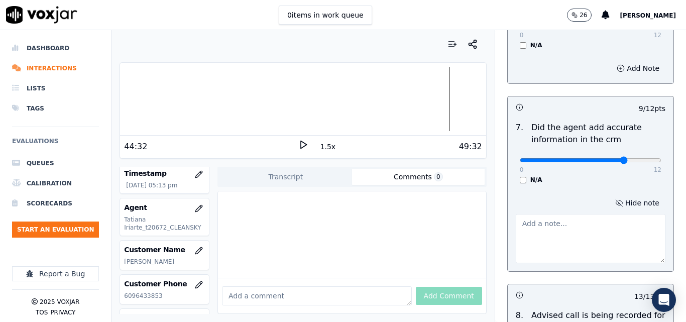
click at [573, 219] on textarea at bounding box center [591, 238] width 150 height 49
click at [543, 214] on textarea "incorrect information" at bounding box center [591, 238] width 150 height 49
click at [542, 214] on textarea "incorrect information" at bounding box center [591, 238] width 150 height 49
type textarea "incorrect gas information"
click at [299, 145] on icon at bounding box center [304, 145] width 10 height 10
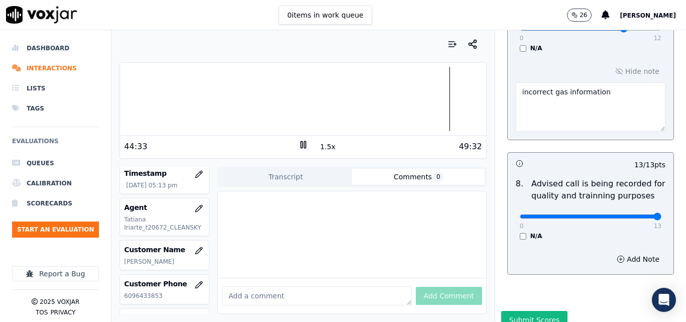
scroll to position [1075, 0]
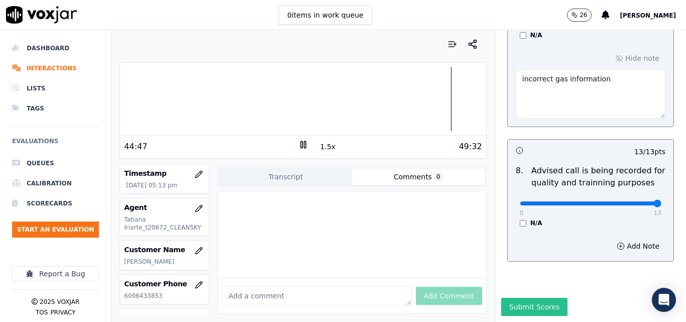
click at [526, 298] on button "Submit Scores" at bounding box center [535, 307] width 67 height 18
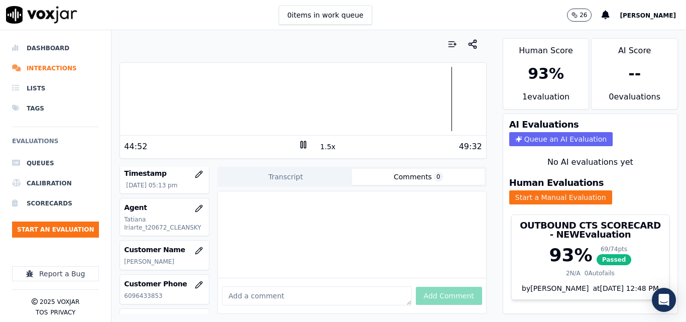
click at [300, 142] on icon at bounding box center [304, 145] width 10 height 10
click at [66, 234] on button "Start an Evaluation" at bounding box center [55, 230] width 87 height 16
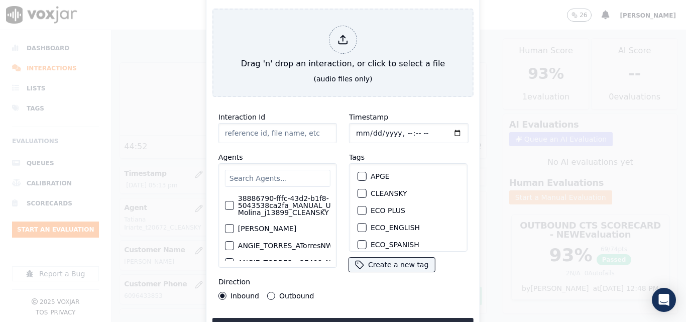
type input "20250910-101035_8565144831-all.mp3"
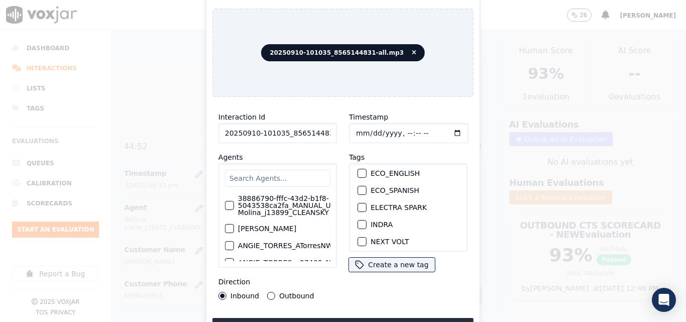
scroll to position [64, 0]
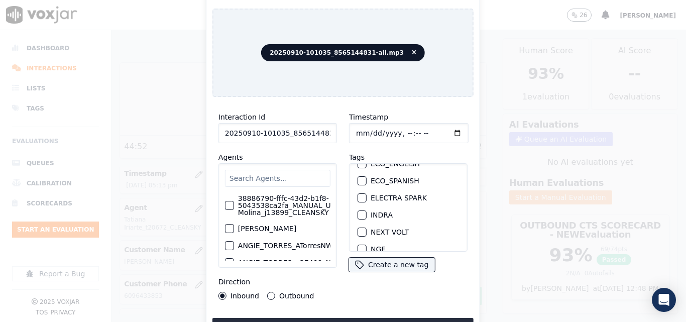
click at [363, 211] on div "INDRA" at bounding box center [409, 215] width 110 height 17
click at [363, 211] on button "INDRA" at bounding box center [362, 215] width 9 height 9
click at [363, 318] on button "Upload interaction to start evaluation" at bounding box center [343, 327] width 261 height 18
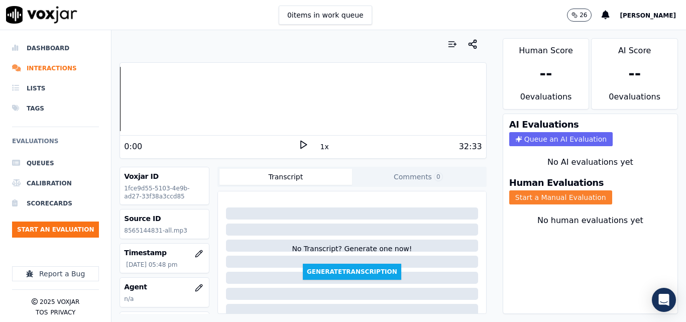
click at [528, 196] on button "Start a Manual Evaluation" at bounding box center [561, 197] width 103 height 14
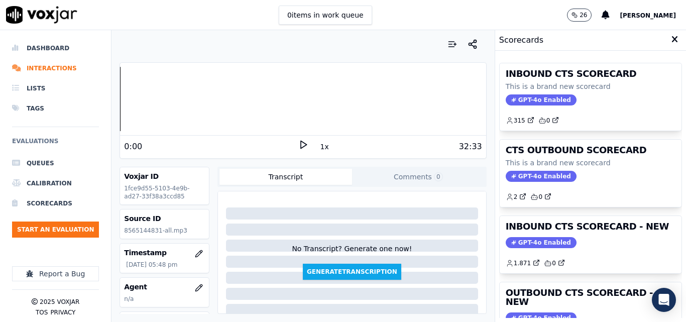
click at [301, 142] on polygon at bounding box center [304, 145] width 6 height 8
click at [309, 143] on div "32:33" at bounding box center [396, 147] width 174 height 12
click at [299, 143] on icon at bounding box center [304, 145] width 10 height 10
click at [301, 144] on polygon at bounding box center [304, 145] width 6 height 8
click at [301, 146] on rect at bounding box center [302, 144] width 2 height 7
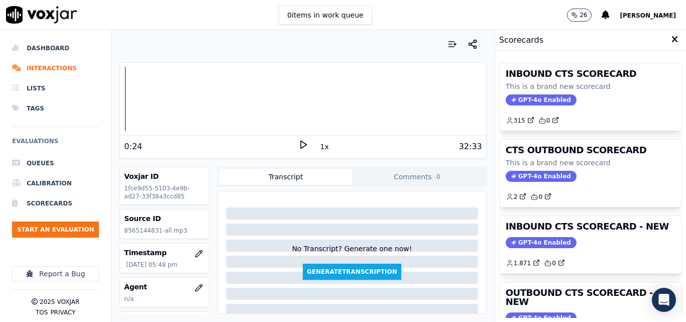
click at [299, 144] on icon at bounding box center [304, 145] width 10 height 10
click at [291, 141] on div "0:28" at bounding box center [211, 147] width 174 height 12
click at [301, 144] on rect at bounding box center [302, 144] width 2 height 7
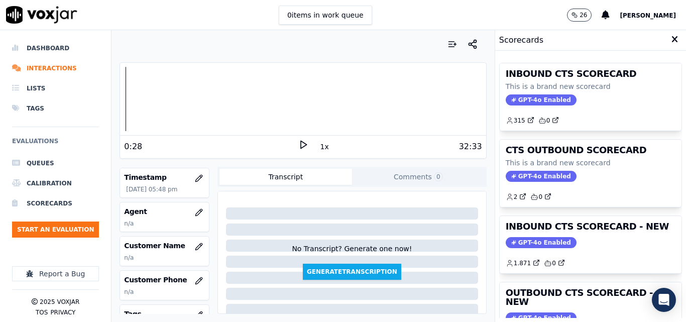
scroll to position [50, 0]
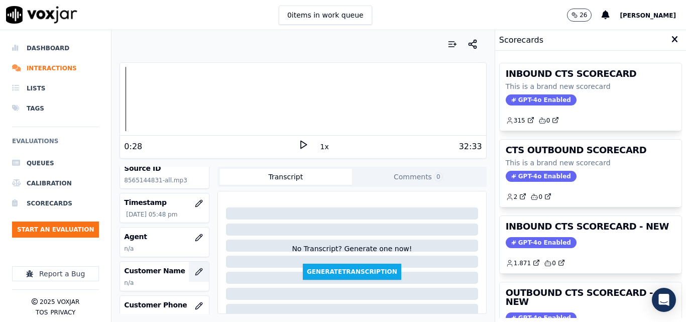
click at [195, 272] on icon "button" at bounding box center [199, 272] width 8 height 8
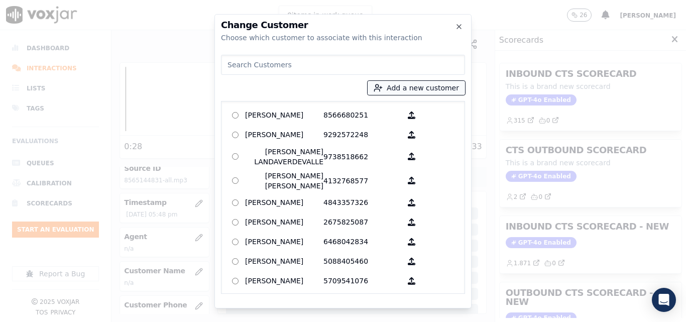
click at [414, 90] on button "Add a new customer" at bounding box center [416, 88] width 97 height 14
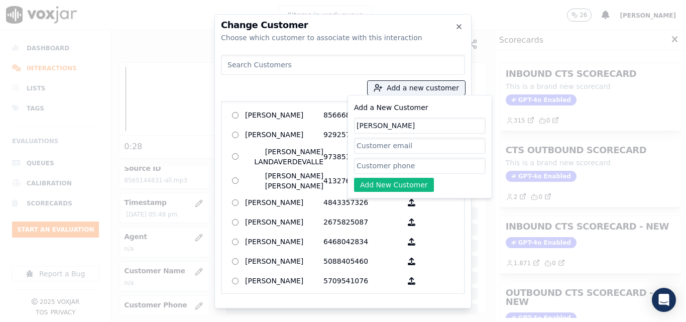
type input "karen mendez"
paste input "8565144831"
click at [394, 172] on input "8565144831" at bounding box center [420, 166] width 132 height 16
type input "8565144831"
click at [389, 183] on button "Add New Customer" at bounding box center [394, 185] width 80 height 14
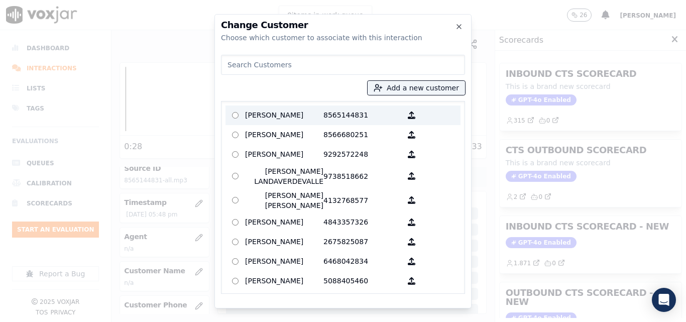
click at [245, 113] on p "karen mendez" at bounding box center [284, 116] width 78 height 16
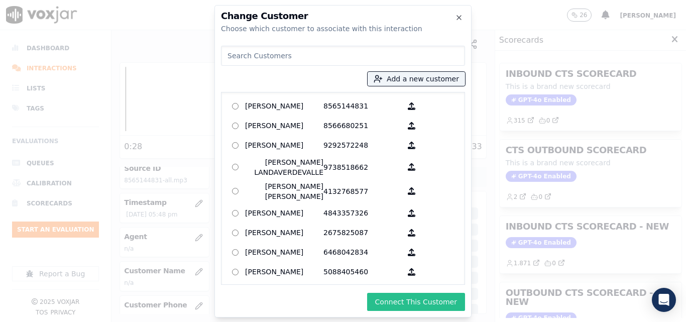
click at [399, 303] on button "Connect This Customer" at bounding box center [416, 302] width 98 height 18
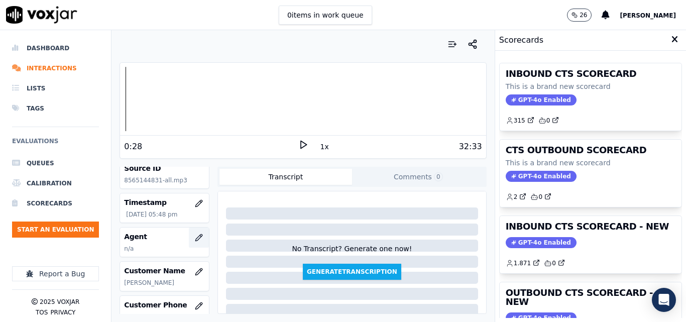
click at [189, 238] on button "button" at bounding box center [199, 238] width 20 height 20
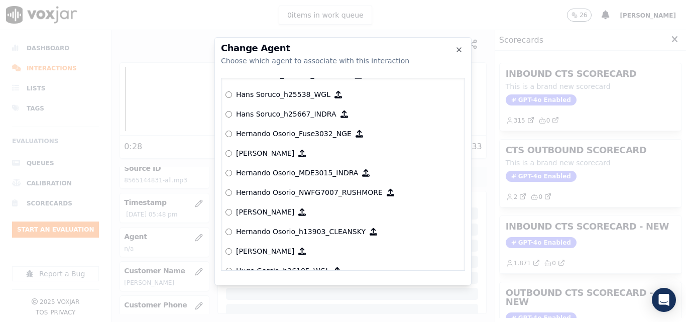
scroll to position [2102, 0]
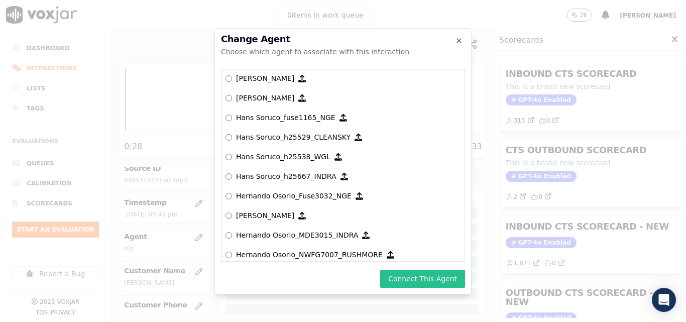
click at [407, 271] on button "Connect This Agent" at bounding box center [422, 279] width 85 height 18
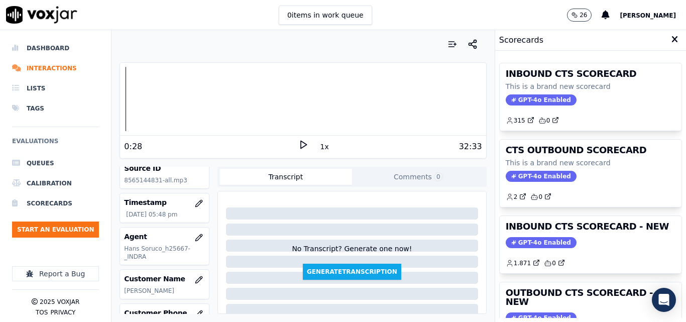
click at [120, 98] on div at bounding box center [303, 99] width 366 height 64
click at [299, 146] on icon at bounding box center [304, 145] width 10 height 10
click at [320, 148] on button "1x" at bounding box center [325, 147] width 13 height 14
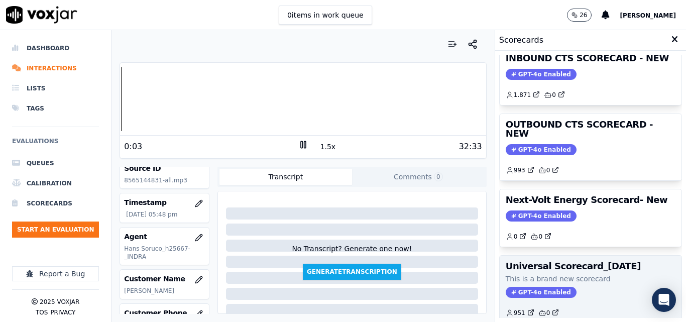
scroll to position [151, 0]
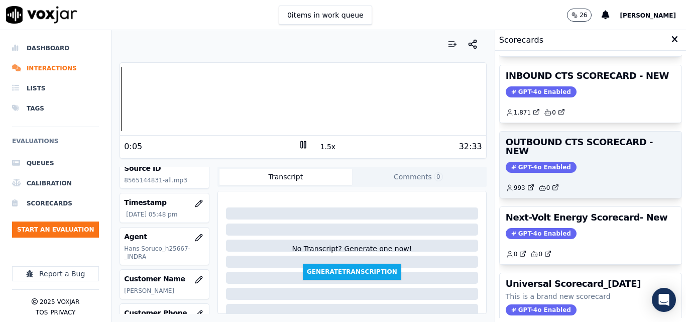
click at [546, 162] on span "GPT-4o Enabled" at bounding box center [541, 167] width 71 height 11
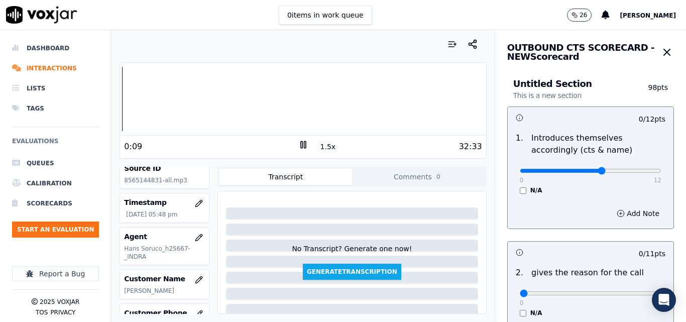
type input "7"
click at [584, 170] on input "range" at bounding box center [591, 171] width 142 height 4
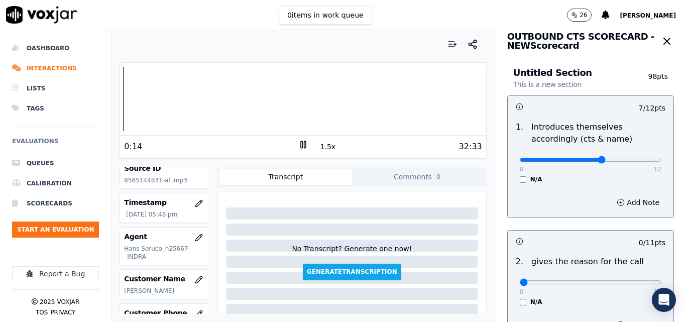
scroll to position [0, 0]
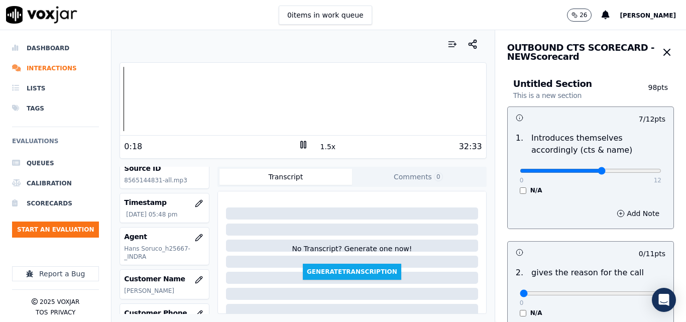
click at [303, 146] on icon at bounding box center [304, 145] width 10 height 10
click at [661, 51] on icon "button" at bounding box center [667, 52] width 12 height 12
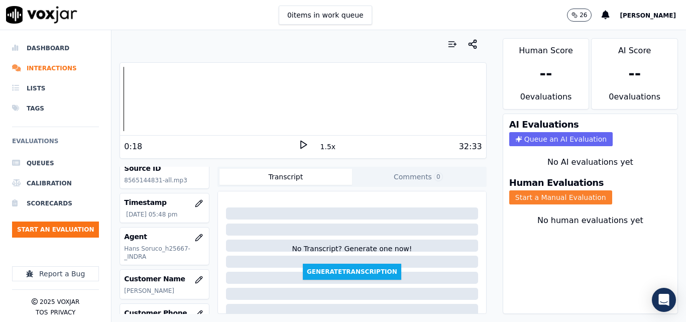
click at [558, 196] on button "Start a Manual Evaluation" at bounding box center [561, 197] width 103 height 14
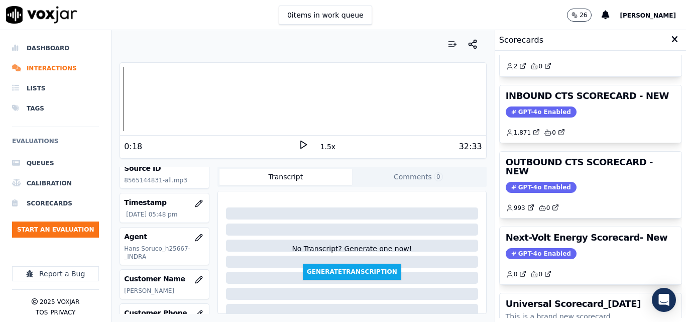
scroll to position [119, 0]
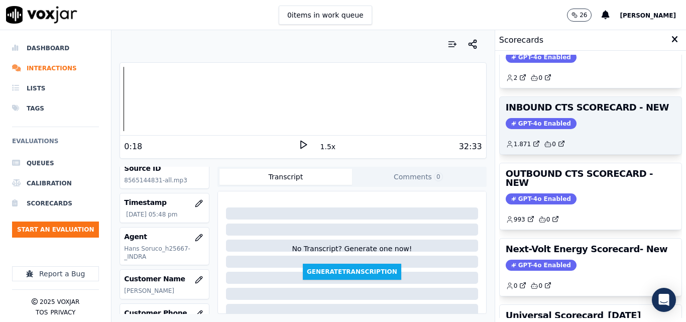
click at [535, 130] on div "INBOUND CTS SCORECARD - NEW GPT-4o Enabled 1.871 0" at bounding box center [591, 125] width 182 height 57
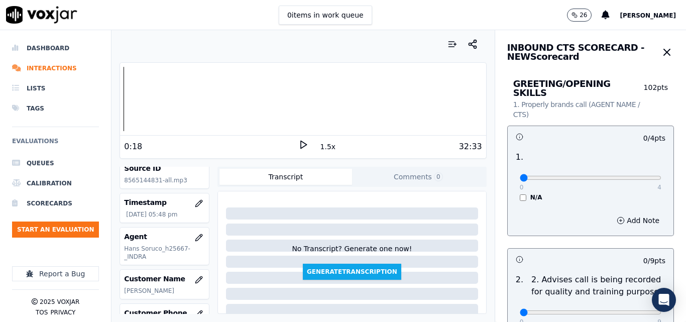
click at [302, 145] on icon at bounding box center [304, 145] width 10 height 10
type input "2"
click at [573, 176] on input "range" at bounding box center [591, 178] width 142 height 4
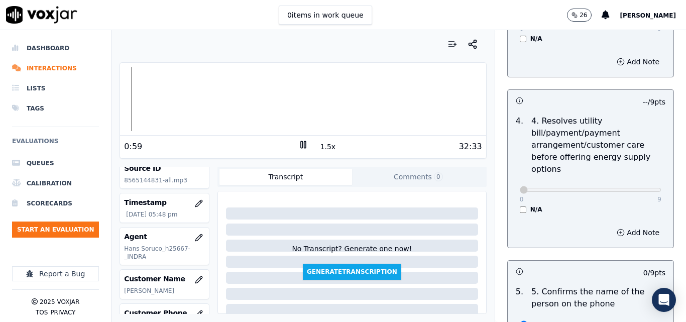
scroll to position [553, 0]
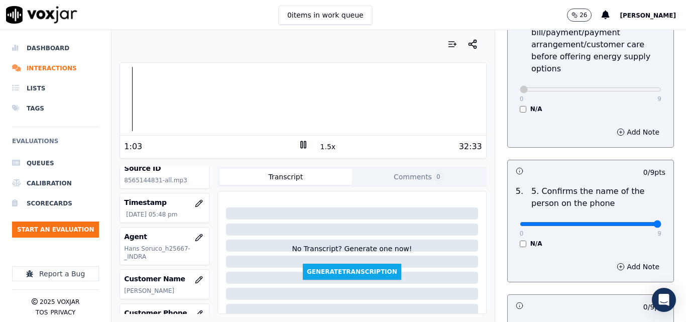
type input "9"
click at [634, 222] on input "range" at bounding box center [591, 224] width 142 height 4
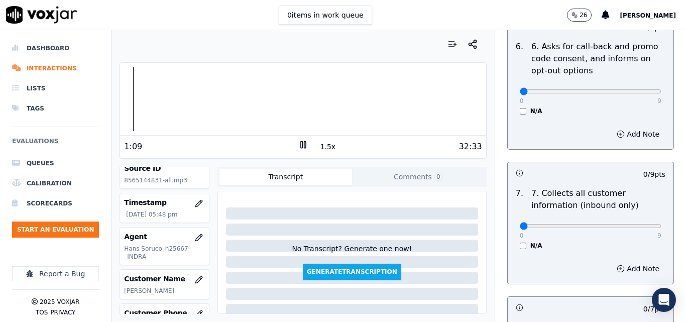
scroll to position [854, 0]
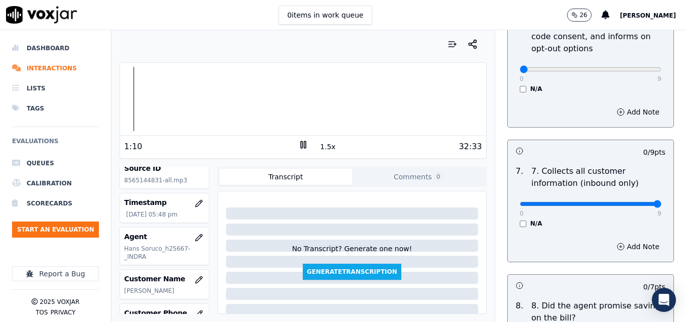
type input "9"
click at [631, 202] on input "range" at bounding box center [591, 204] width 142 height 4
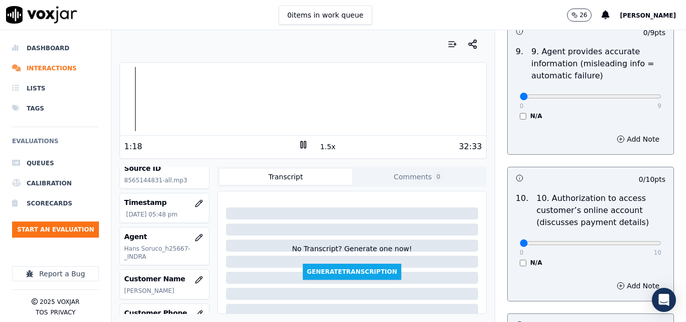
scroll to position [1256, 0]
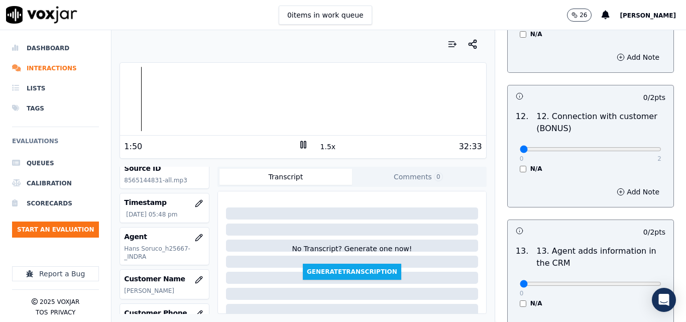
scroll to position [1658, 0]
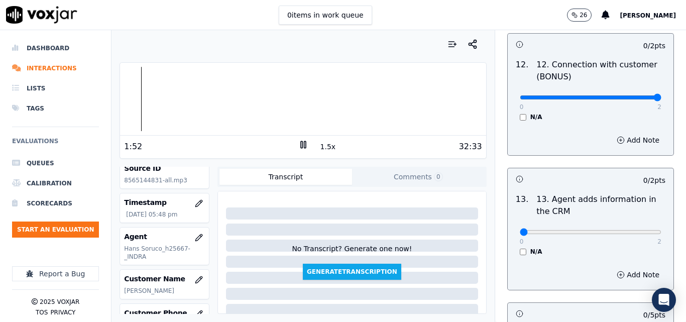
type input "2"
click at [636, 95] on input "range" at bounding box center [591, 97] width 142 height 4
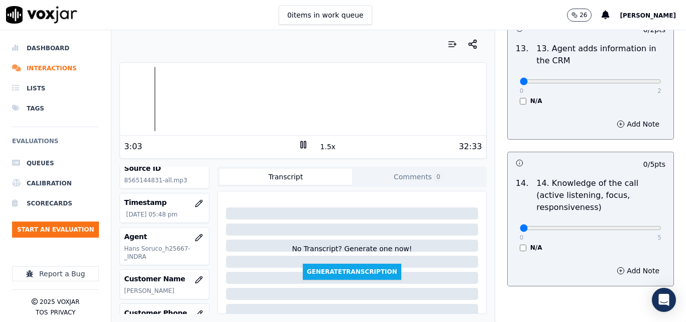
scroll to position [1558, 0]
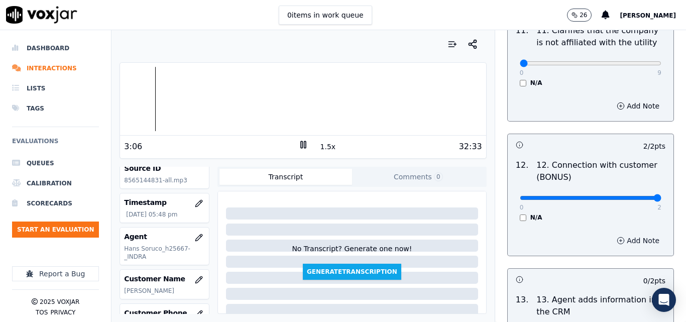
click at [617, 237] on icon "button" at bounding box center [621, 241] width 8 height 8
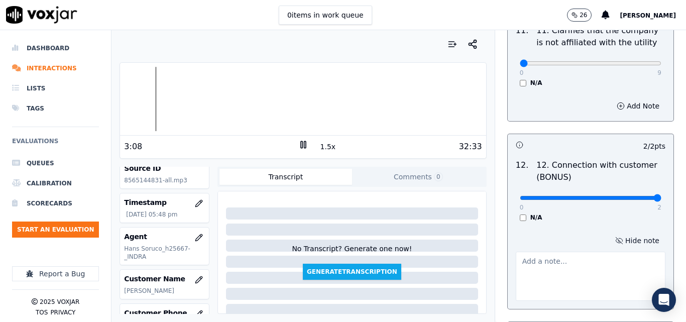
paste textarea "I highlight the use of phrases that generate connection with the client: thank …"
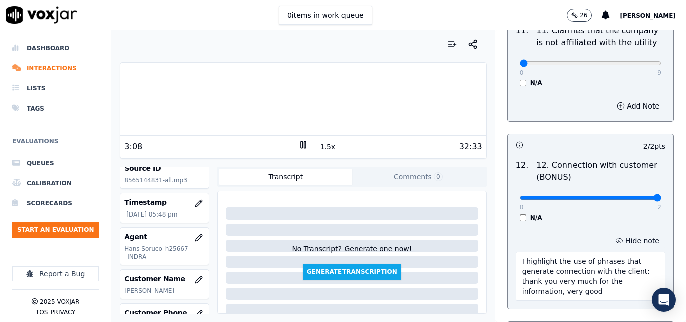
scroll to position [6, 0]
type textarea "I highlight the use of phrases that generate connection with the client: thank …"
click at [644, 204] on div "0 2 N/A" at bounding box center [591, 202] width 158 height 38
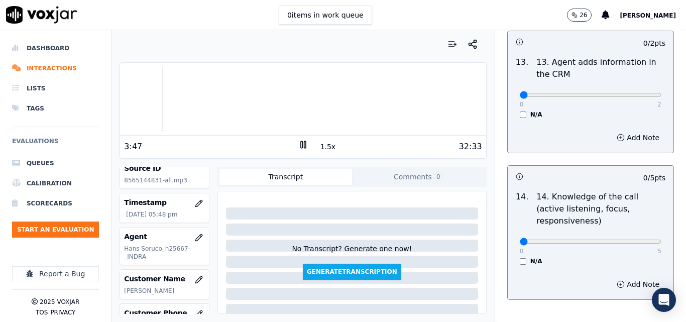
scroll to position [1889, 0]
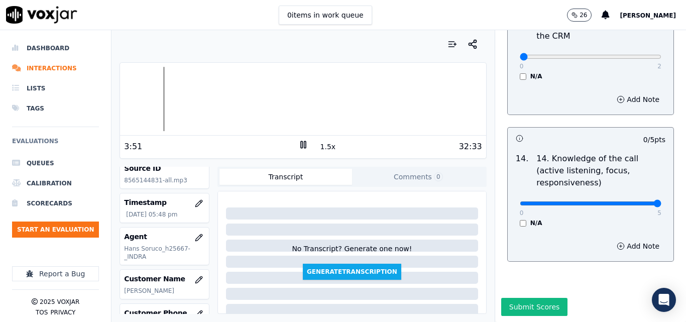
type input "5"
click at [638, 202] on input "range" at bounding box center [591, 204] width 142 height 4
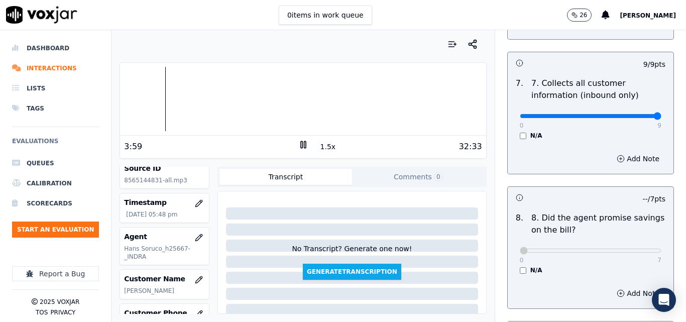
scroll to position [934, 0]
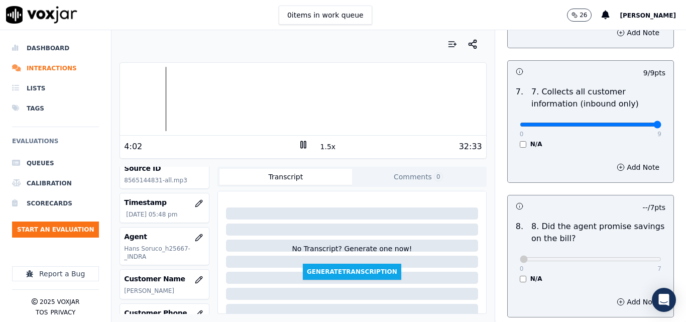
click at [301, 143] on rect at bounding box center [302, 144] width 2 height 7
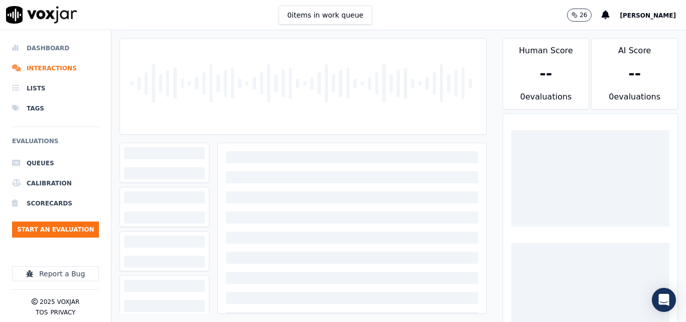
click at [56, 47] on li "Dashboard" at bounding box center [55, 48] width 87 height 20
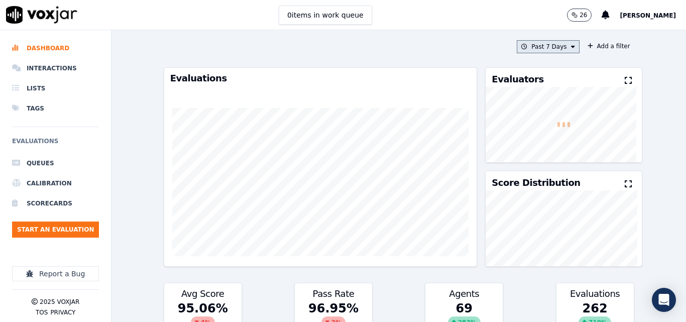
click at [543, 47] on button "Past 7 Days" at bounding box center [548, 46] width 62 height 13
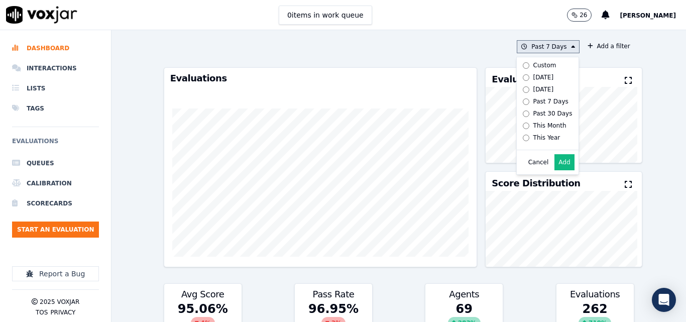
click at [544, 73] on label "[DATE]" at bounding box center [546, 77] width 54 height 12
click at [555, 166] on button "Add" at bounding box center [565, 162] width 20 height 16
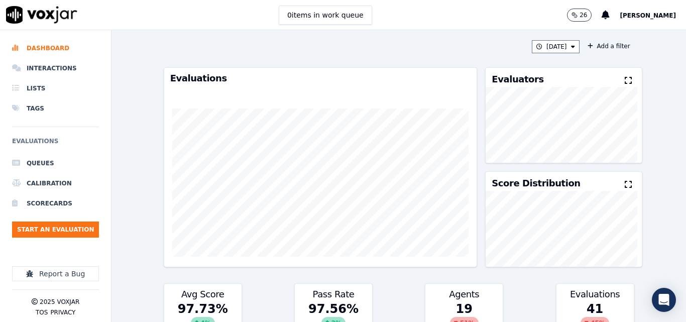
click at [625, 83] on icon at bounding box center [628, 80] width 7 height 8
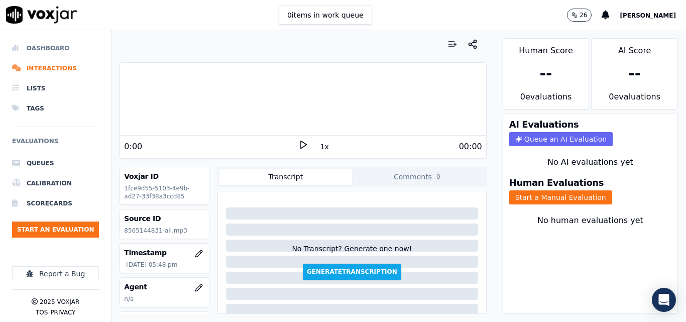
click at [45, 46] on li "Dashboard" at bounding box center [55, 48] width 87 height 20
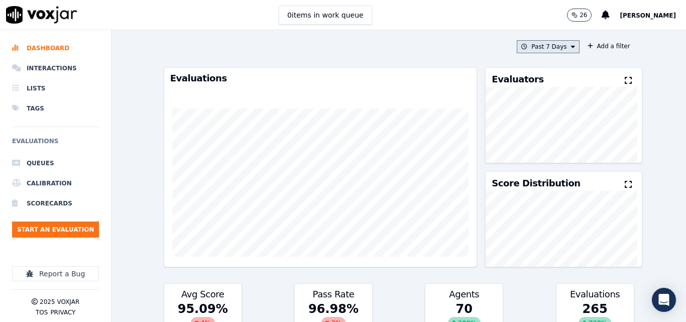
click at [546, 45] on button "Past 7 Days" at bounding box center [548, 46] width 62 height 13
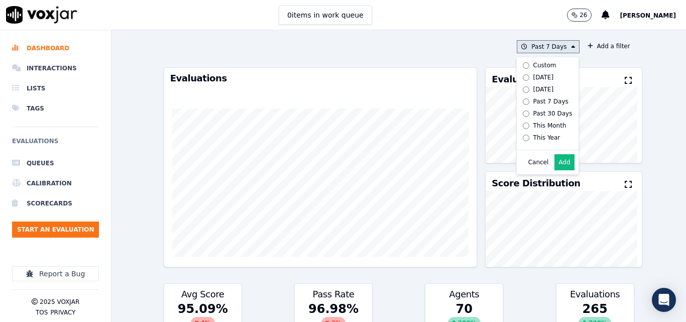
click at [535, 76] on div "[DATE]" at bounding box center [544, 77] width 21 height 8
click at [555, 170] on button "Add" at bounding box center [565, 162] width 20 height 16
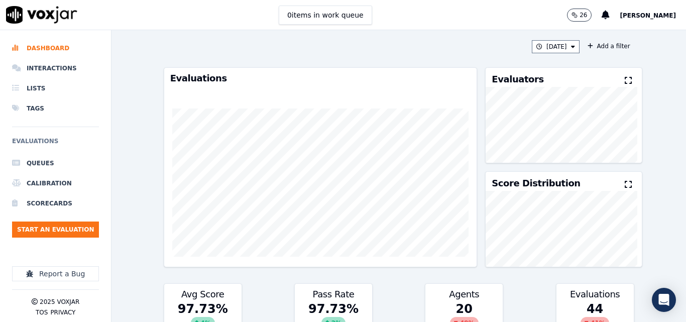
click at [625, 76] on button at bounding box center [630, 81] width 11 height 12
